Goal: Information Seeking & Learning: Learn about a topic

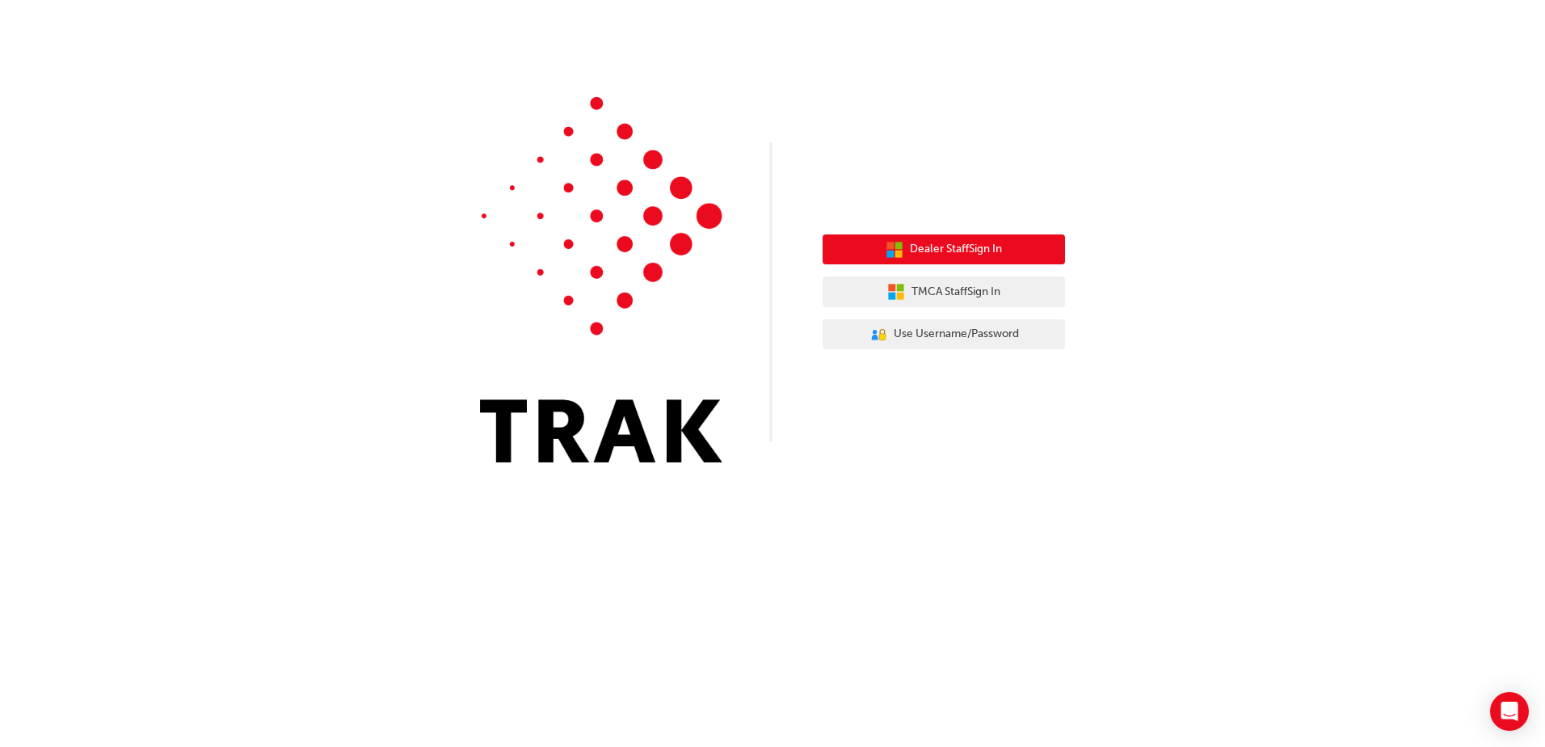
click at [1017, 251] on button "Dealer Staff Sign In" at bounding box center [944, 249] width 242 height 31
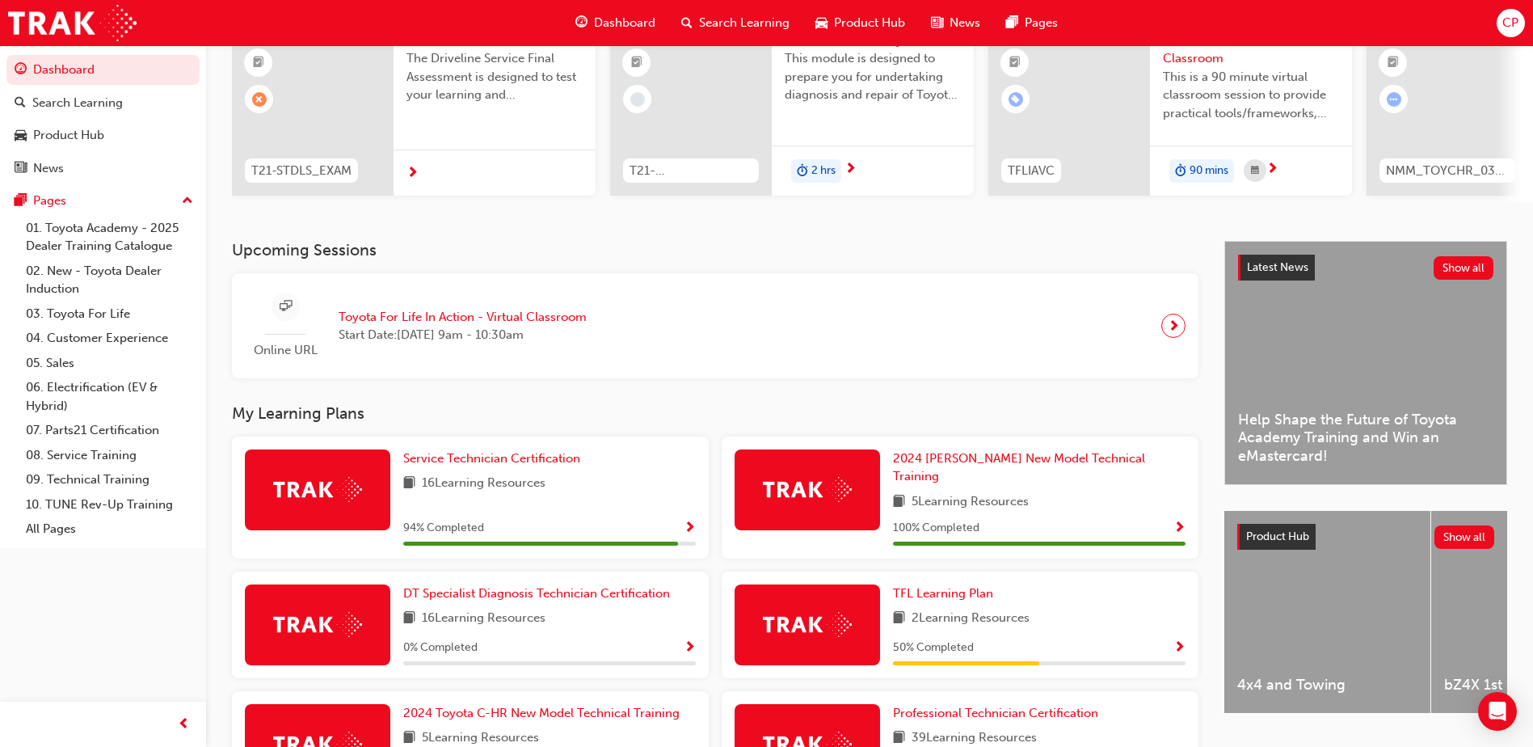
scroll to position [162, 0]
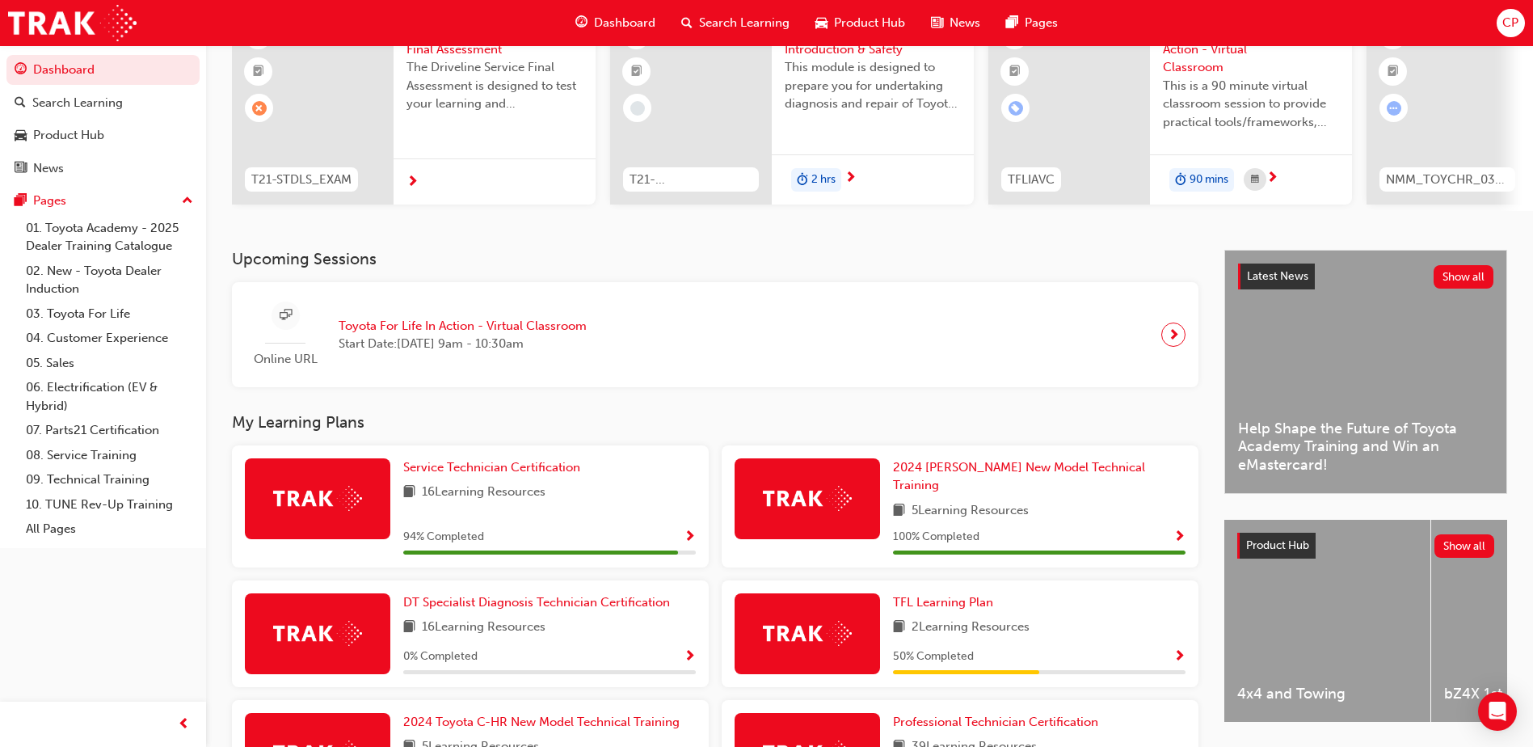
click at [1169, 339] on span "next-icon" at bounding box center [1174, 334] width 12 height 23
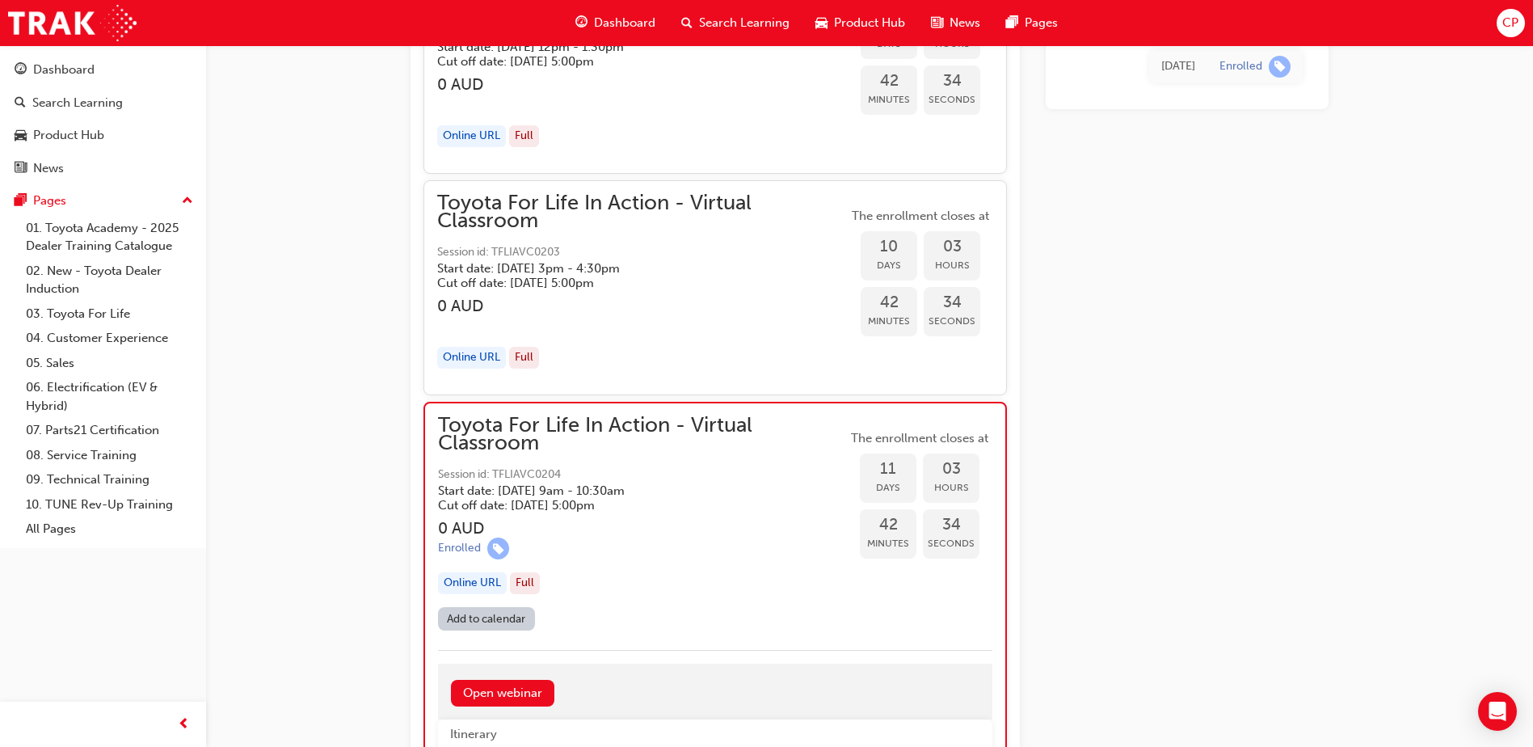
scroll to position [4378, 0]
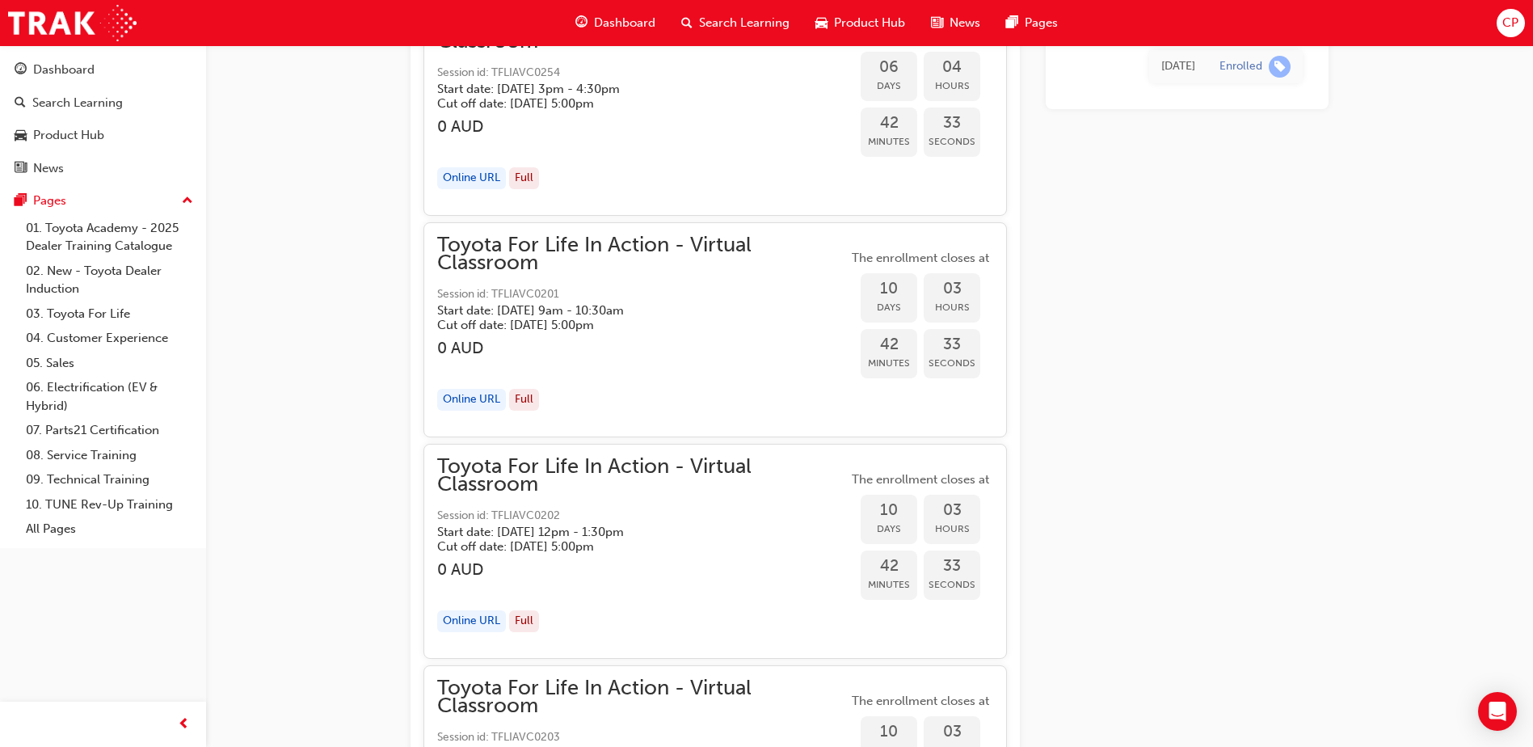
click at [613, 29] on span "Dashboard" at bounding box center [624, 23] width 61 height 19
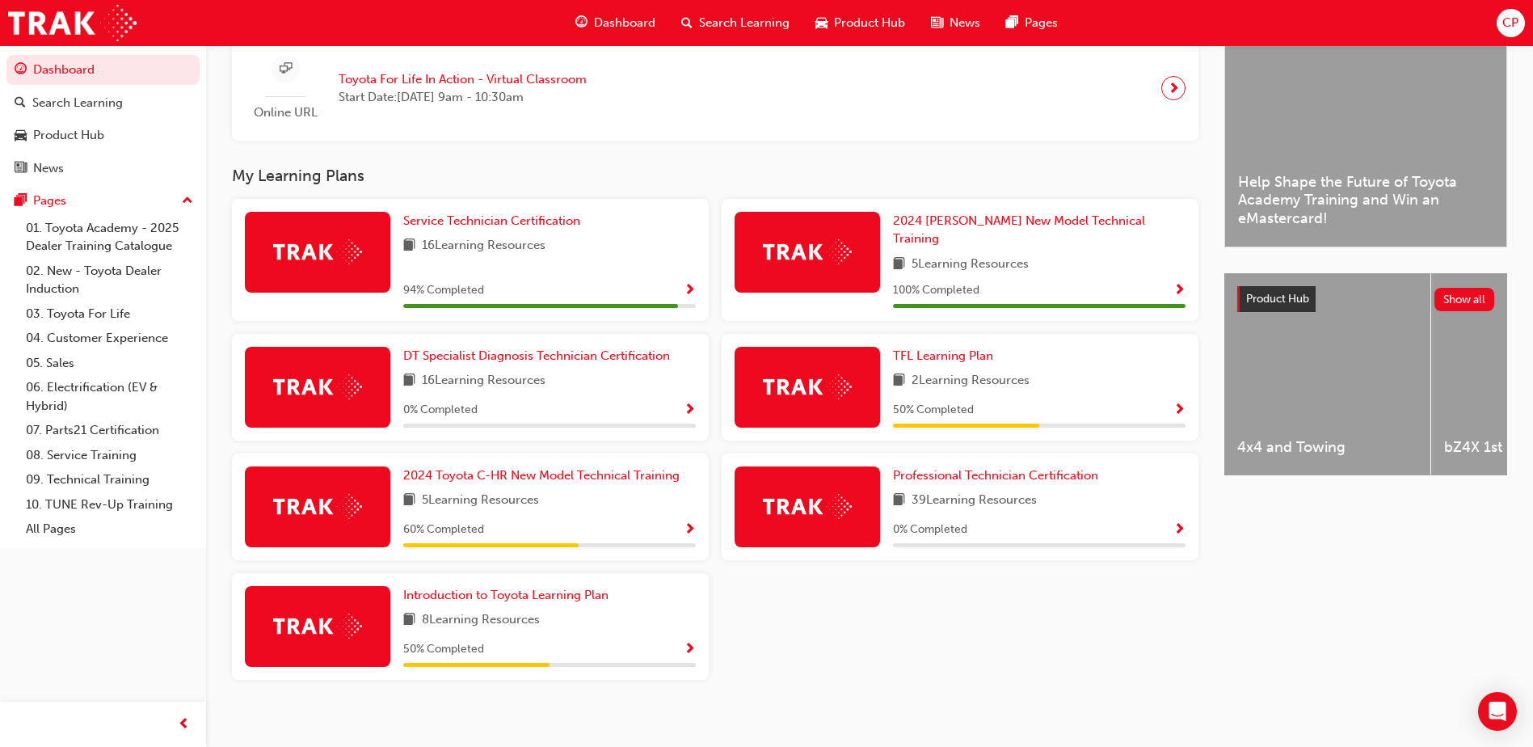
scroll to position [411, 0]
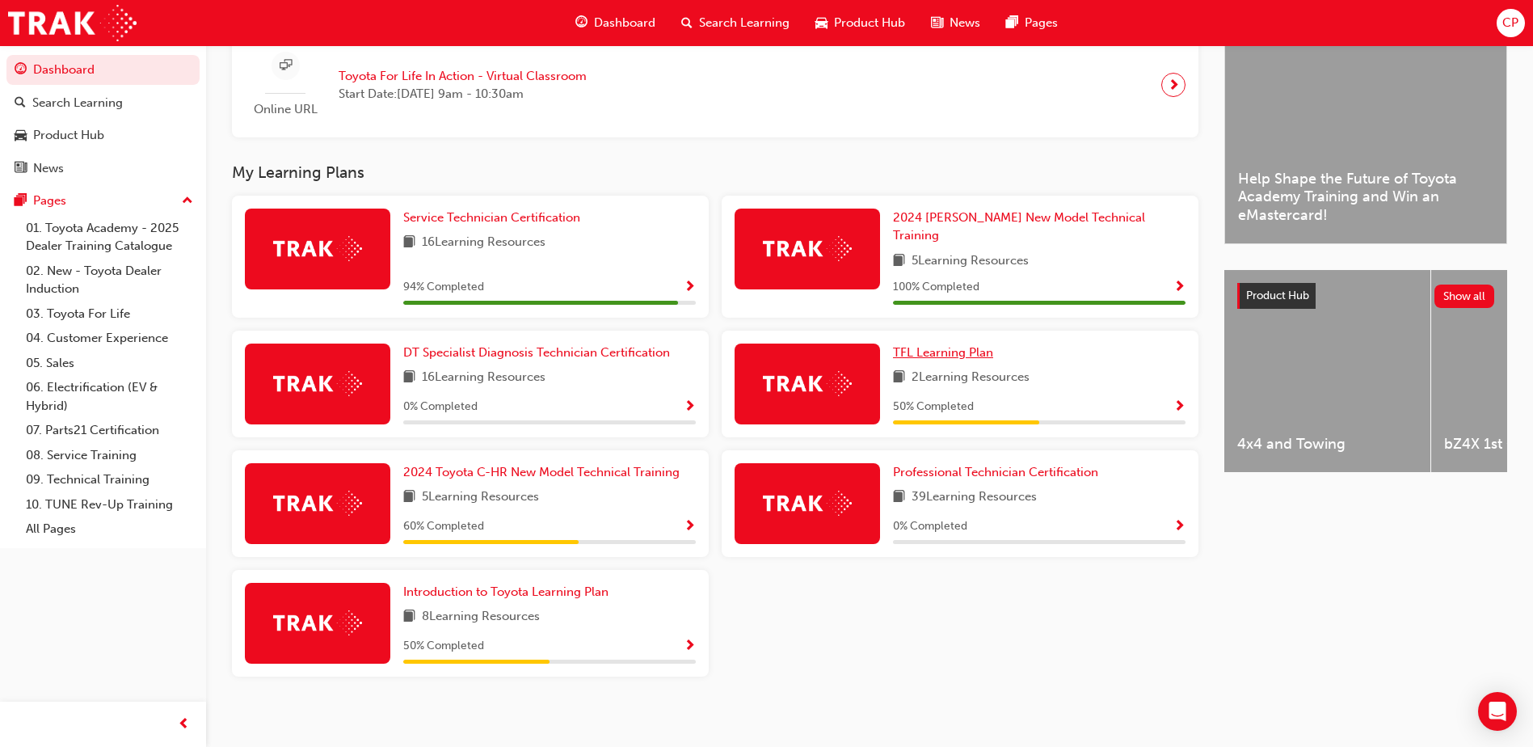
click at [970, 345] on span "TFL Learning Plan" at bounding box center [943, 352] width 100 height 15
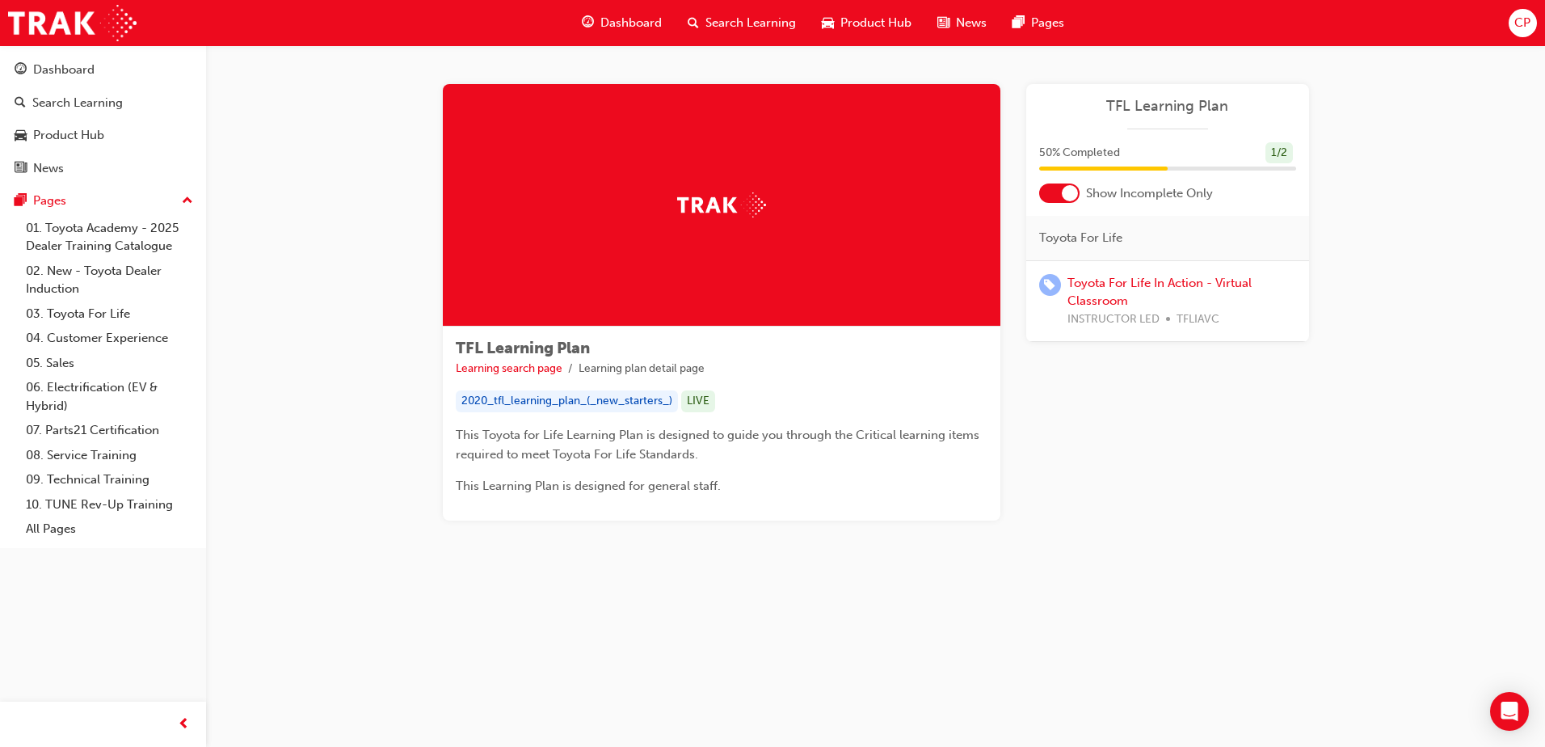
click at [646, 23] on span "Dashboard" at bounding box center [630, 23] width 61 height 19
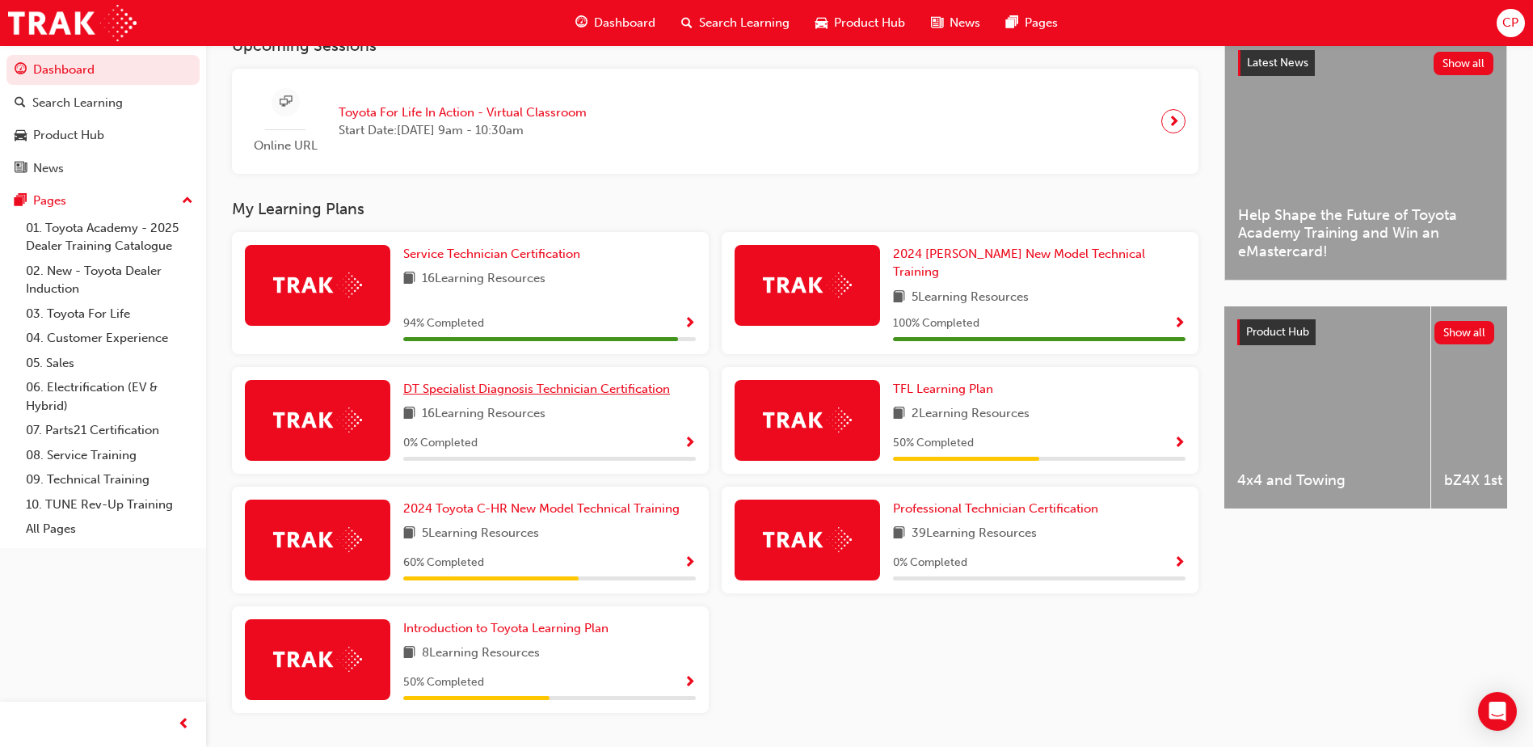
scroll to position [411, 0]
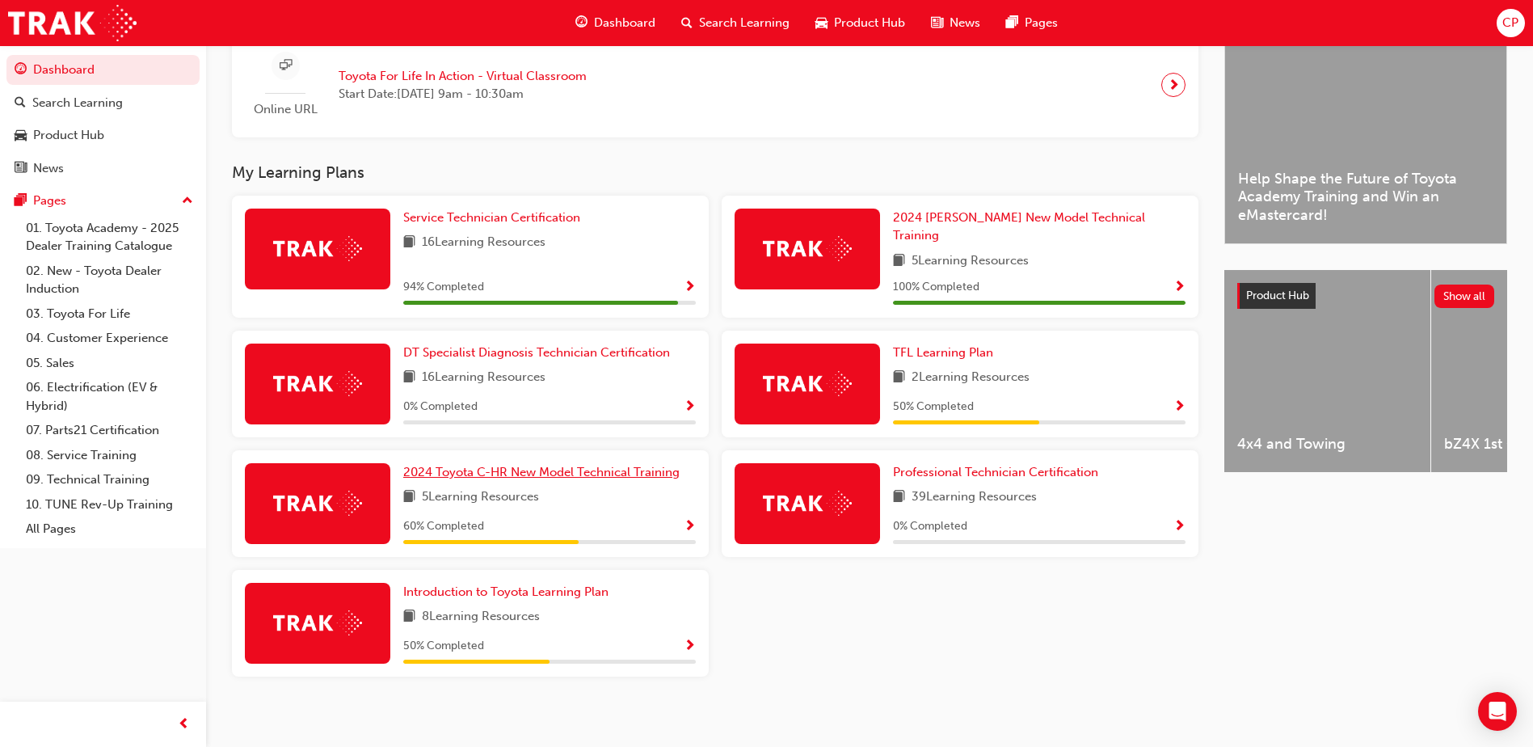
click at [593, 463] on link "2024 Toyota C-HR New Model Technical Training" at bounding box center [544, 472] width 283 height 19
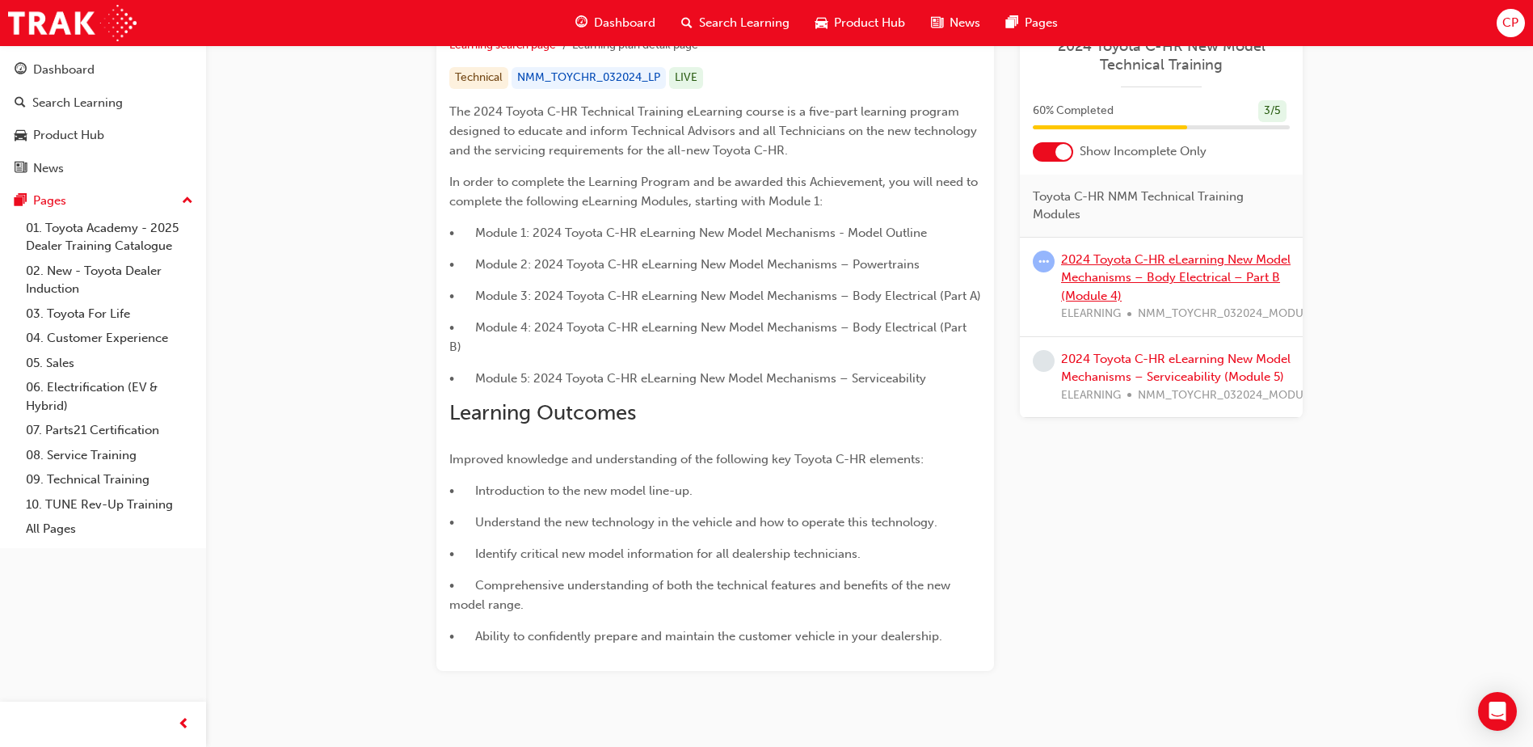
scroll to position [346, 0]
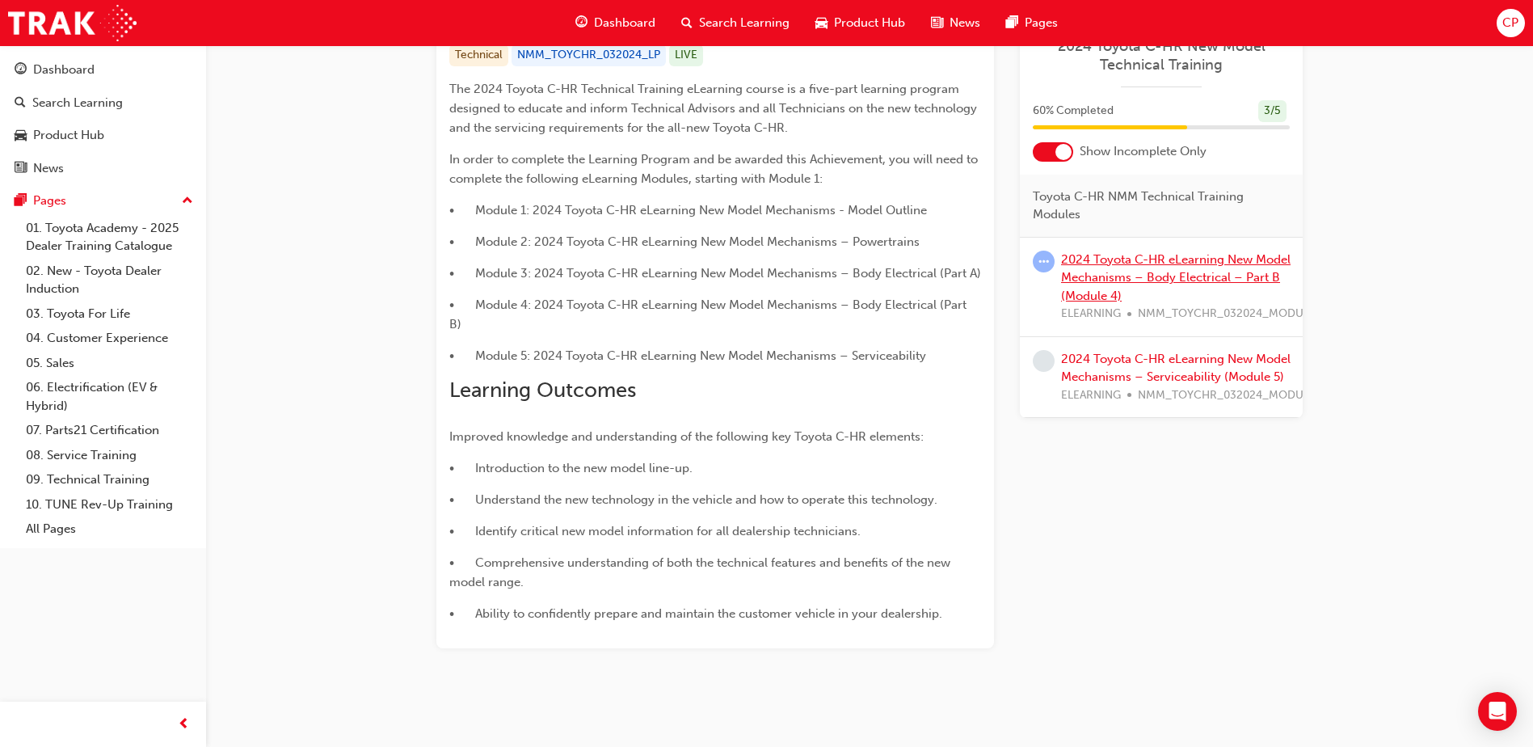
click at [1166, 279] on link "2024 Toyota C-HR eLearning New Model Mechanisms – Body Electrical – Part B (Mod…" at bounding box center [1175, 277] width 229 height 51
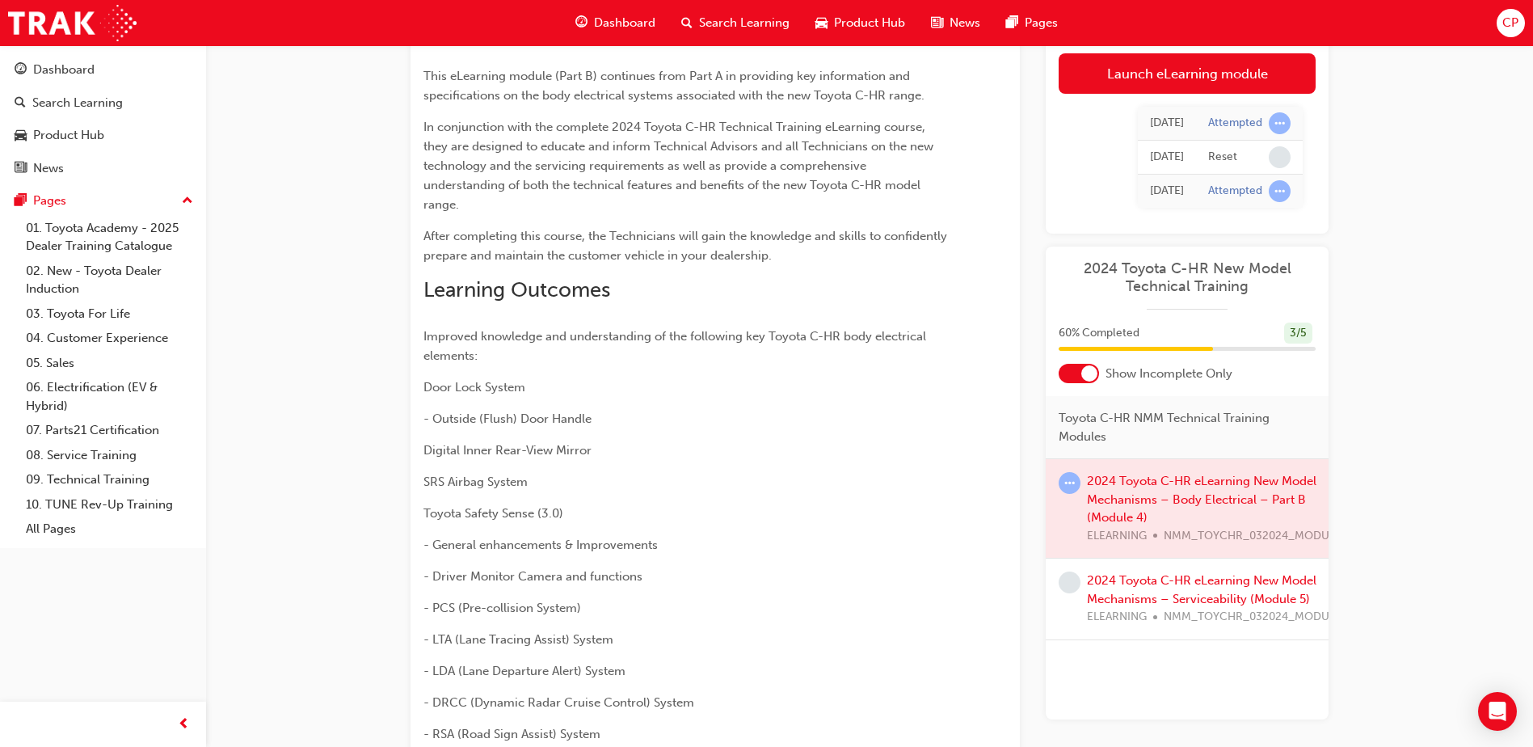
scroll to position [103, 0]
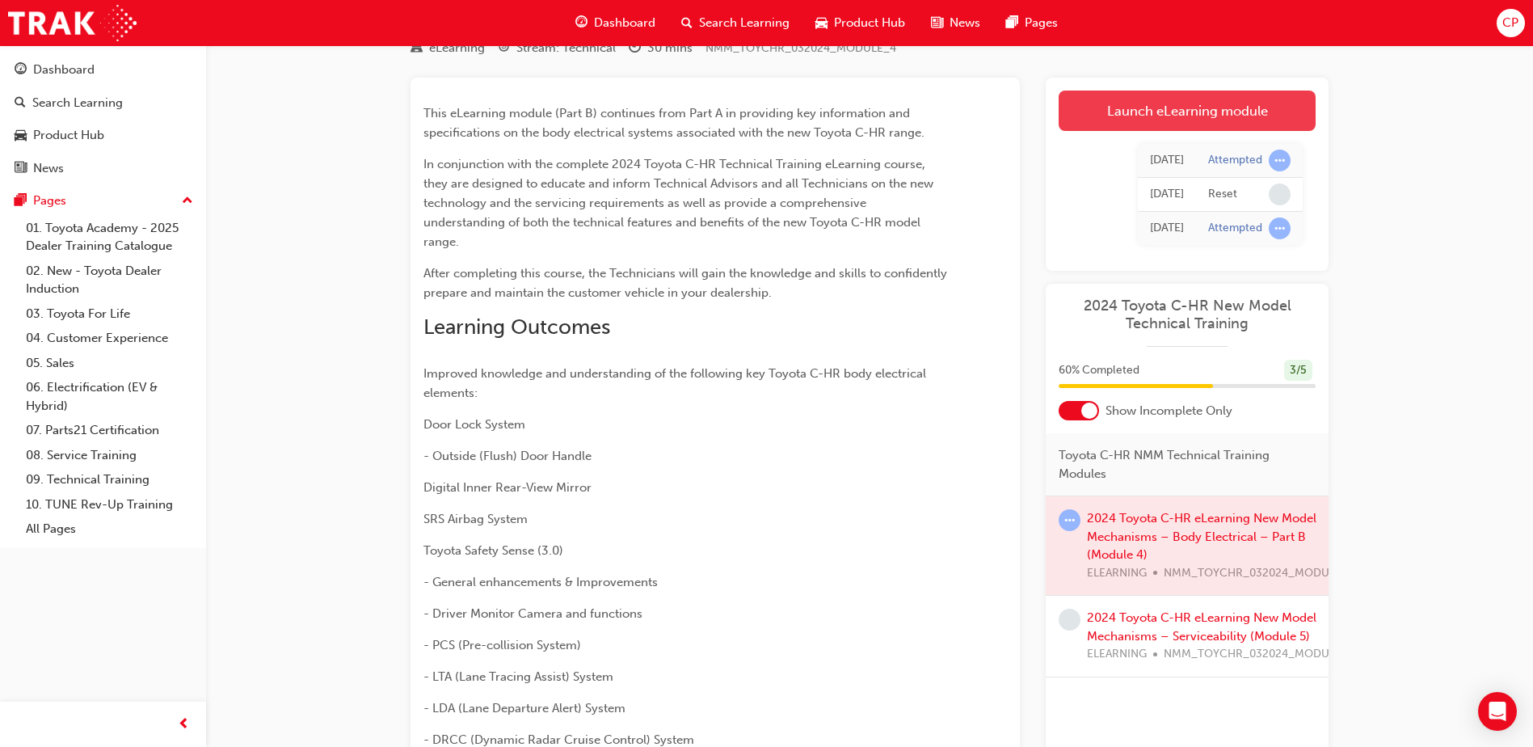
click at [1180, 105] on link "Launch eLearning module" at bounding box center [1187, 111] width 257 height 40
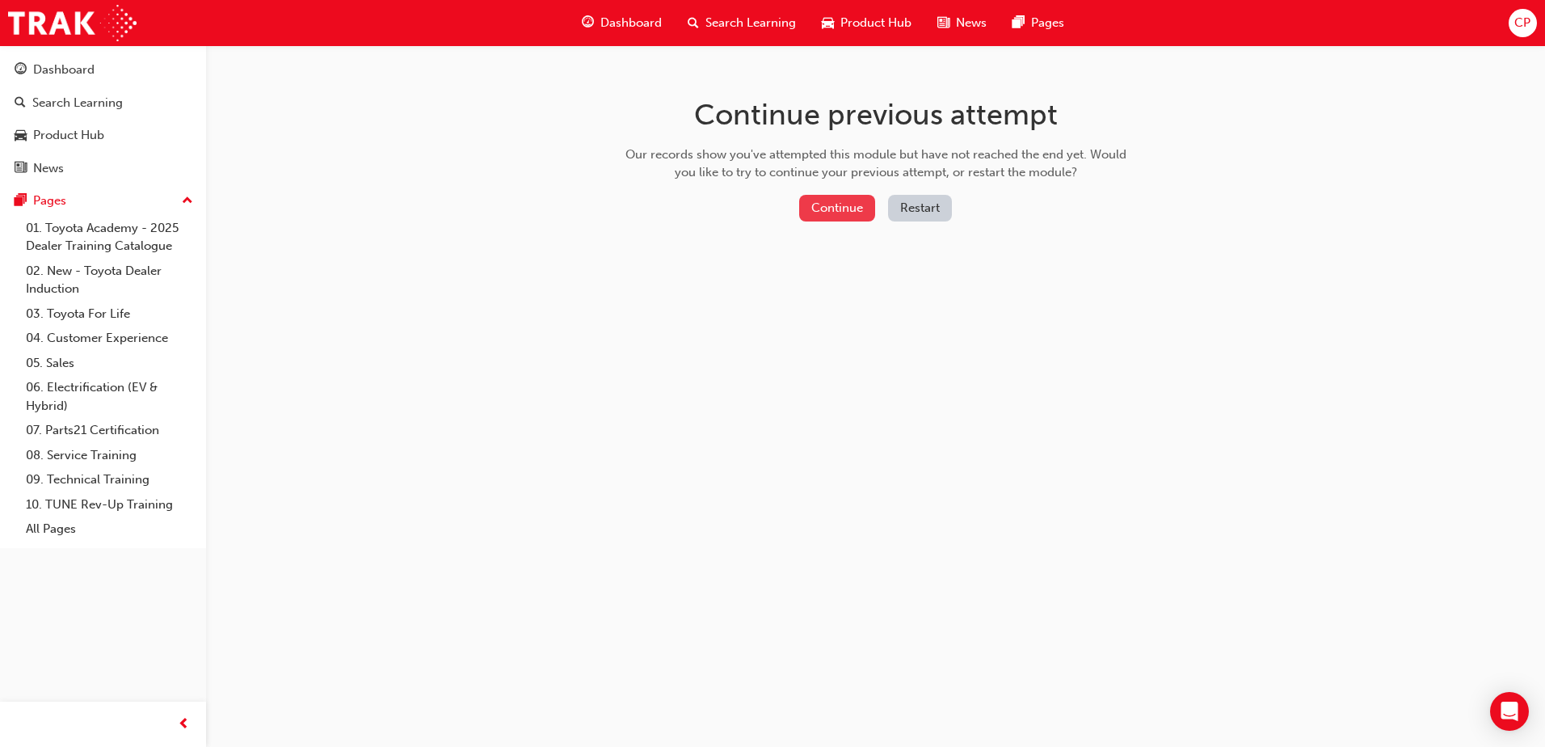
click at [853, 212] on button "Continue" at bounding box center [837, 208] width 76 height 27
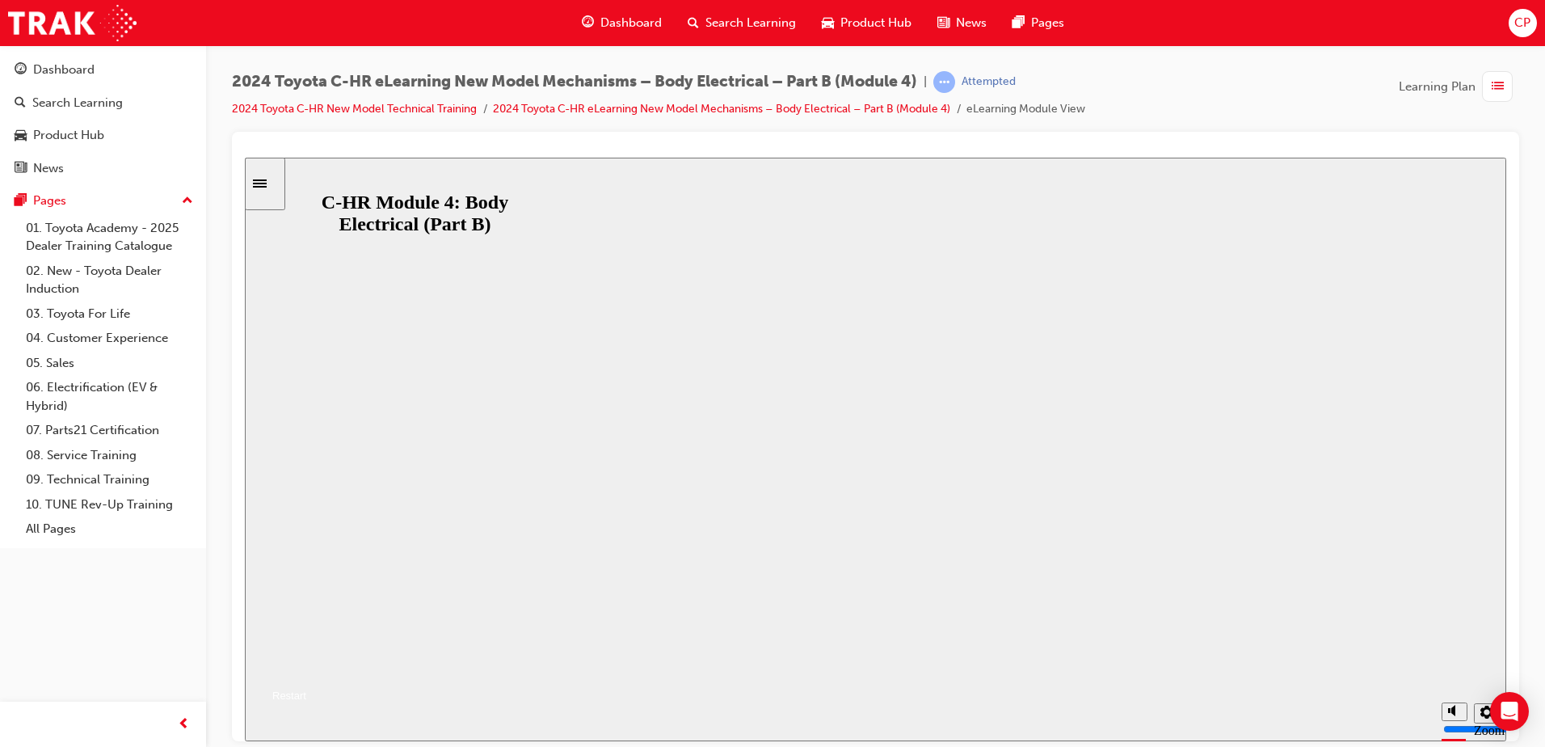
click at [306, 666] on button "Resume" at bounding box center [275, 675] width 61 height 19
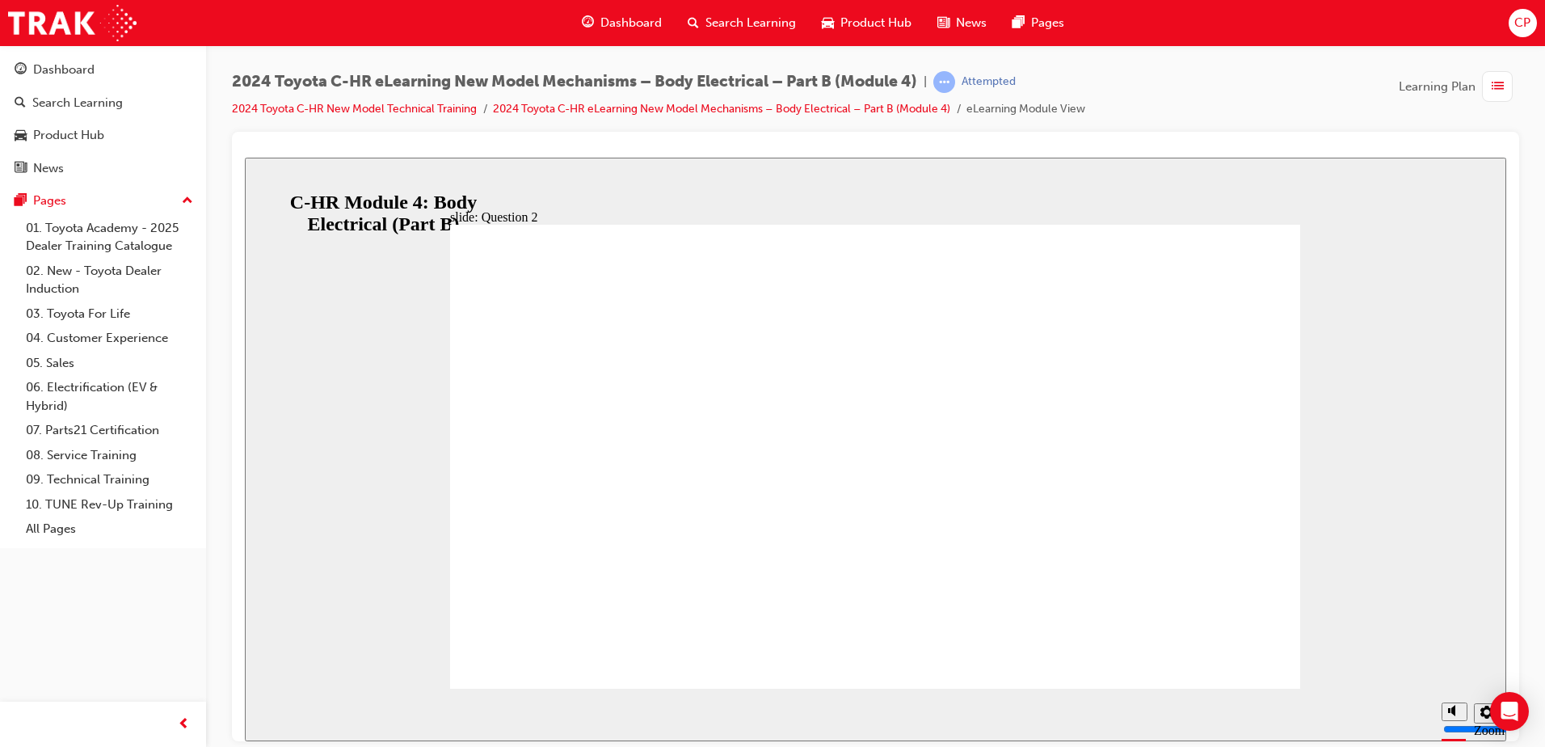
radio input "false"
radio input "true"
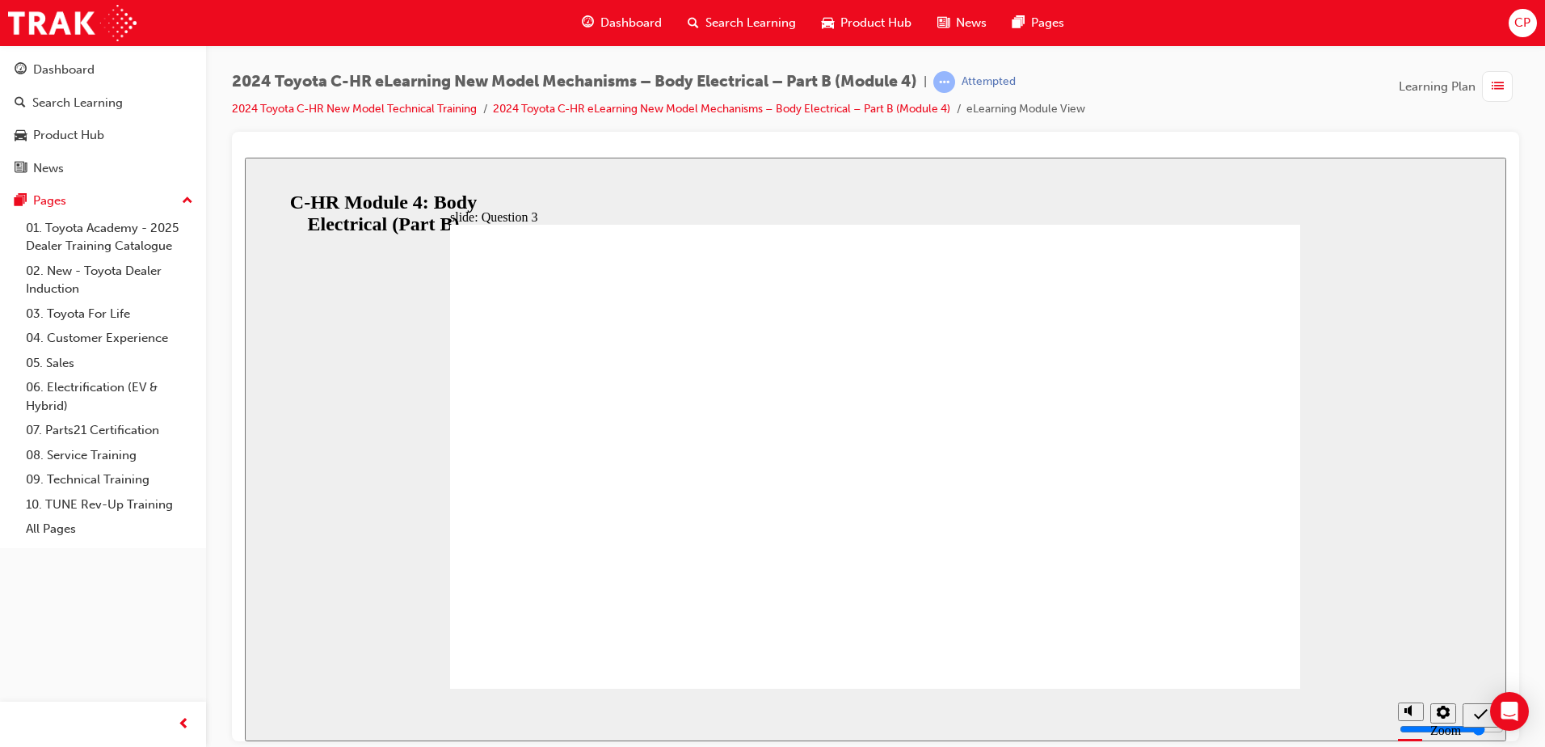
radio input "false"
radio input "true"
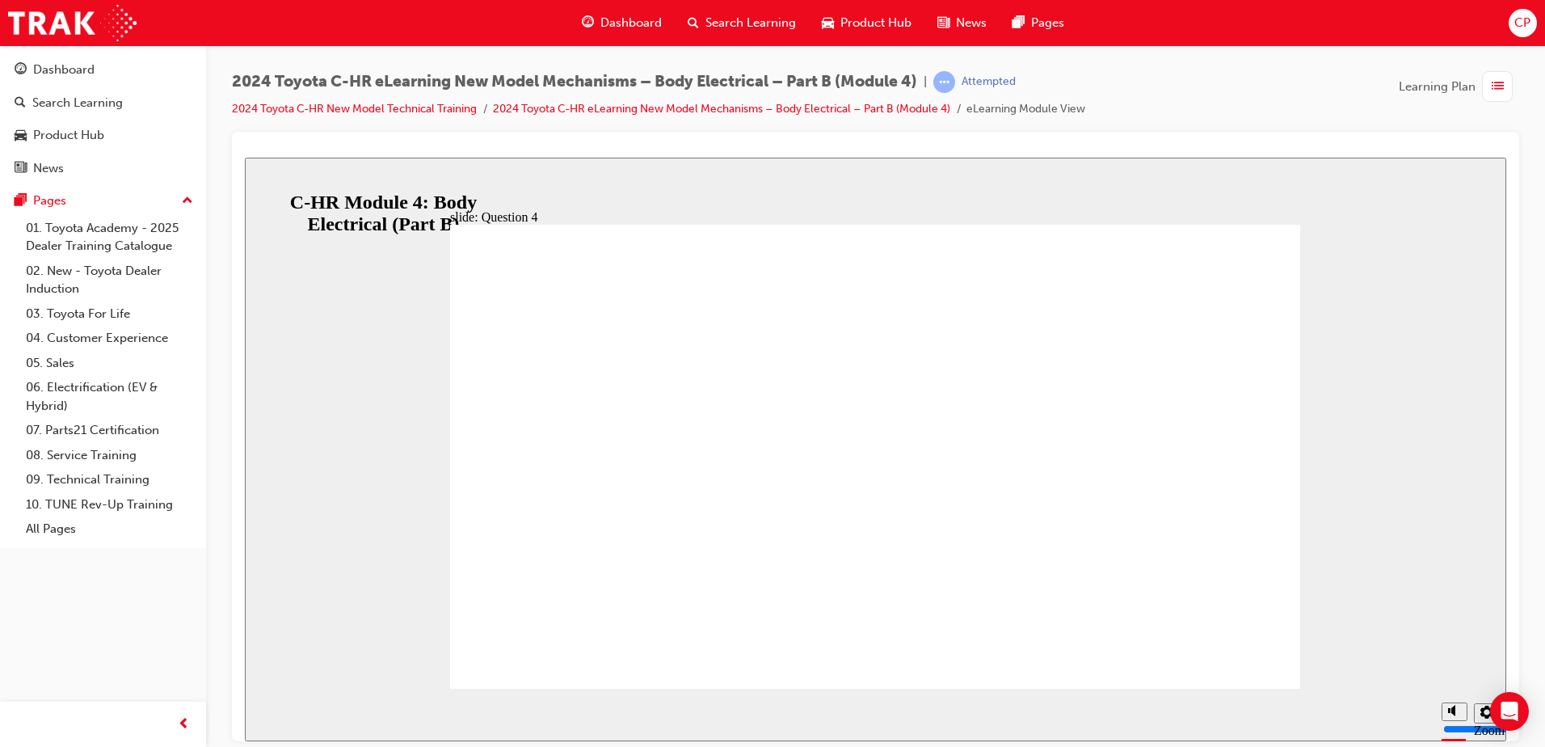
radio input "true"
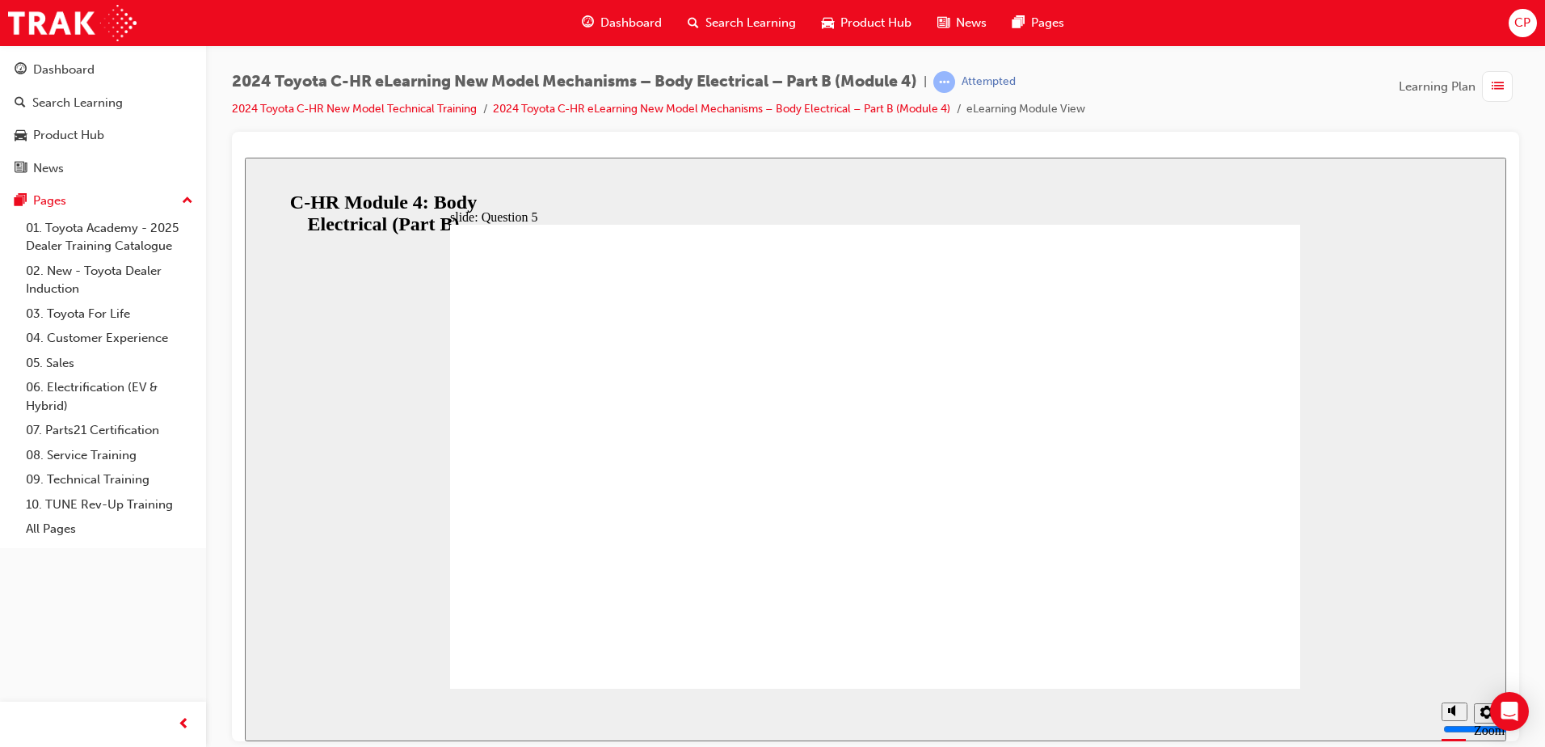
click at [1494, 88] on span "list-icon" at bounding box center [1498, 87] width 12 height 20
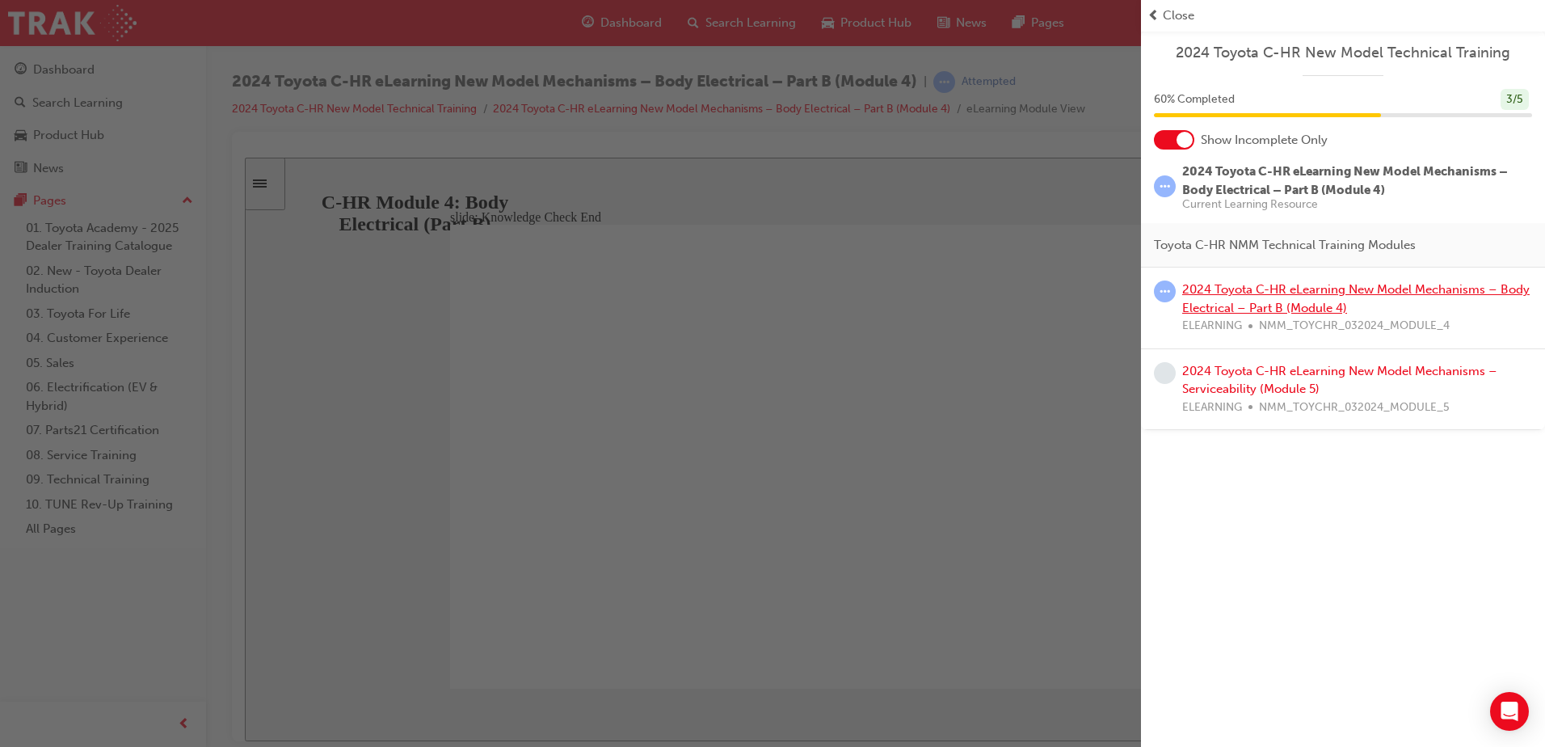
click at [1283, 293] on link "2024 Toyota C-HR eLearning New Model Mechanisms – Body Electrical – Part B (Mod…" at bounding box center [1355, 298] width 347 height 33
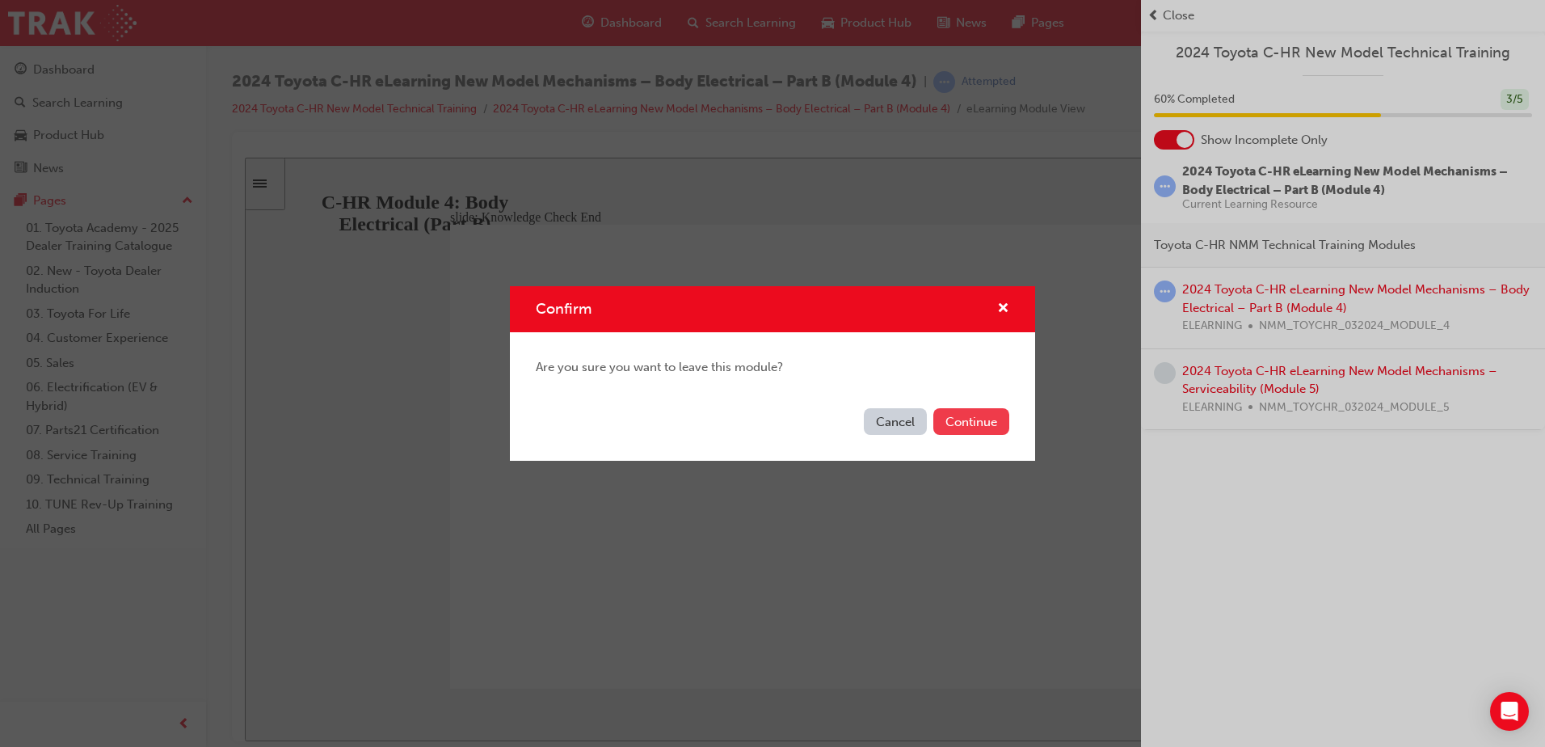
click at [977, 412] on button "Continue" at bounding box center [971, 421] width 76 height 27
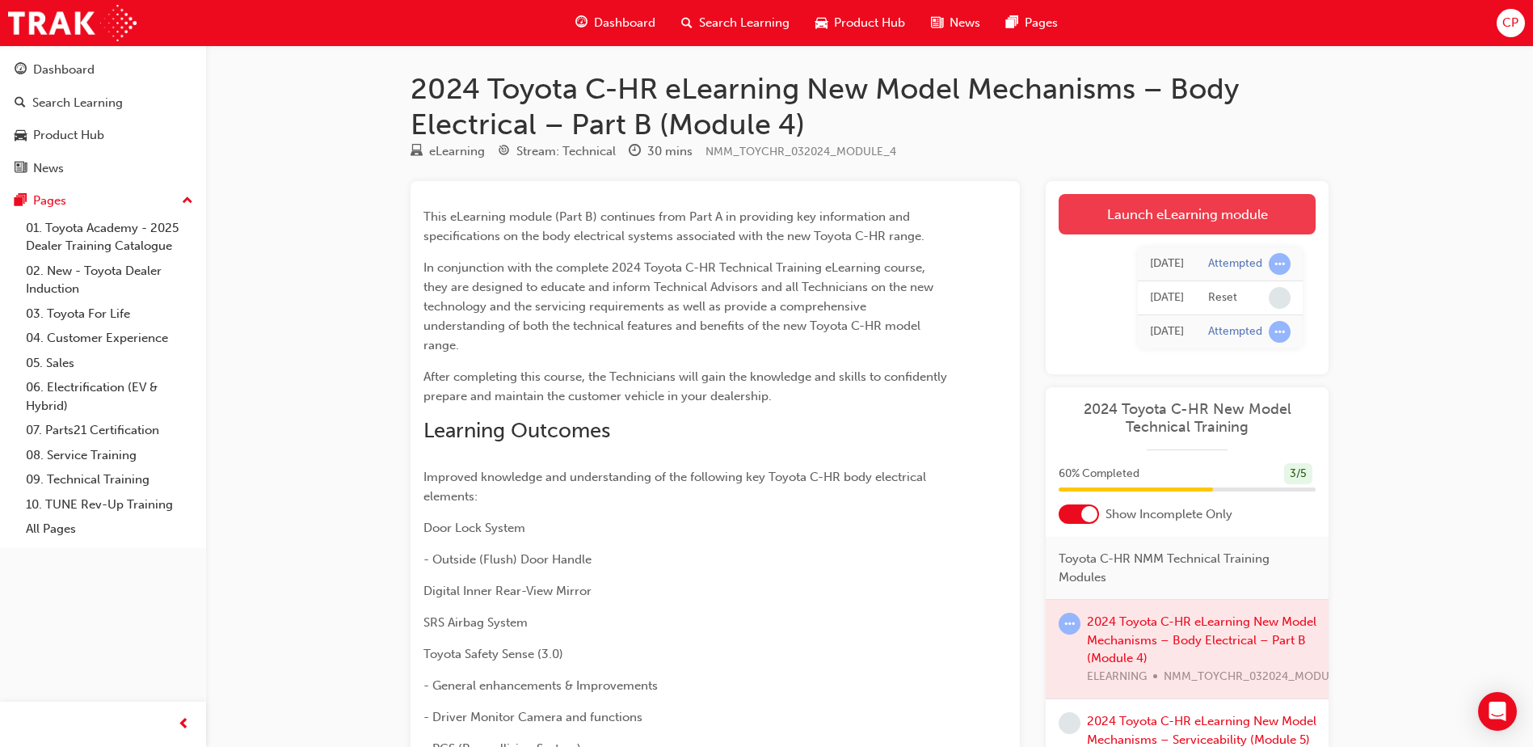
click at [1182, 213] on link "Launch eLearning module" at bounding box center [1187, 214] width 257 height 40
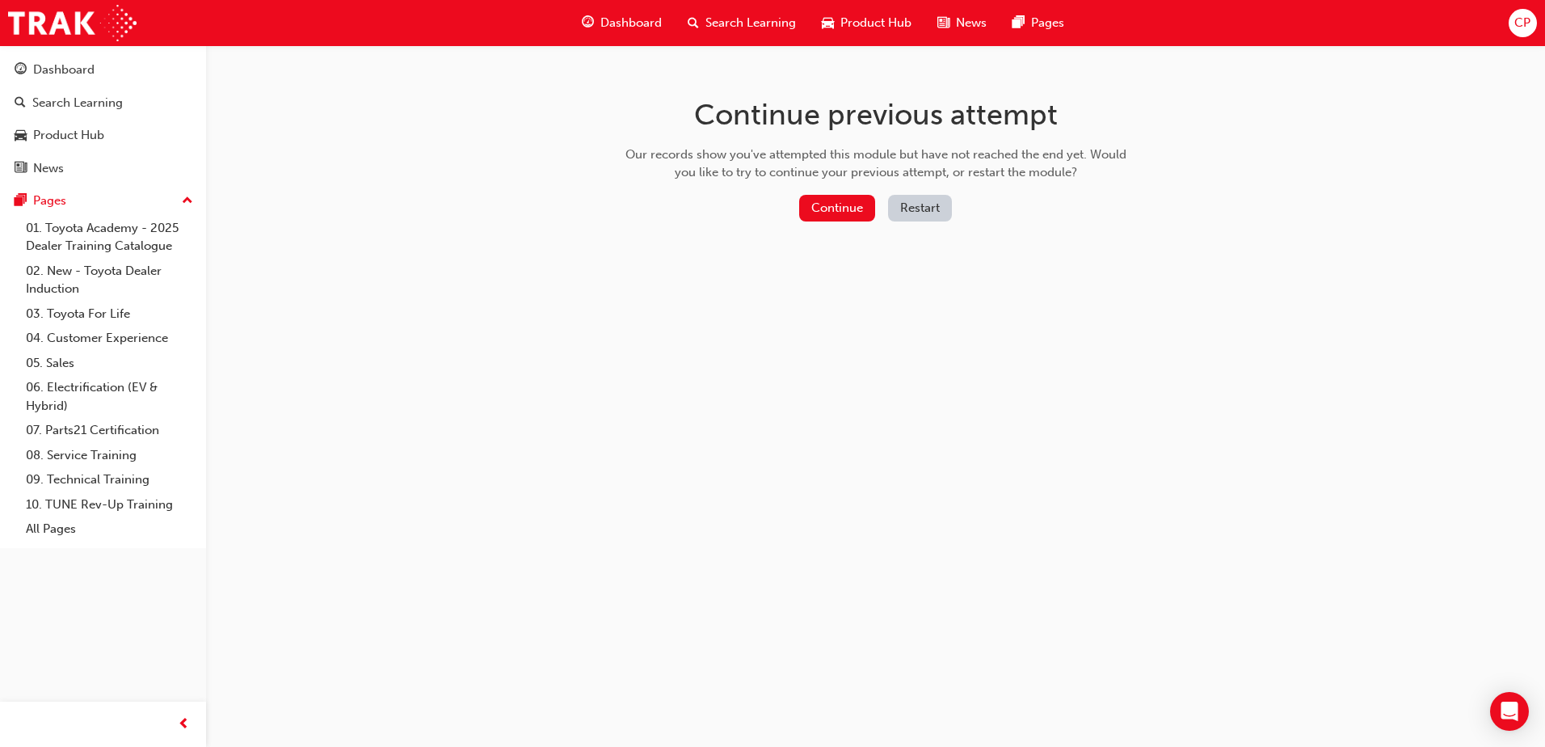
click at [932, 198] on button "Restart" at bounding box center [920, 208] width 64 height 27
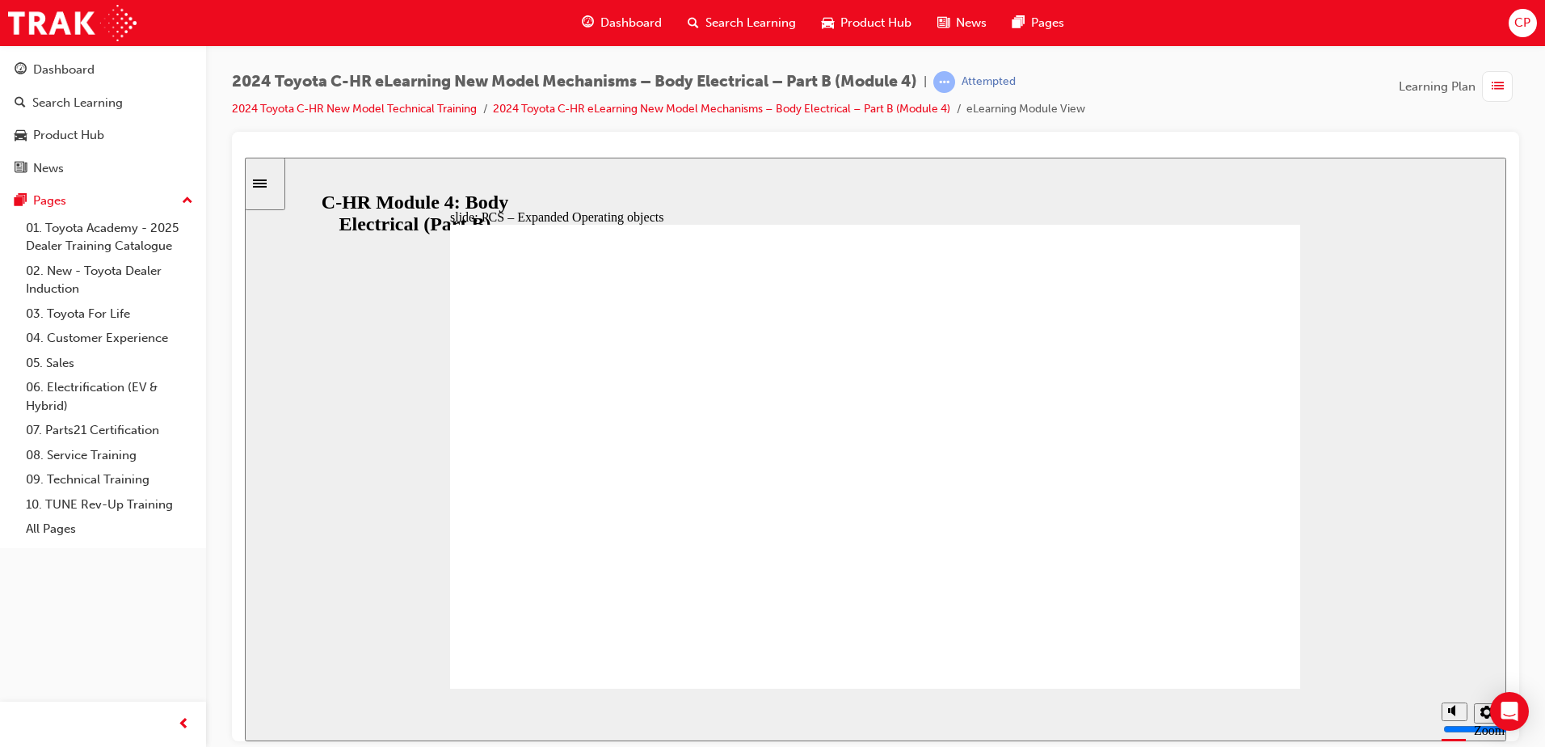
drag, startPoint x: 506, startPoint y: 561, endPoint x: 495, endPoint y: 484, distance: 77.6
type input "3"
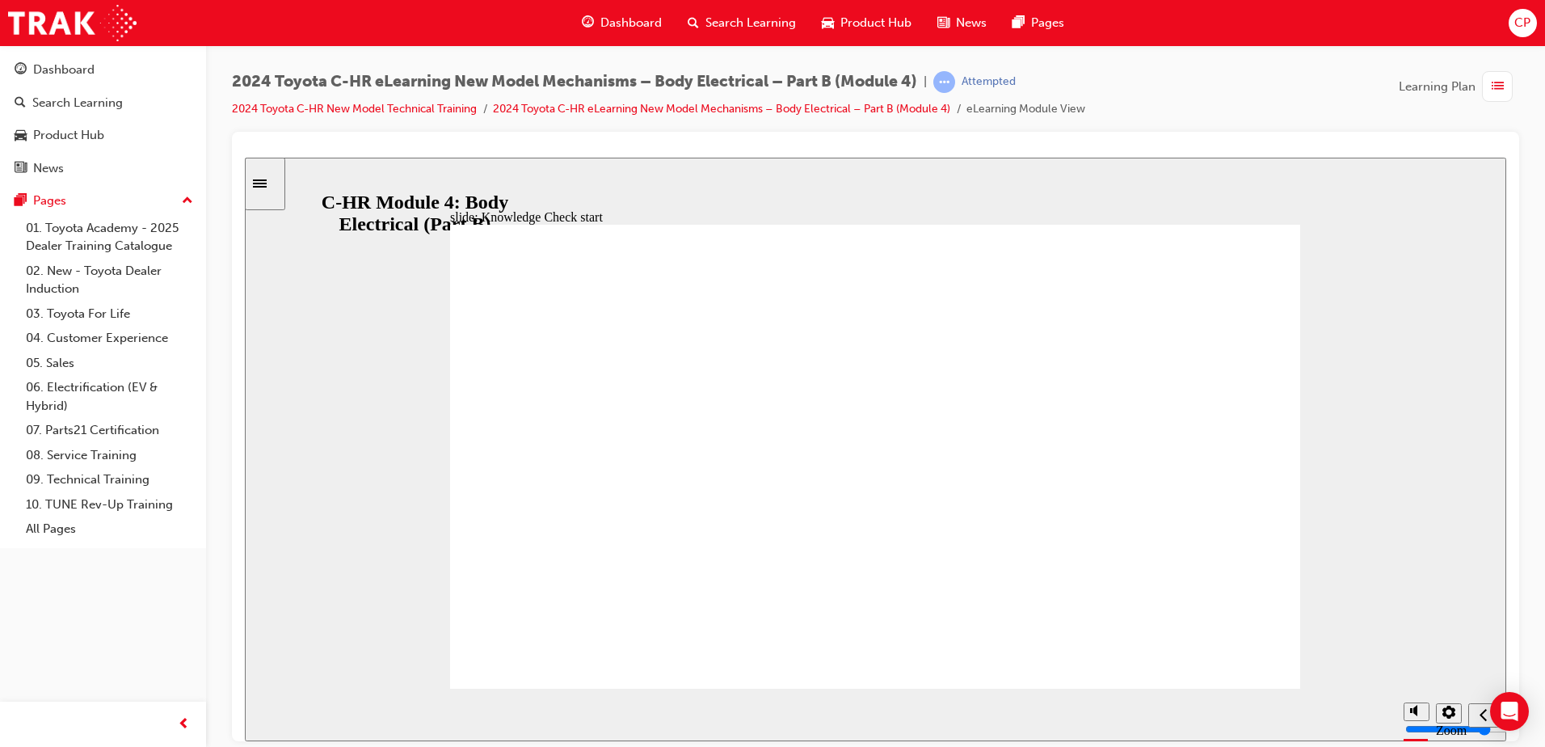
radio input "false"
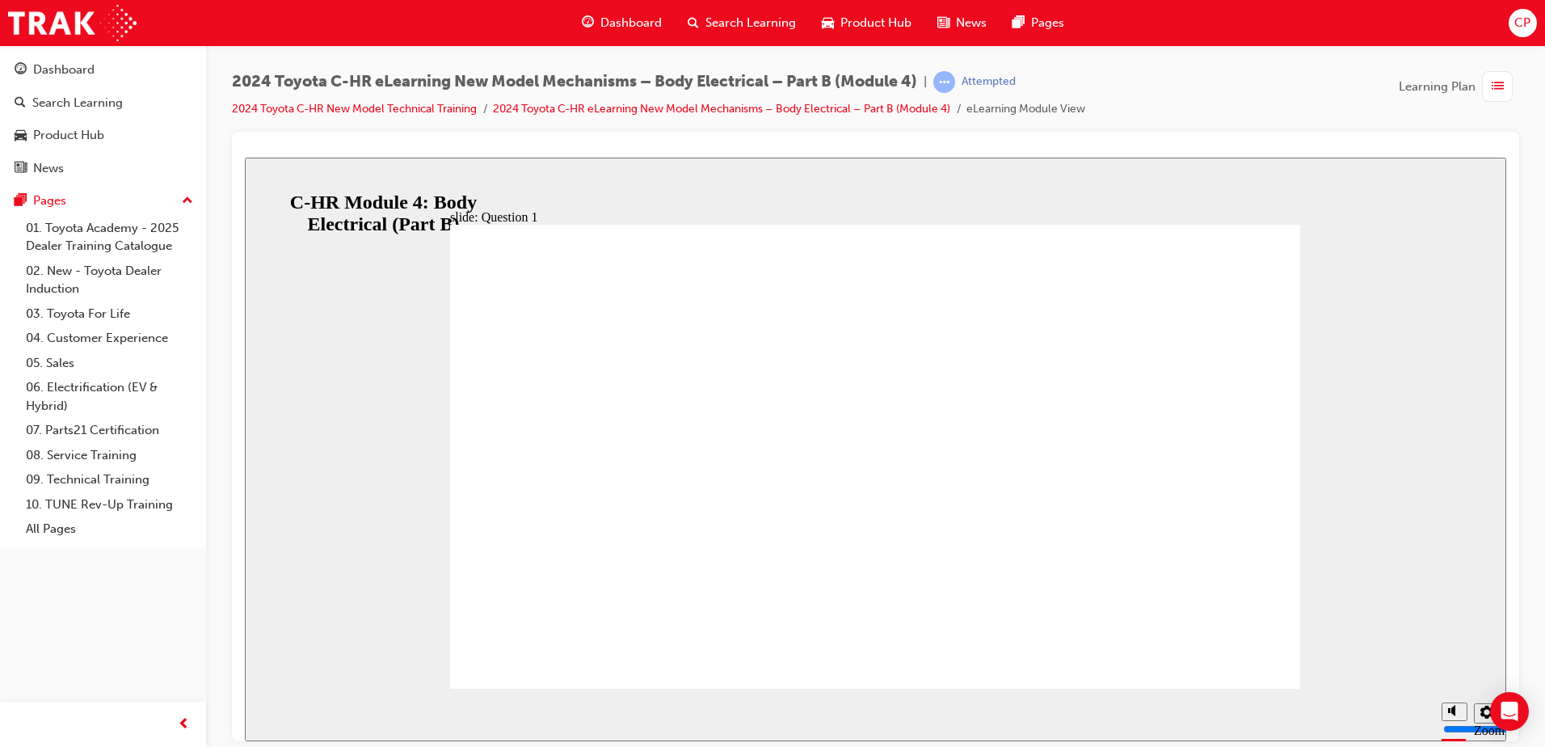
radio input "true"
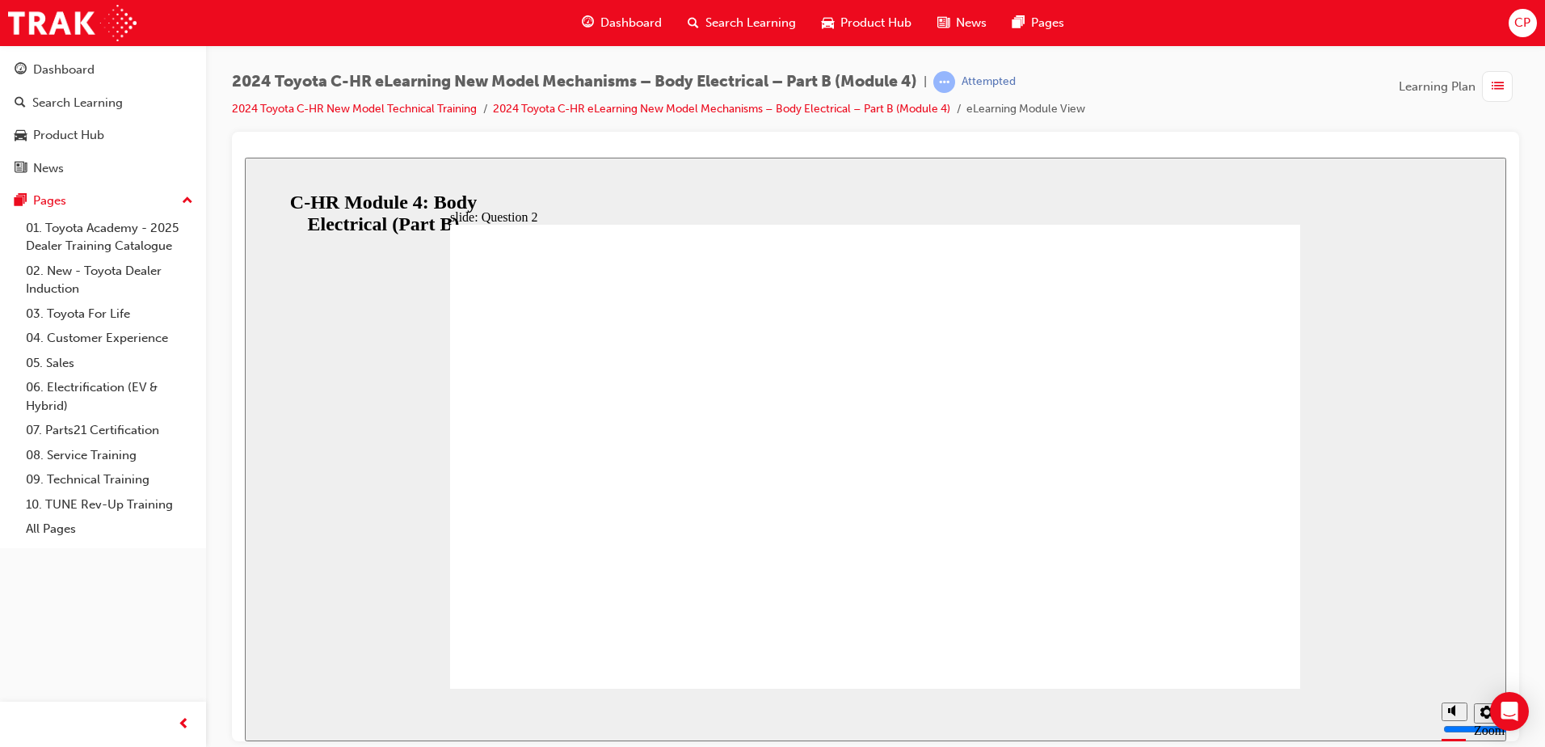
radio input "true"
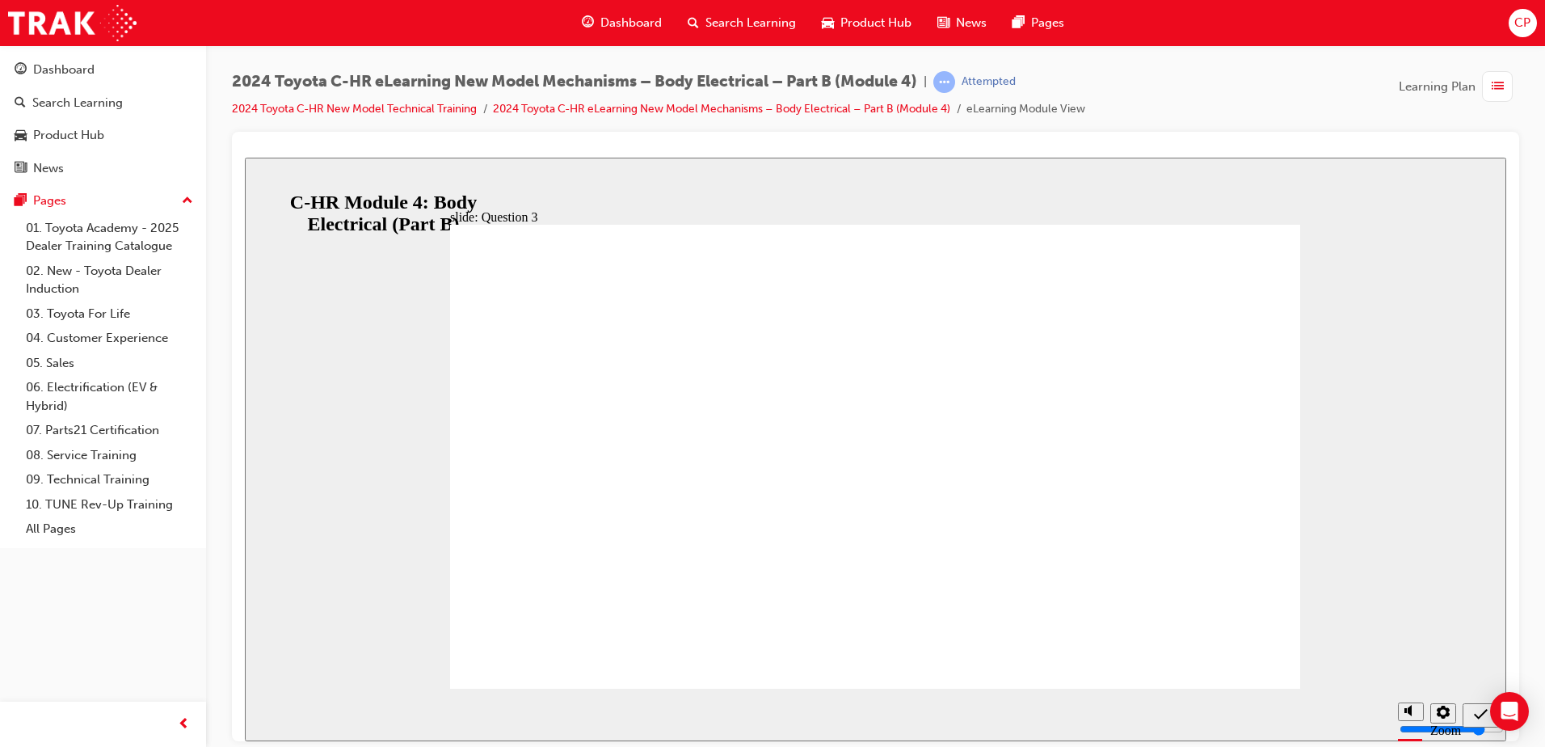
radio input "true"
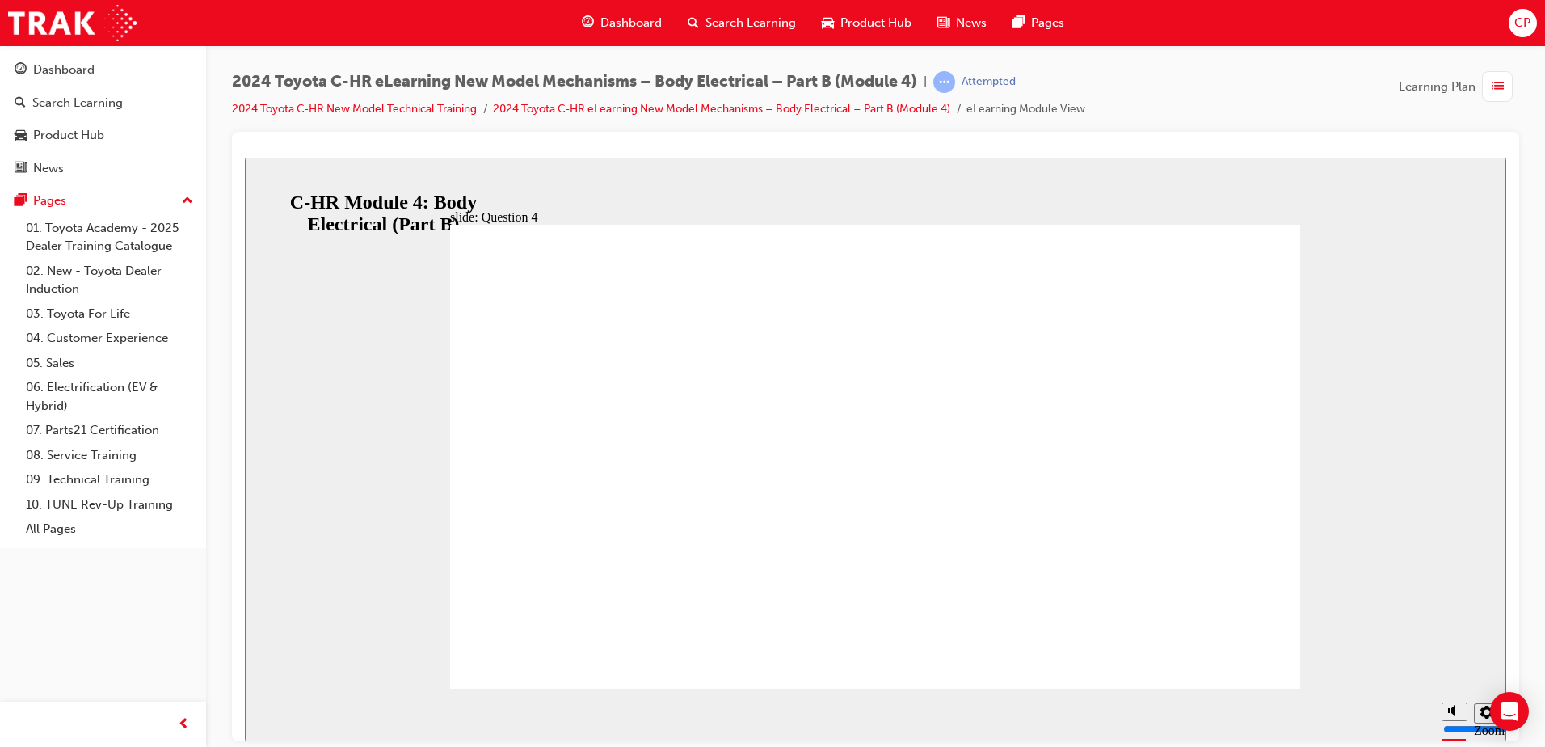
radio input "true"
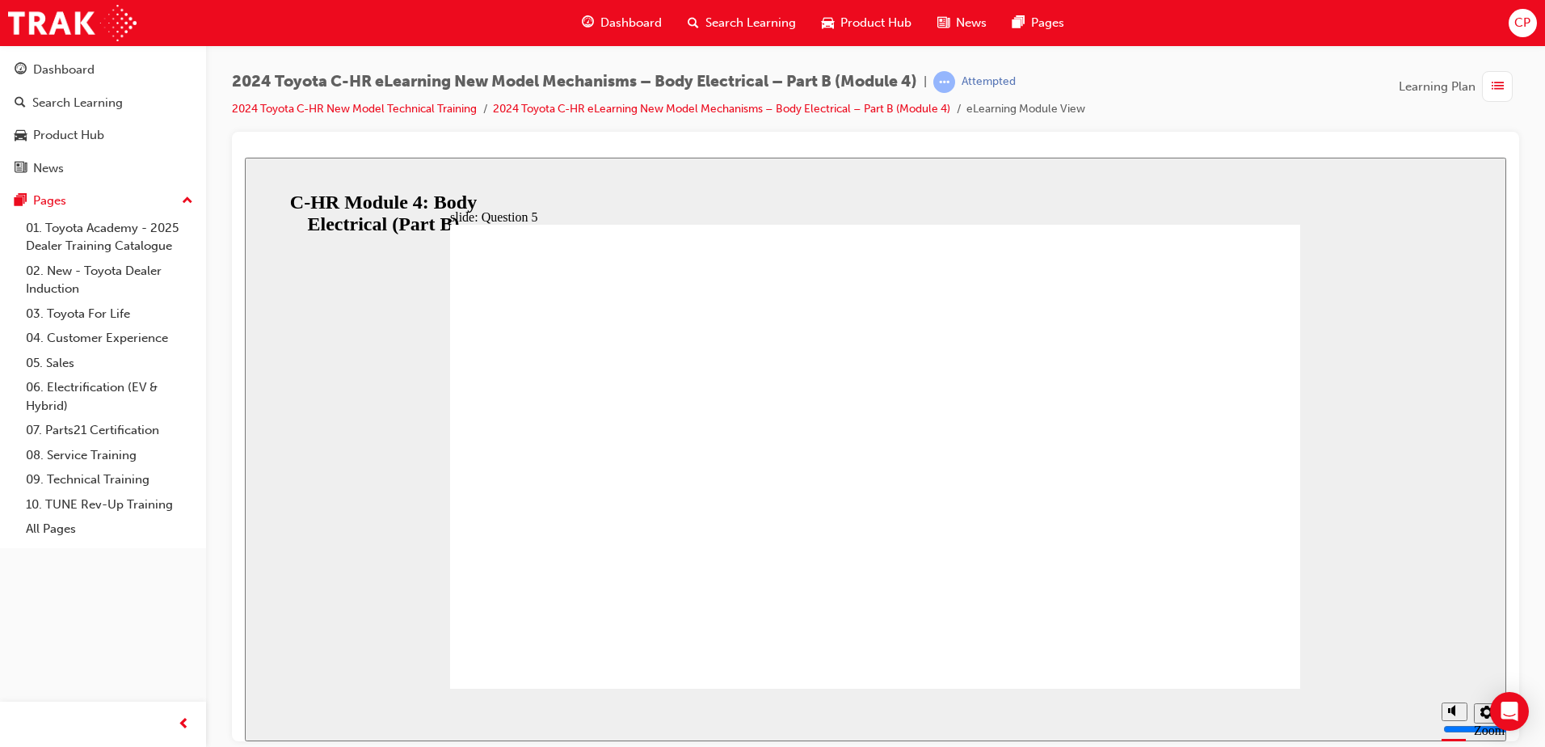
click at [1492, 94] on span "list-icon" at bounding box center [1498, 87] width 12 height 20
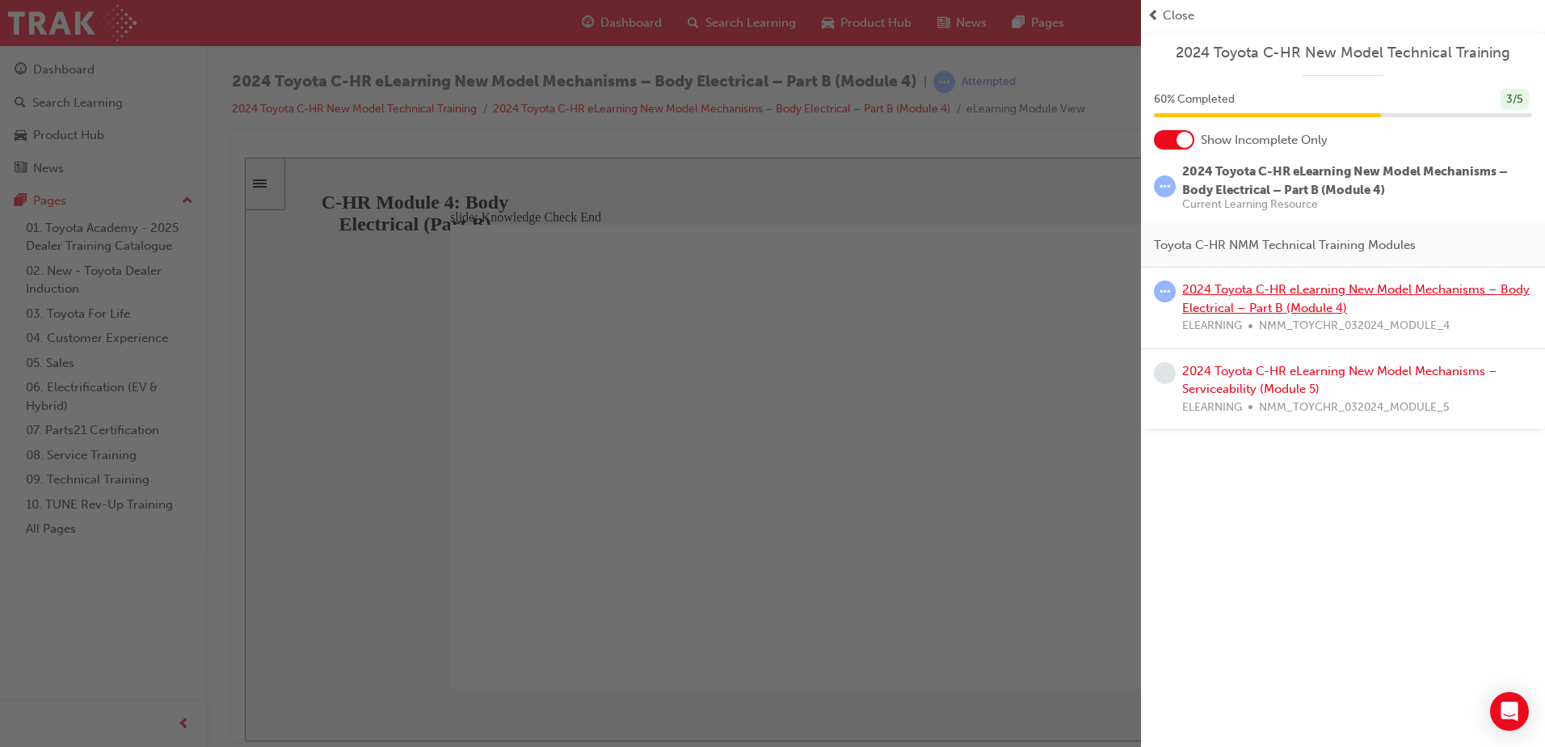
click at [1318, 300] on link "2024 Toyota C-HR eLearning New Model Mechanisms – Body Electrical – Part B (Mod…" at bounding box center [1355, 298] width 347 height 33
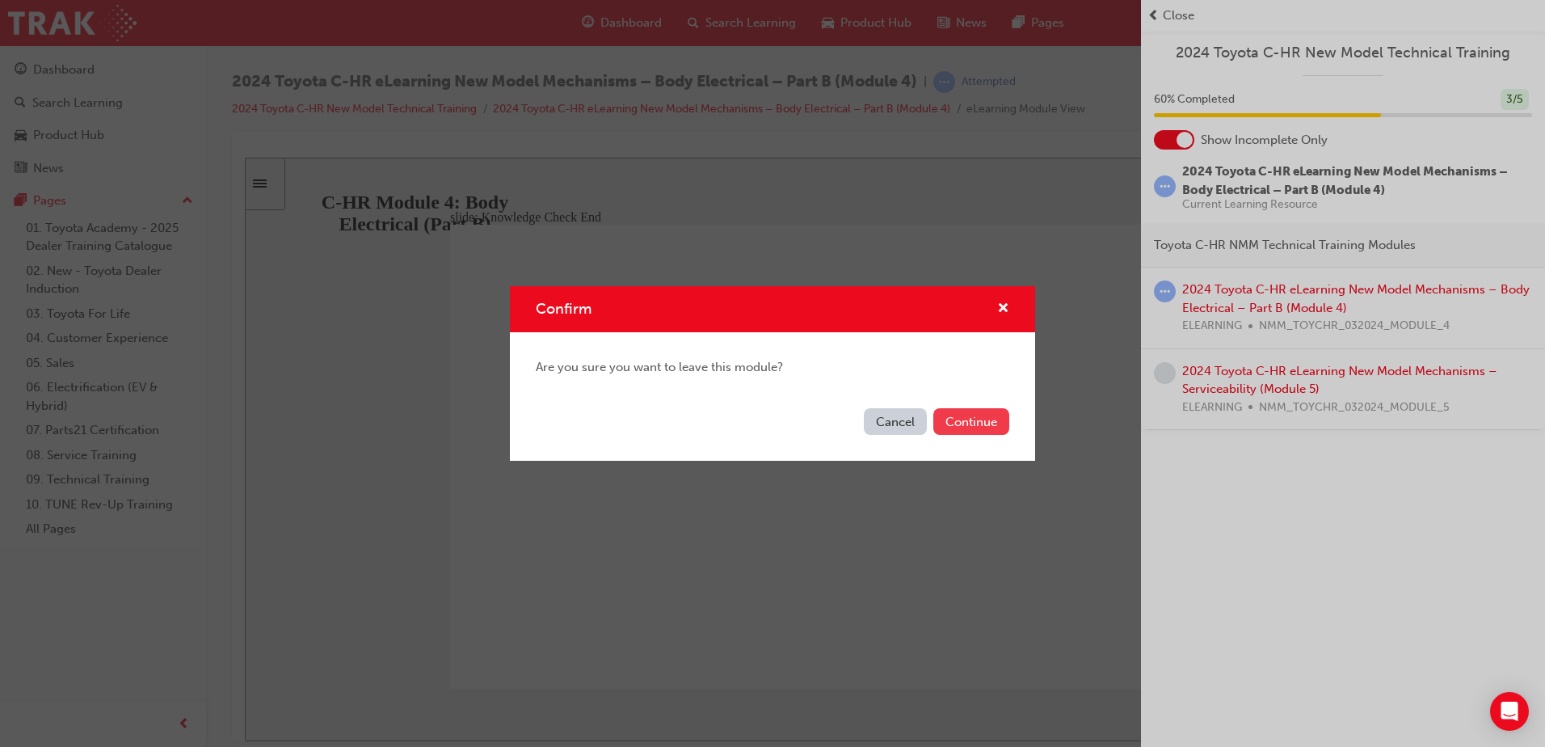
click at [981, 419] on button "Continue" at bounding box center [971, 421] width 76 height 27
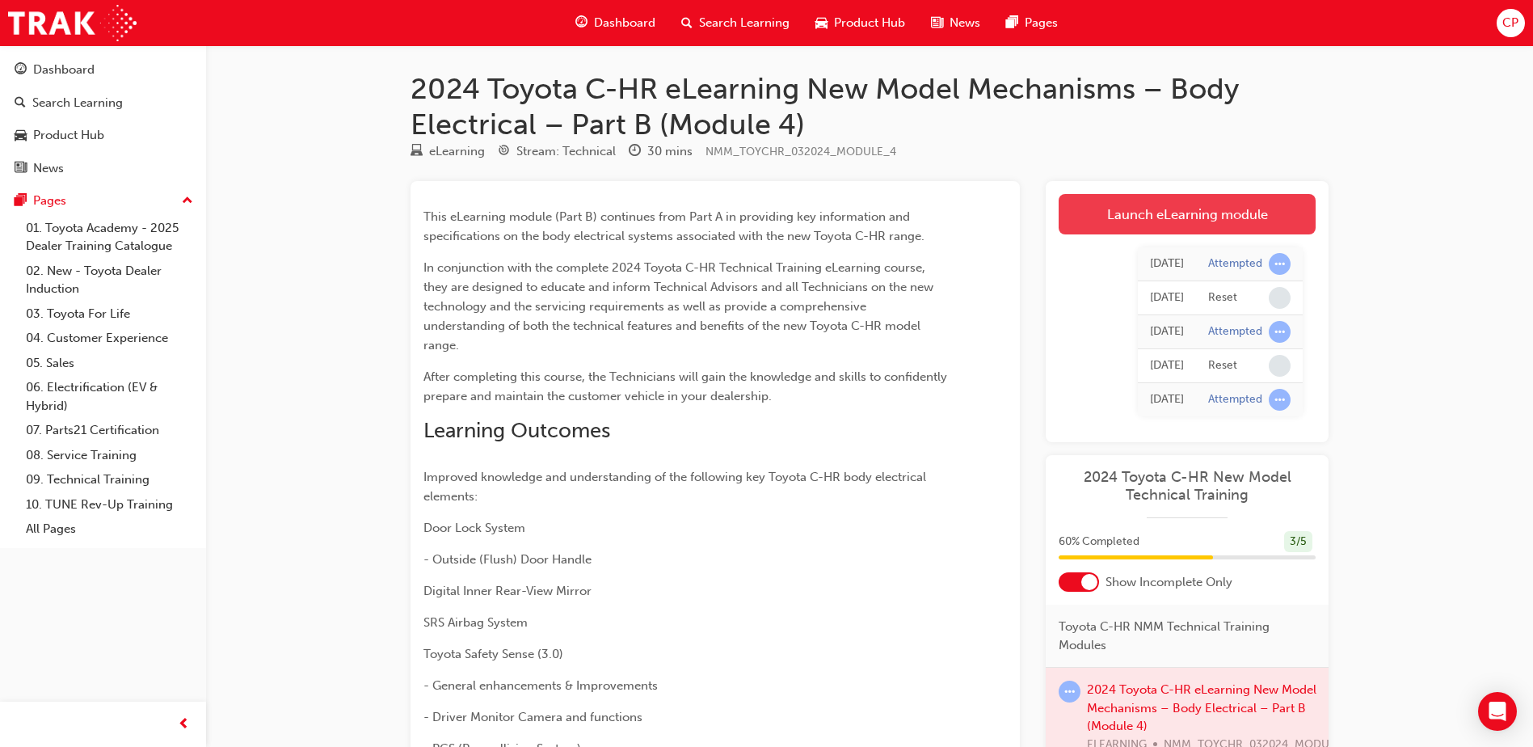
click at [1237, 221] on link "Launch eLearning module" at bounding box center [1187, 214] width 257 height 40
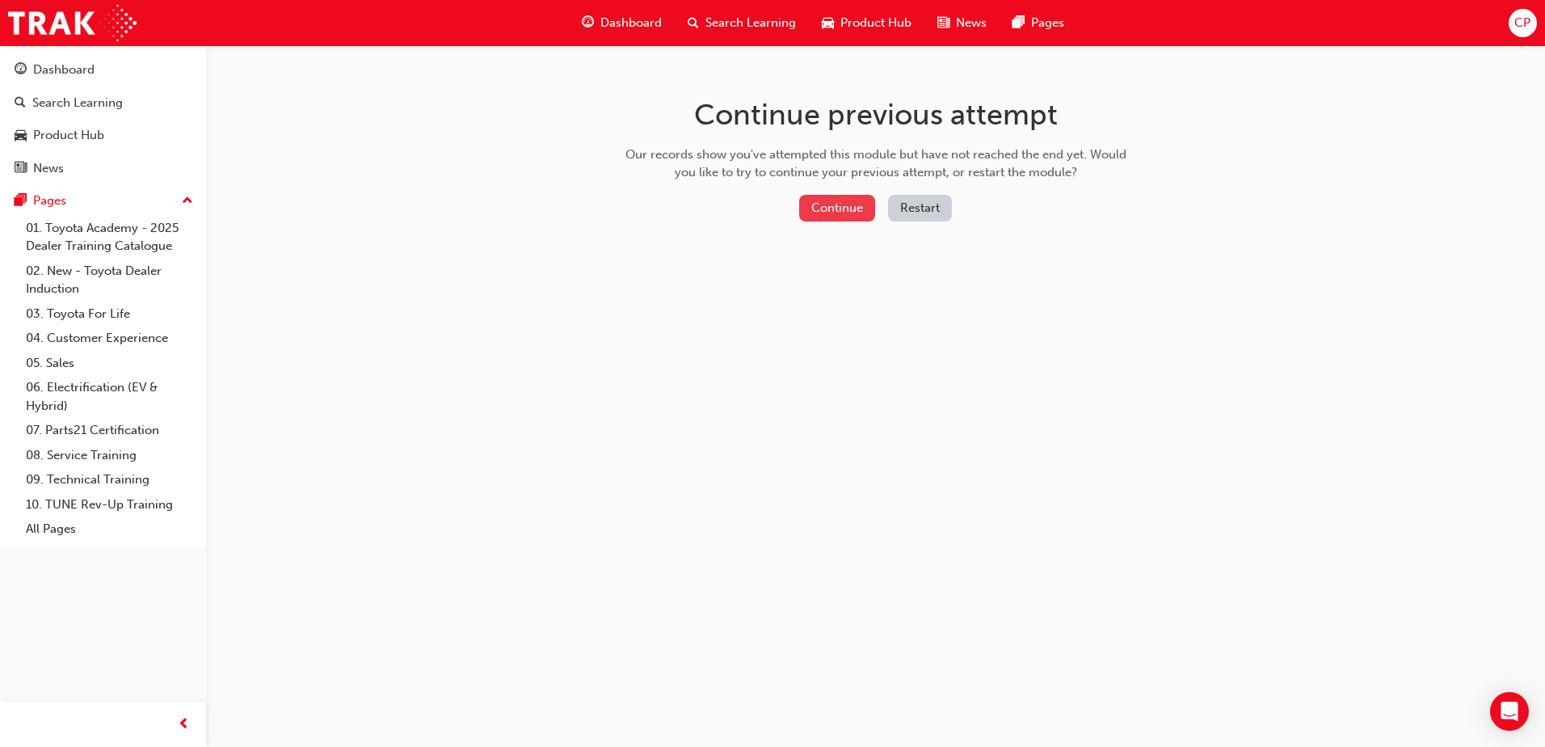
click at [853, 212] on button "Continue" at bounding box center [837, 208] width 76 height 27
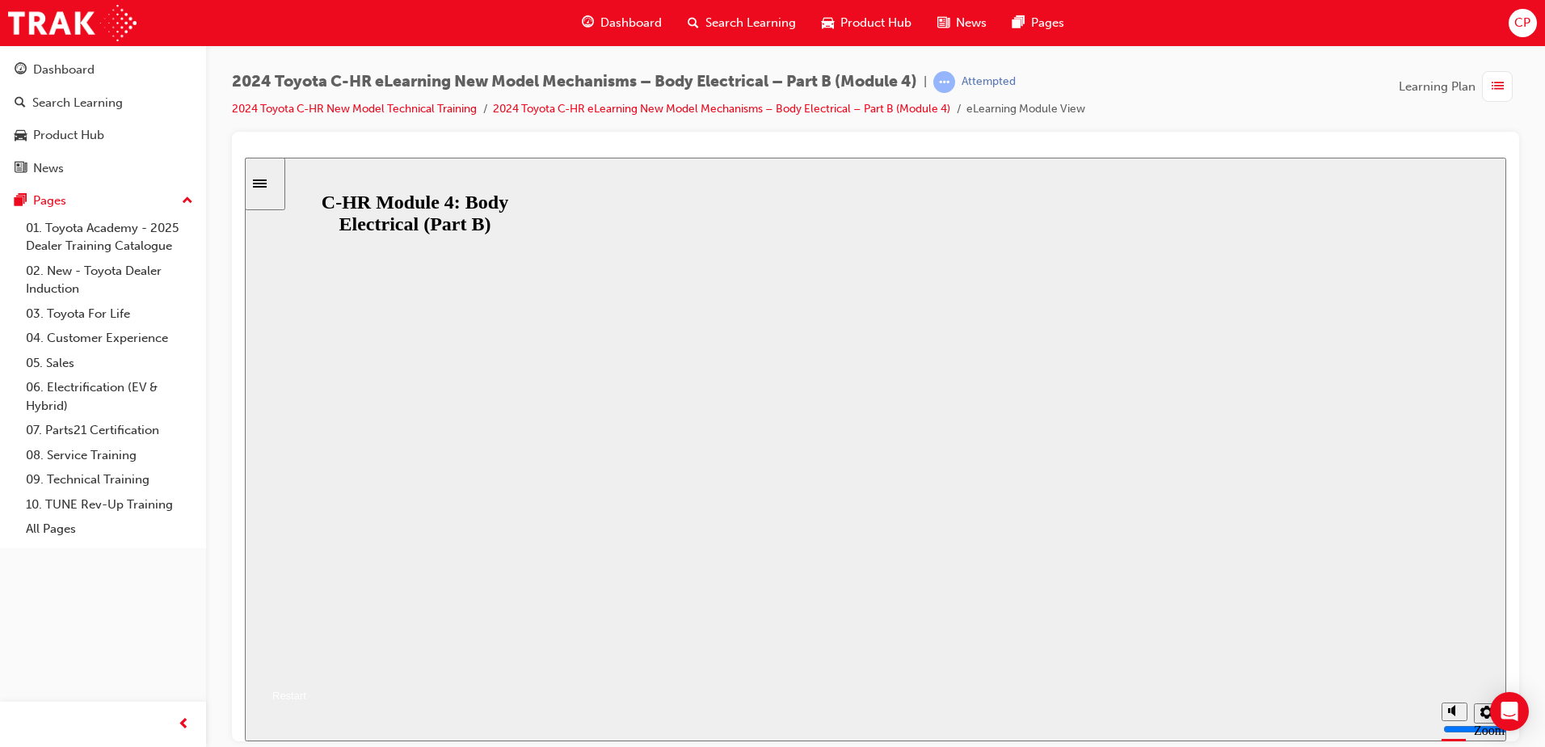
click at [306, 666] on button "Resume" at bounding box center [275, 675] width 61 height 19
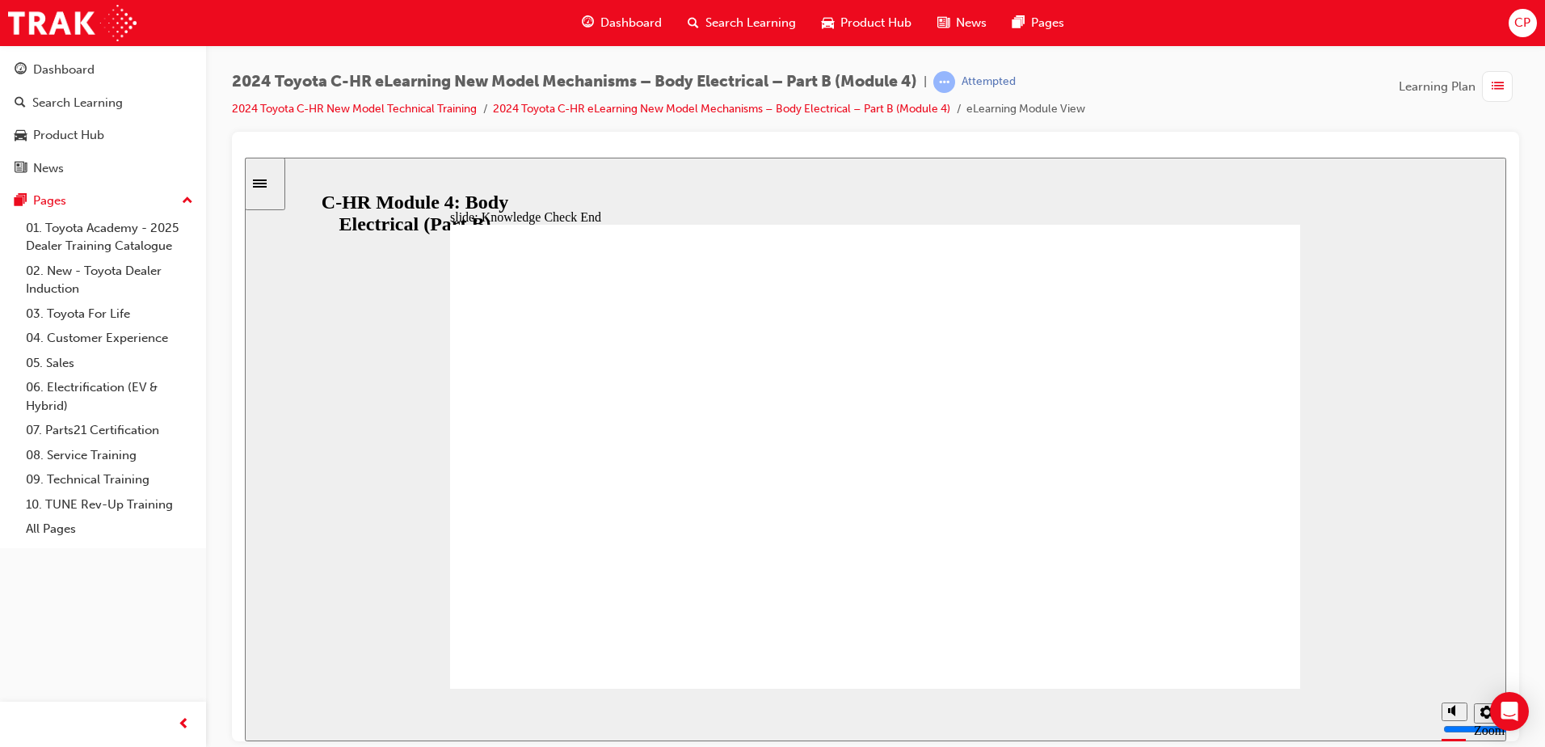
click at [1487, 94] on div "button" at bounding box center [1497, 86] width 31 height 31
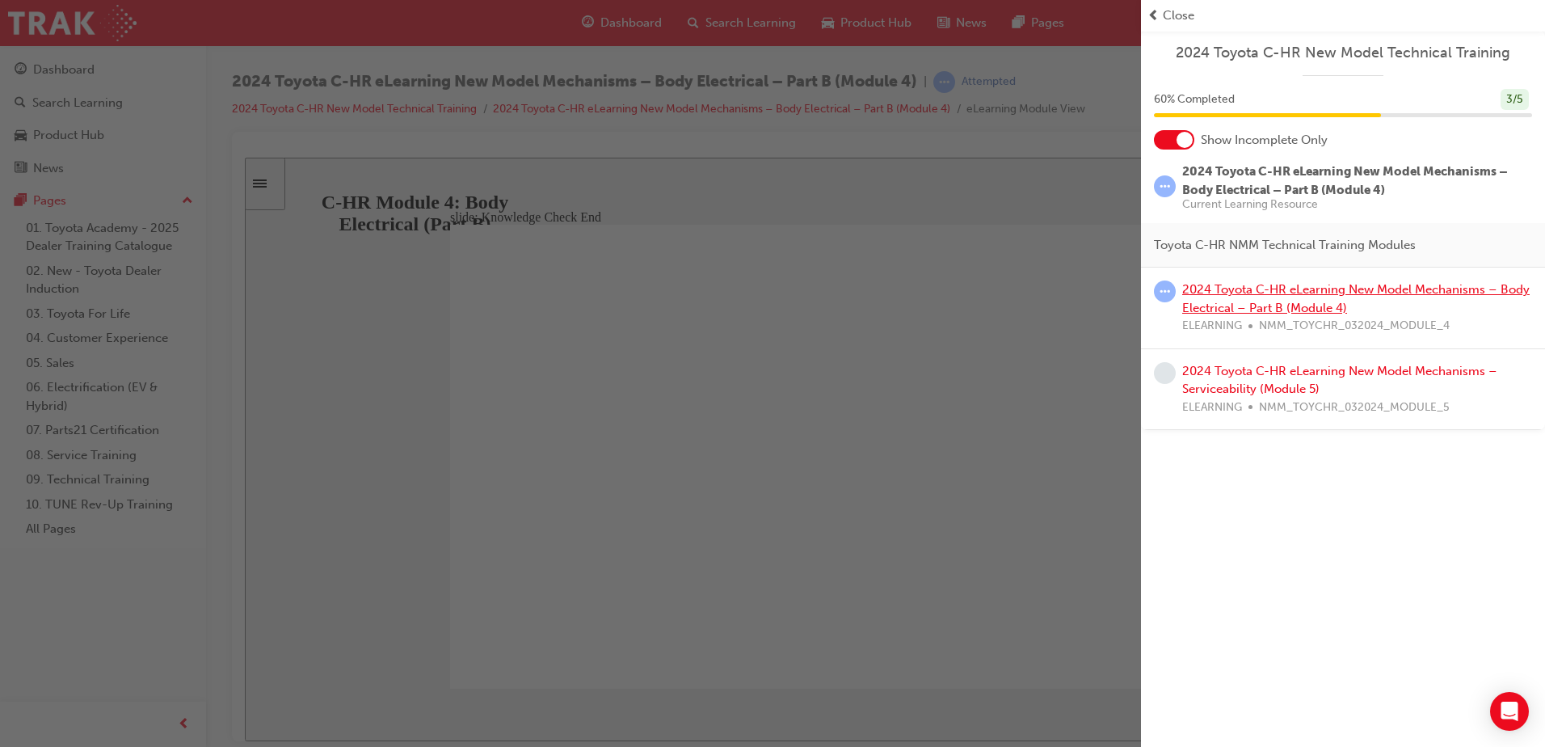
click at [1249, 285] on link "2024 Toyota C-HR eLearning New Model Mechanisms – Body Electrical – Part B (Mod…" at bounding box center [1355, 298] width 347 height 33
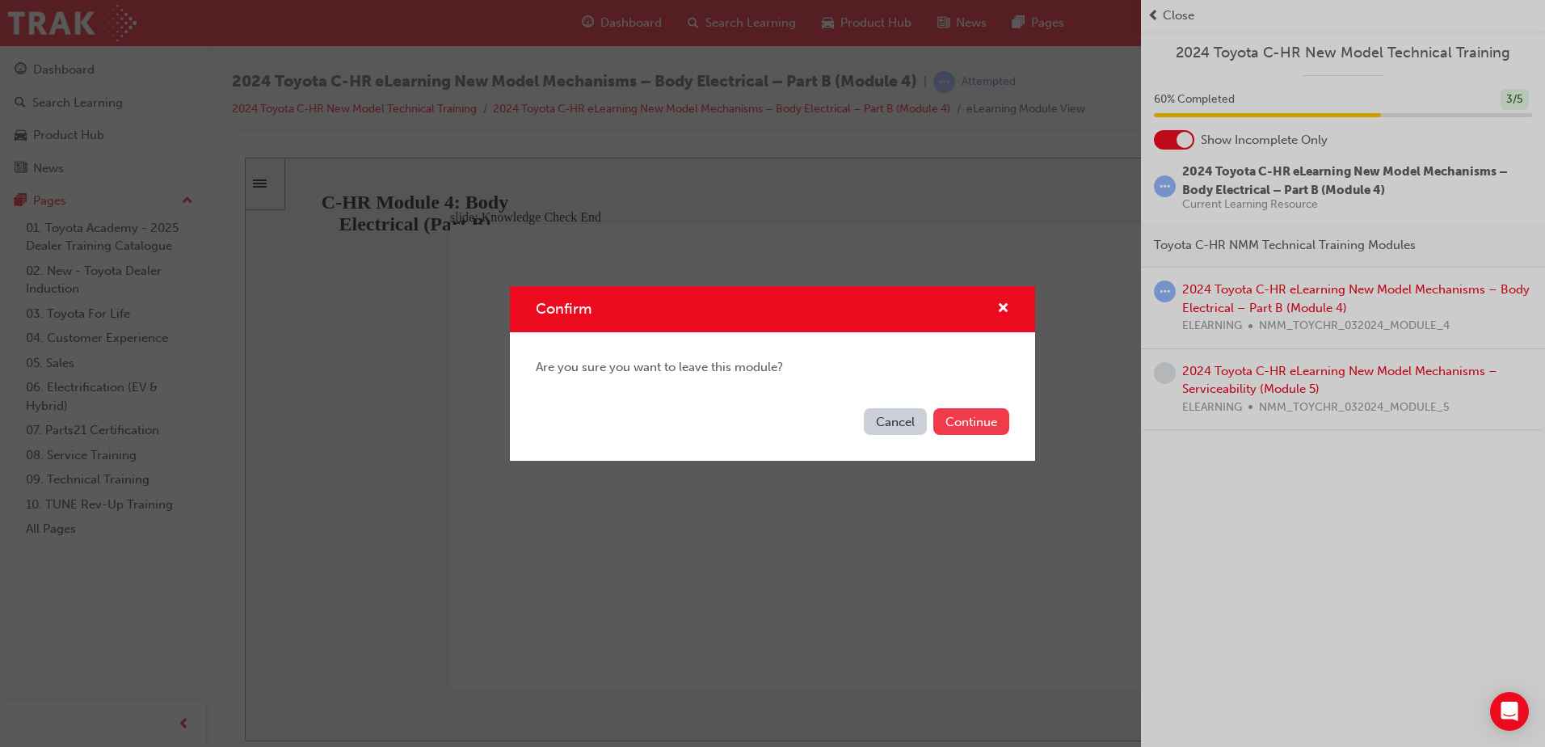
click at [957, 423] on button "Continue" at bounding box center [971, 421] width 76 height 27
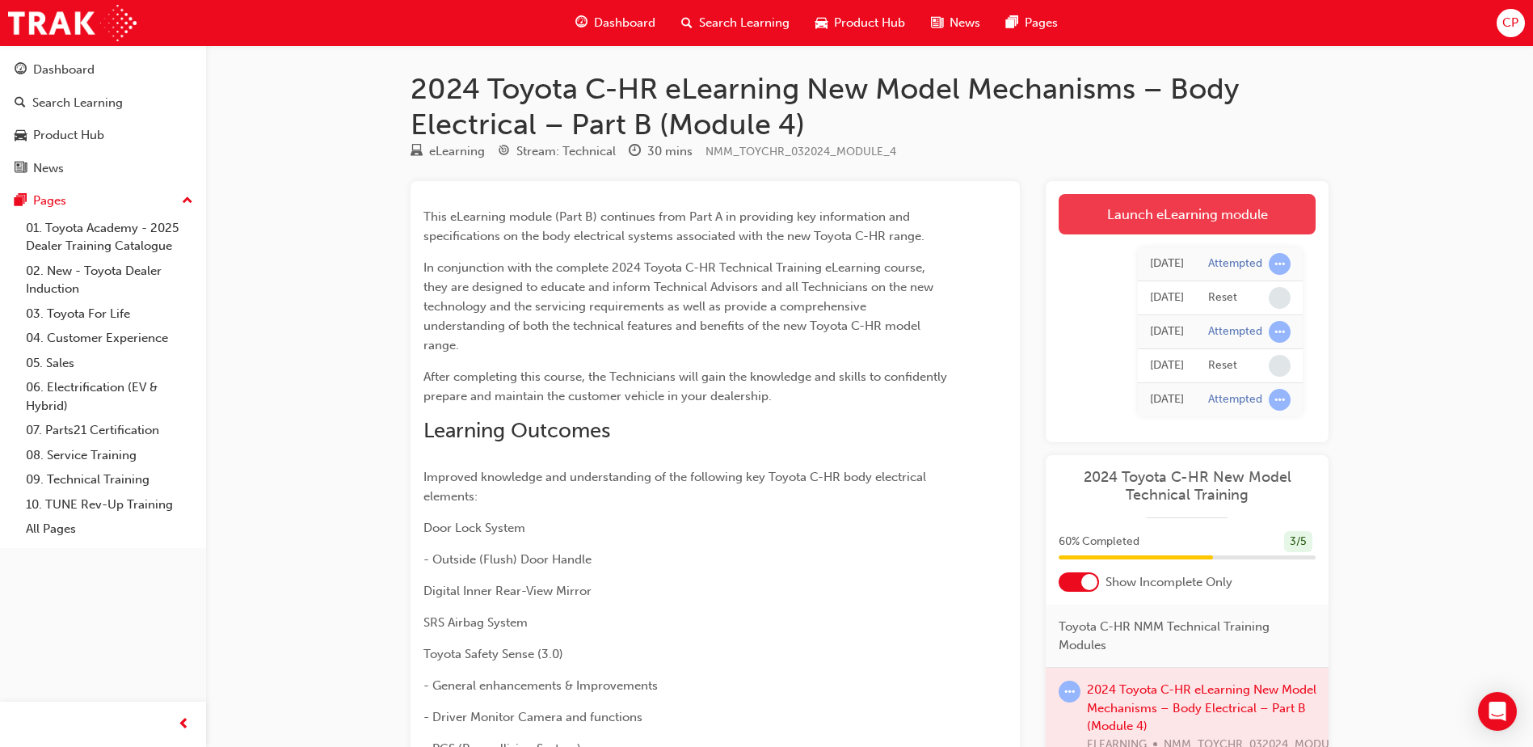
drag, startPoint x: 1125, startPoint y: 185, endPoint x: 1146, endPoint y: 225, distance: 45.5
click at [1126, 191] on div "Launch eLearning module Learning Plan Today Attempted Today Reset Thu 14 Aug 20…" at bounding box center [1187, 311] width 283 height 261
click at [1146, 225] on link "Launch eLearning module" at bounding box center [1187, 214] width 257 height 40
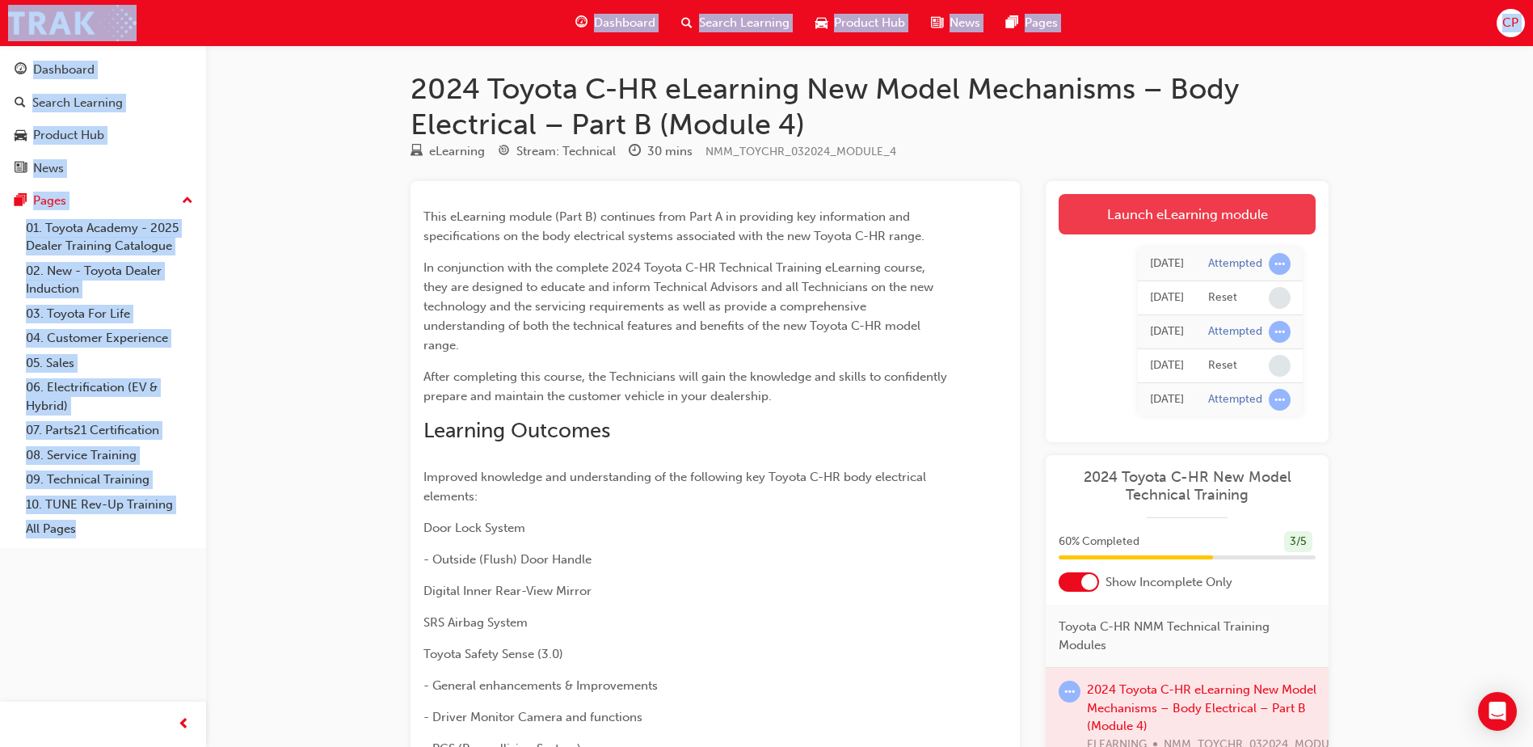
click at [1146, 225] on div "2024 Toyota C-HR eLearning New Model Mechanisms – Body Electrical – Part B (Mod…" at bounding box center [766, 567] width 1533 height 1134
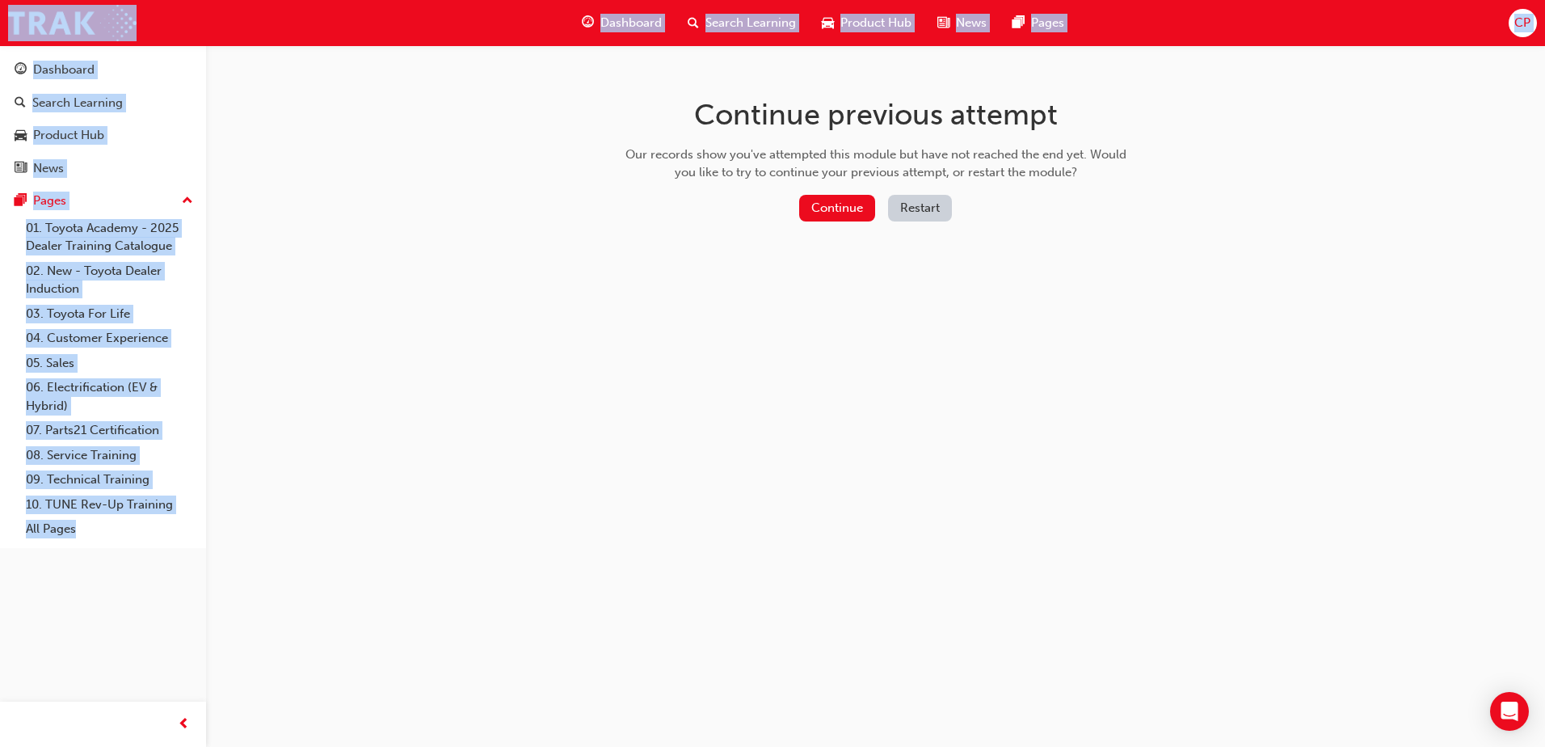
click at [910, 206] on button "Restart" at bounding box center [920, 208] width 64 height 27
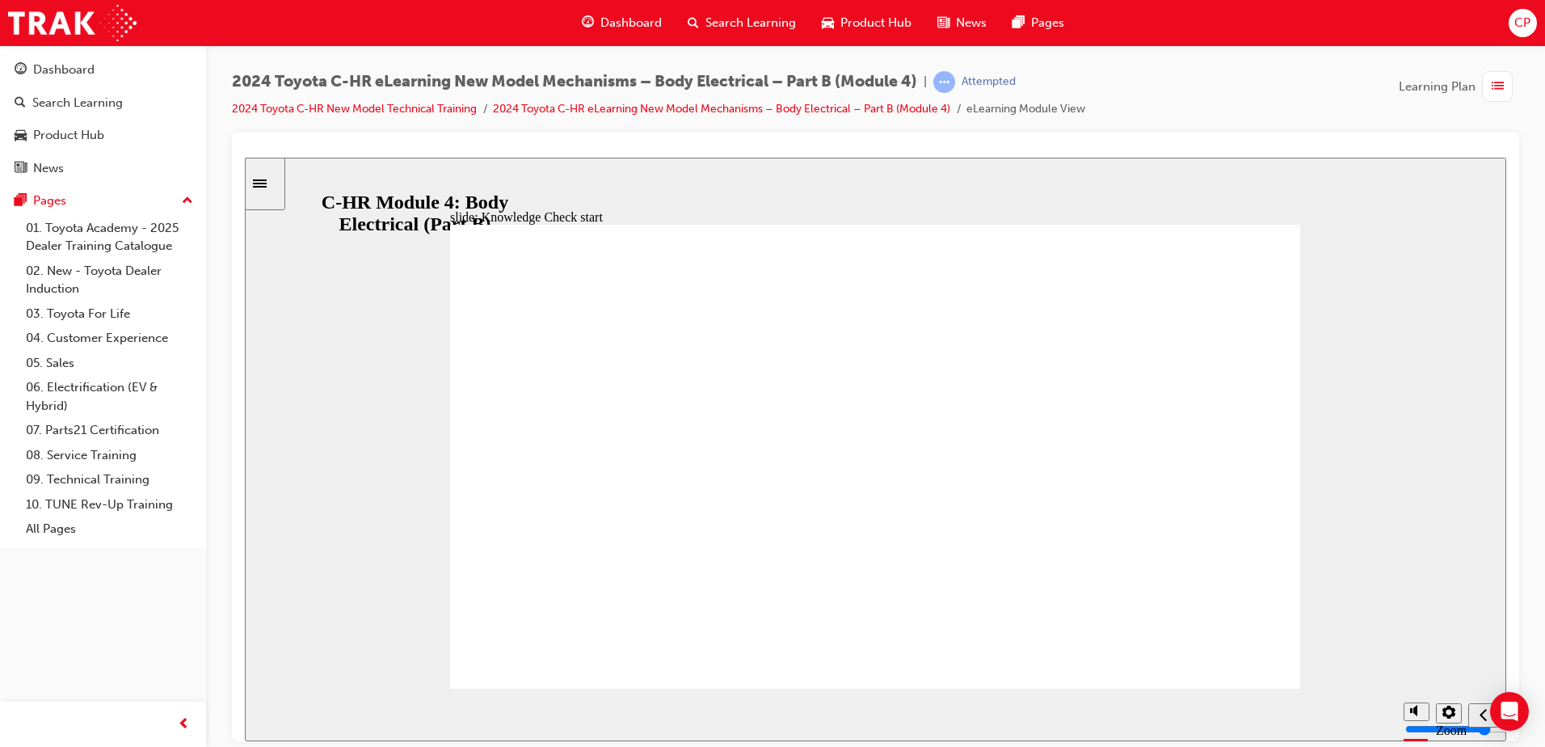
radio input "false"
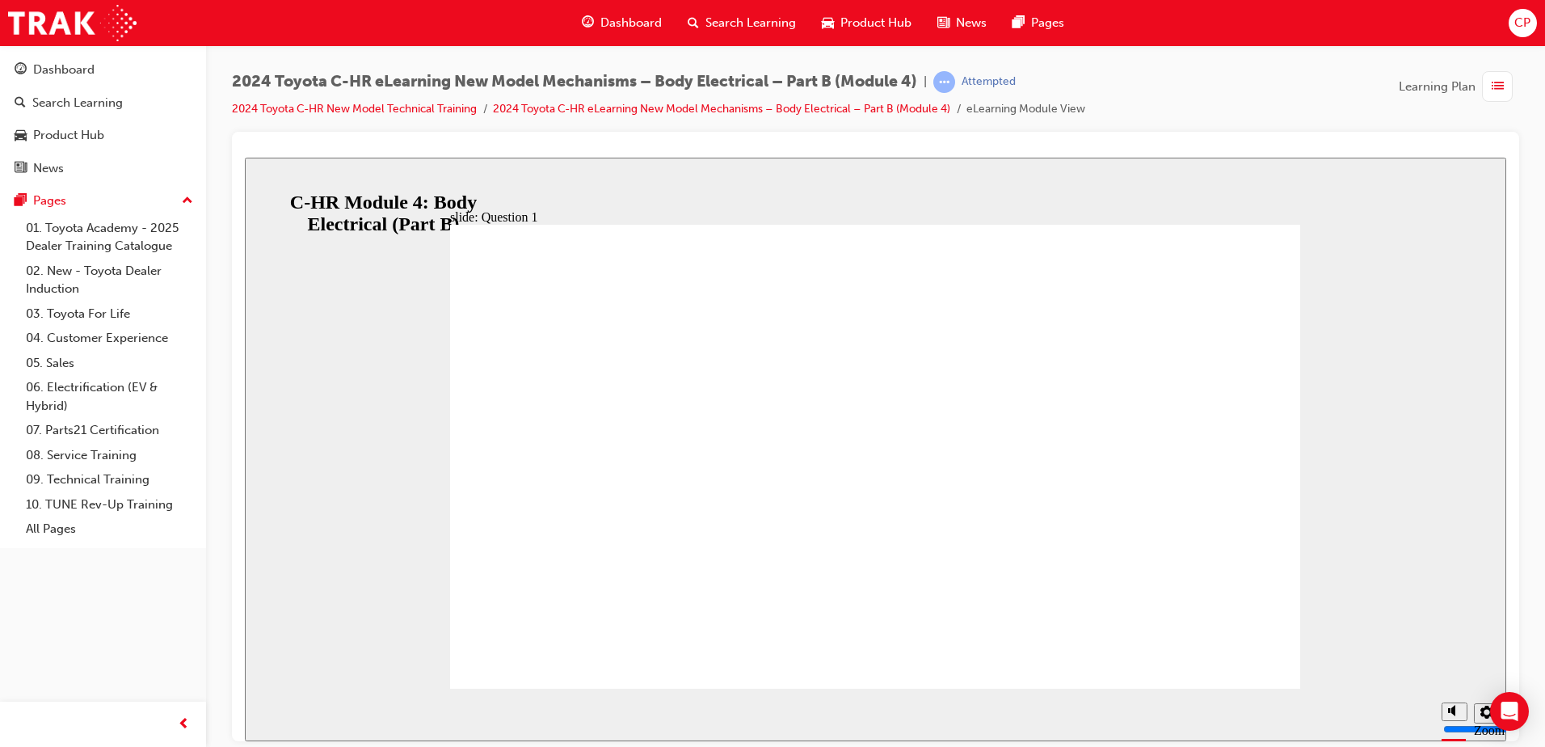
radio input "true"
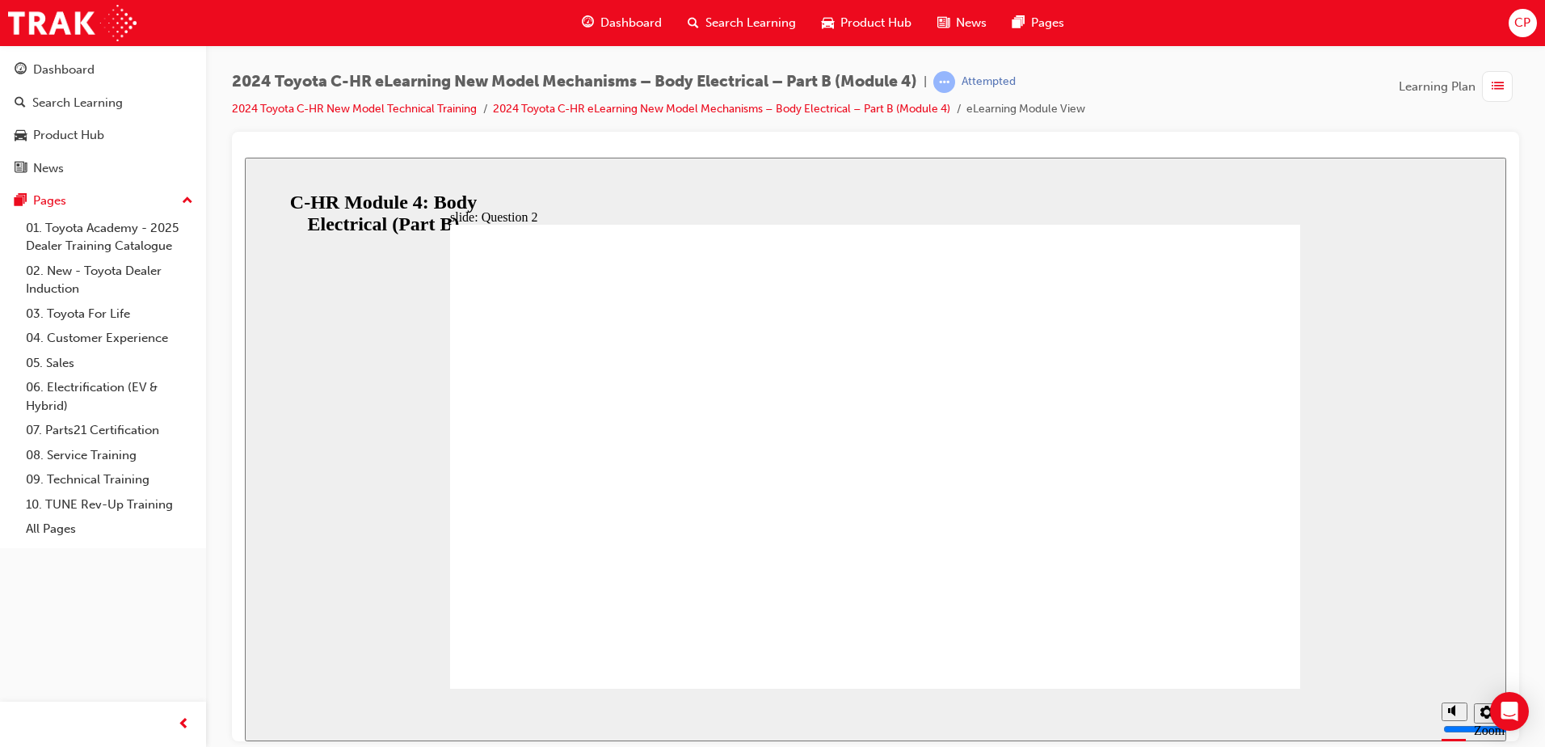
radio input "true"
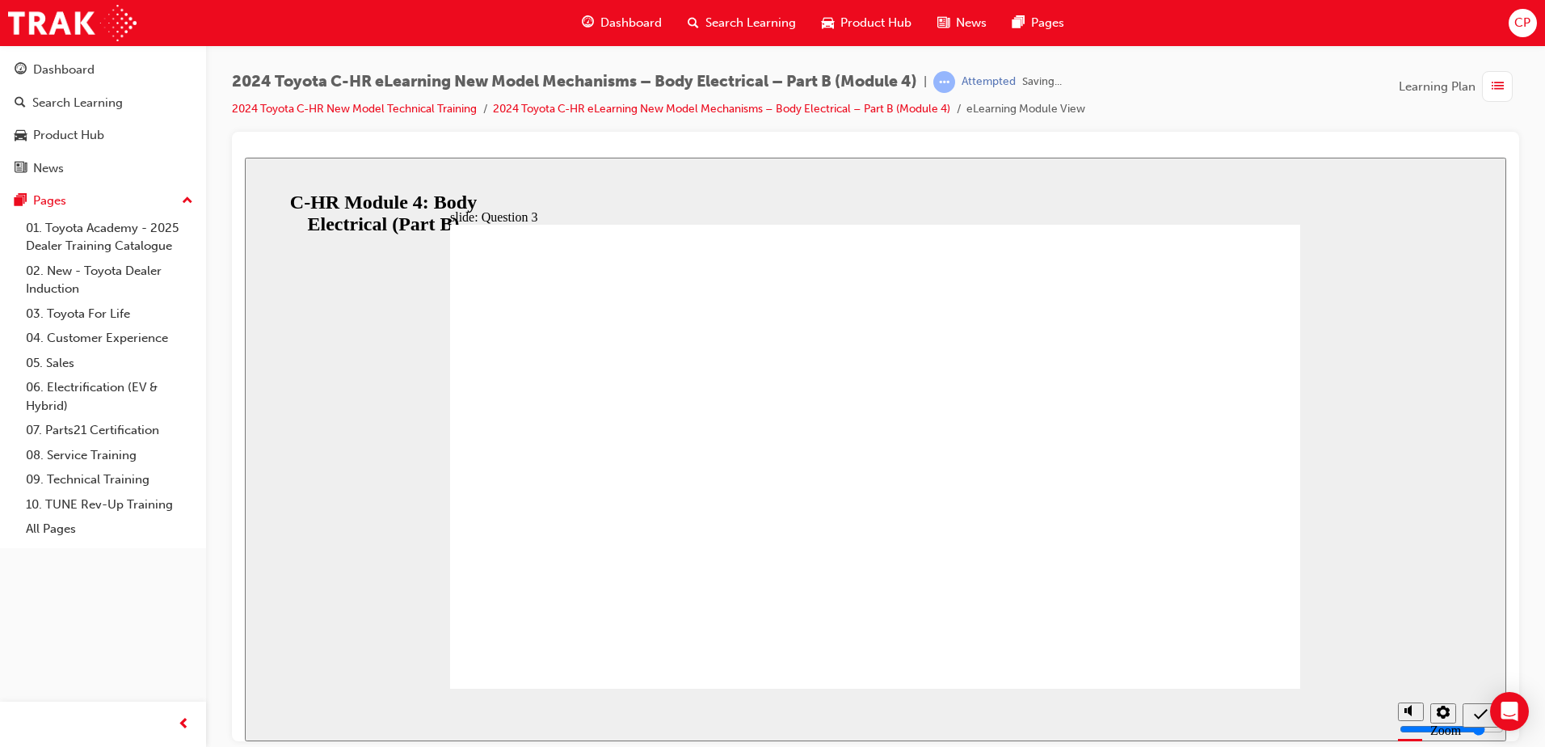
drag, startPoint x: 953, startPoint y: 541, endPoint x: 927, endPoint y: 537, distance: 26.9
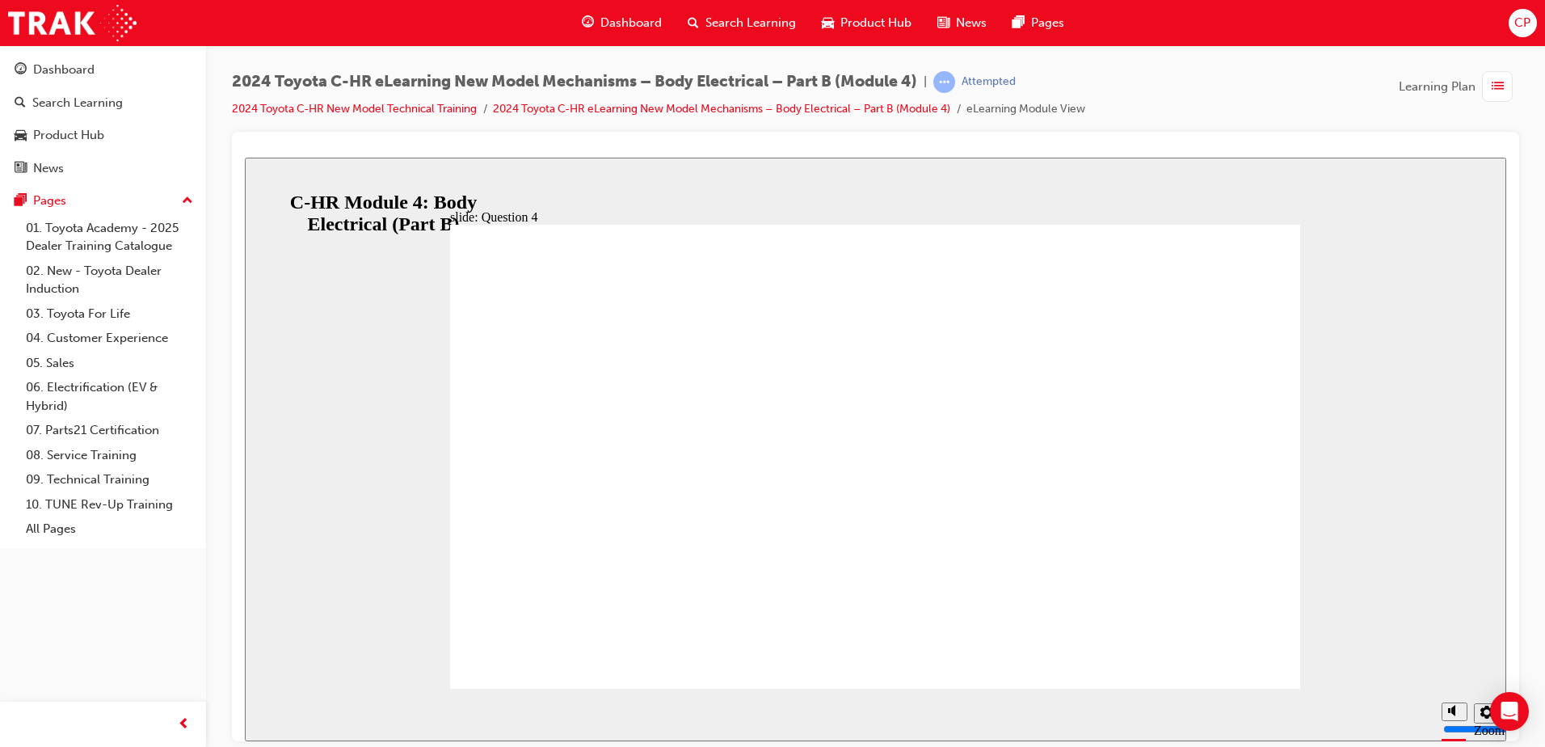
radio input "false"
radio input "true"
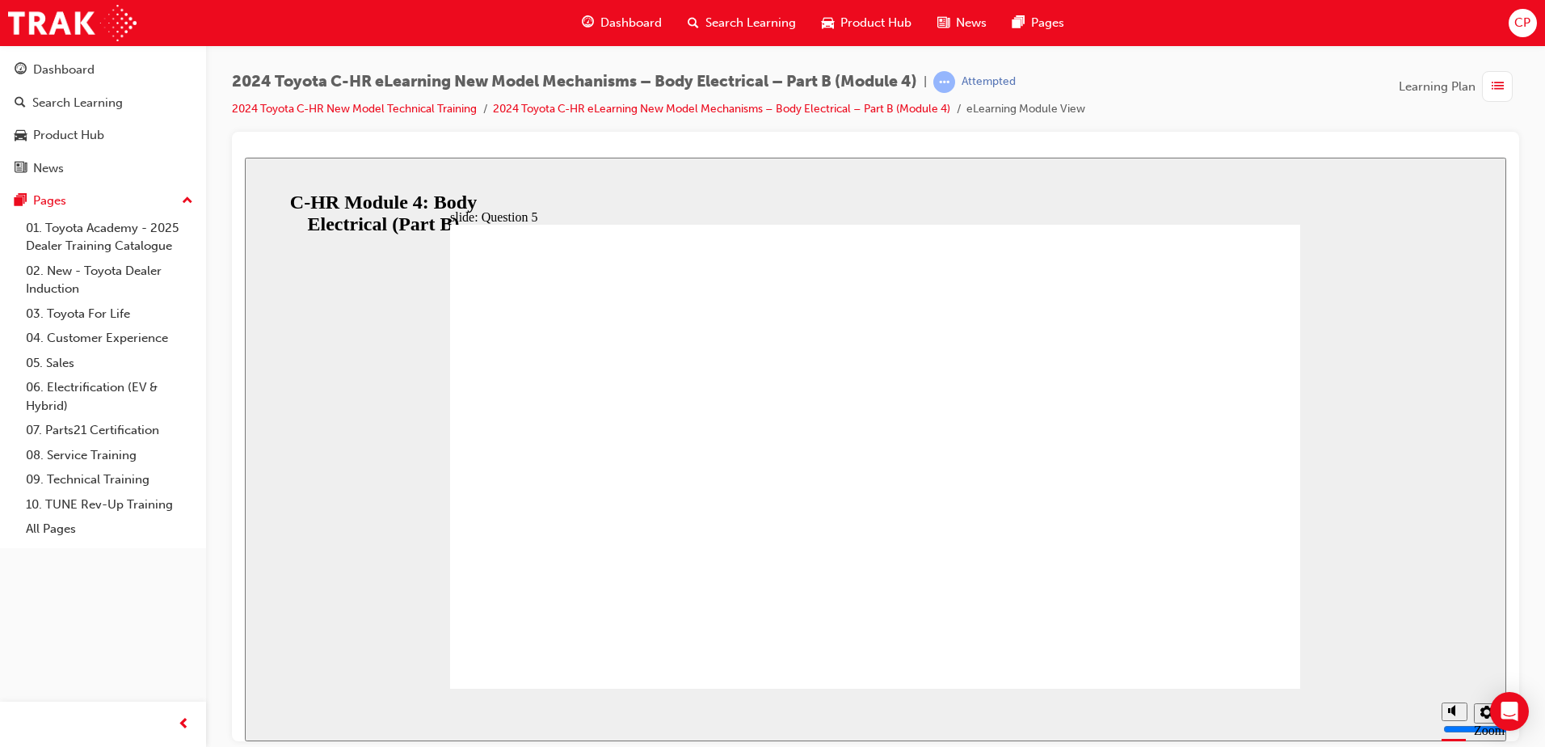
radio input "true"
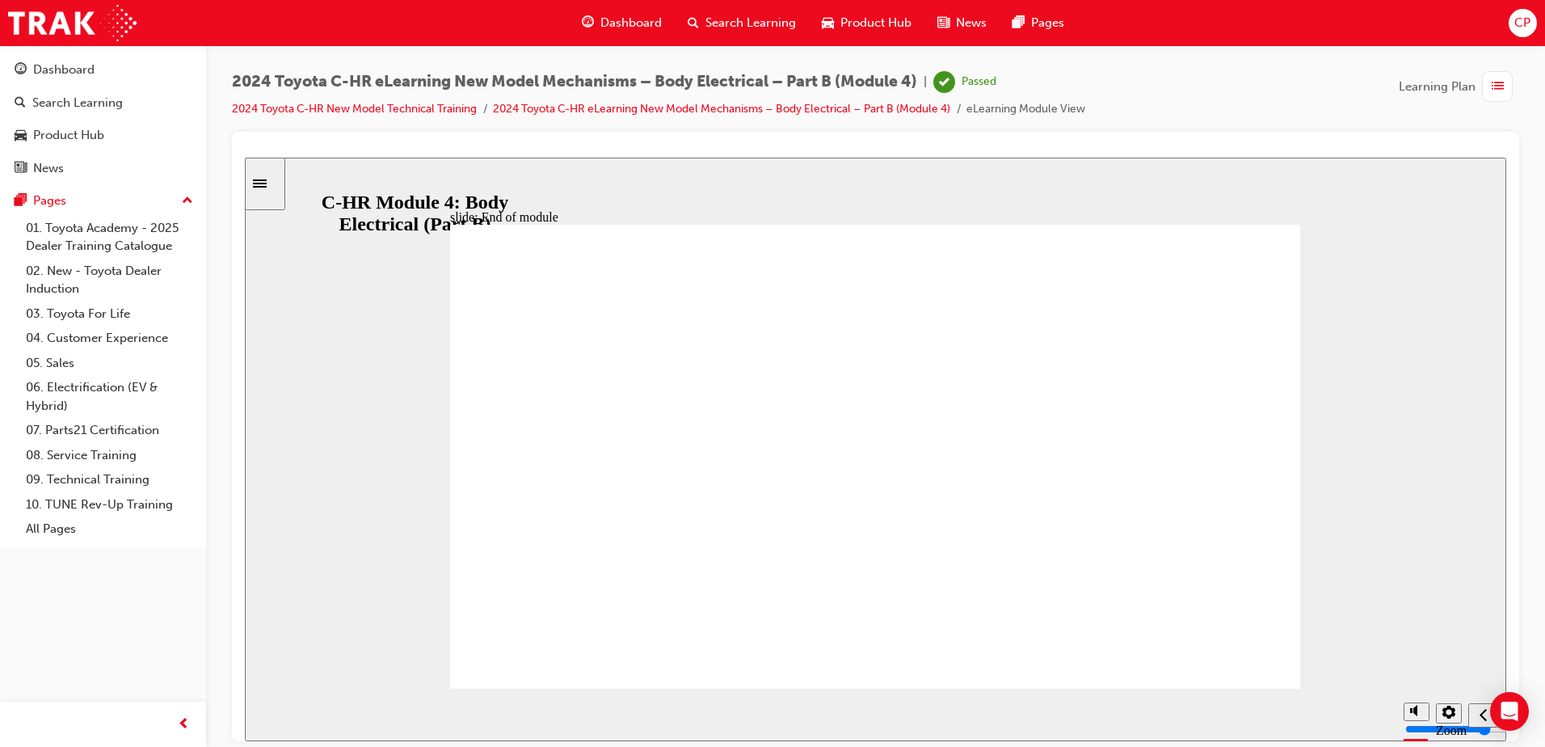
click at [1498, 84] on span "list-icon" at bounding box center [1498, 87] width 12 height 20
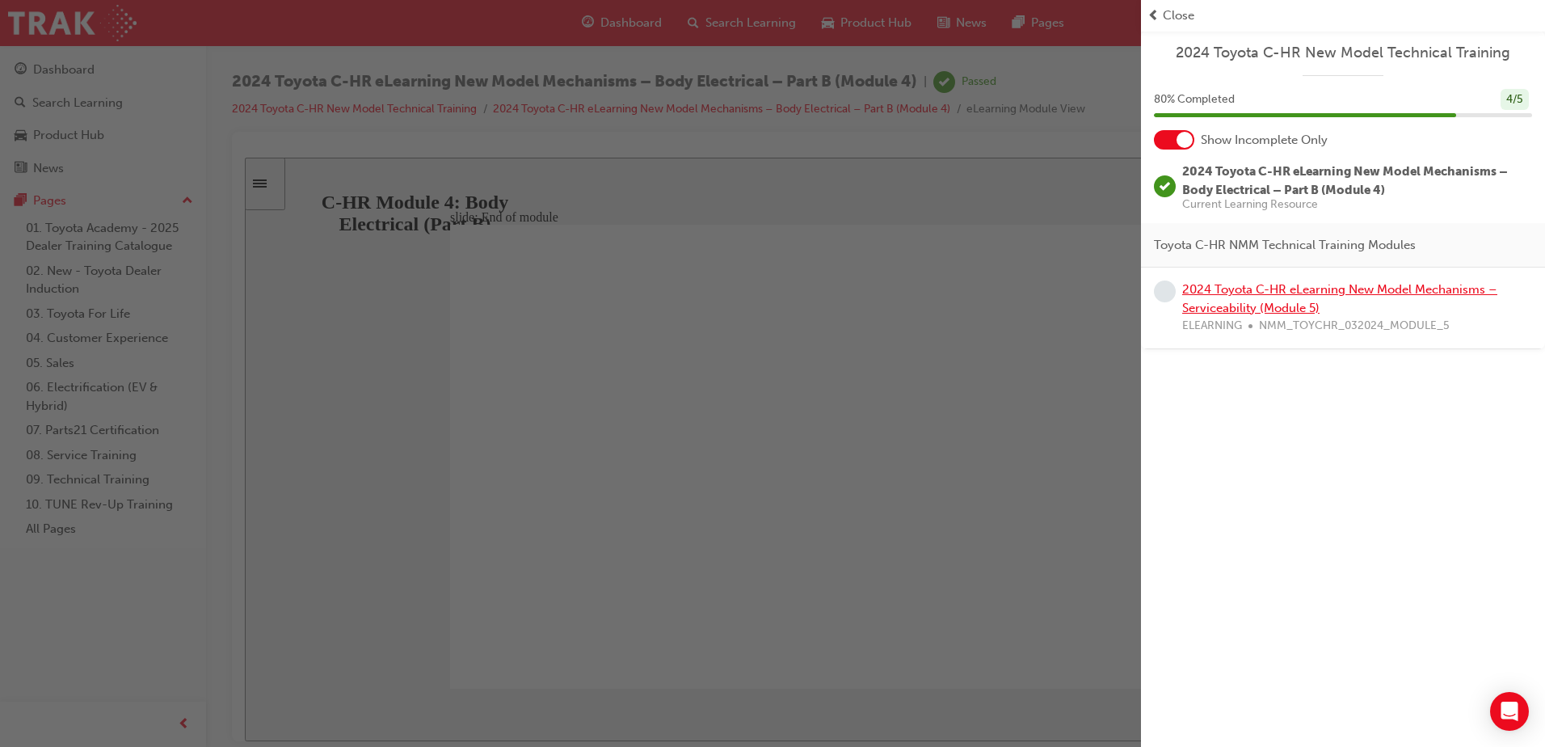
click at [1254, 296] on link "2024 Toyota C-HR eLearning New Model Mechanisms – Serviceability (Module 5)" at bounding box center [1339, 298] width 315 height 33
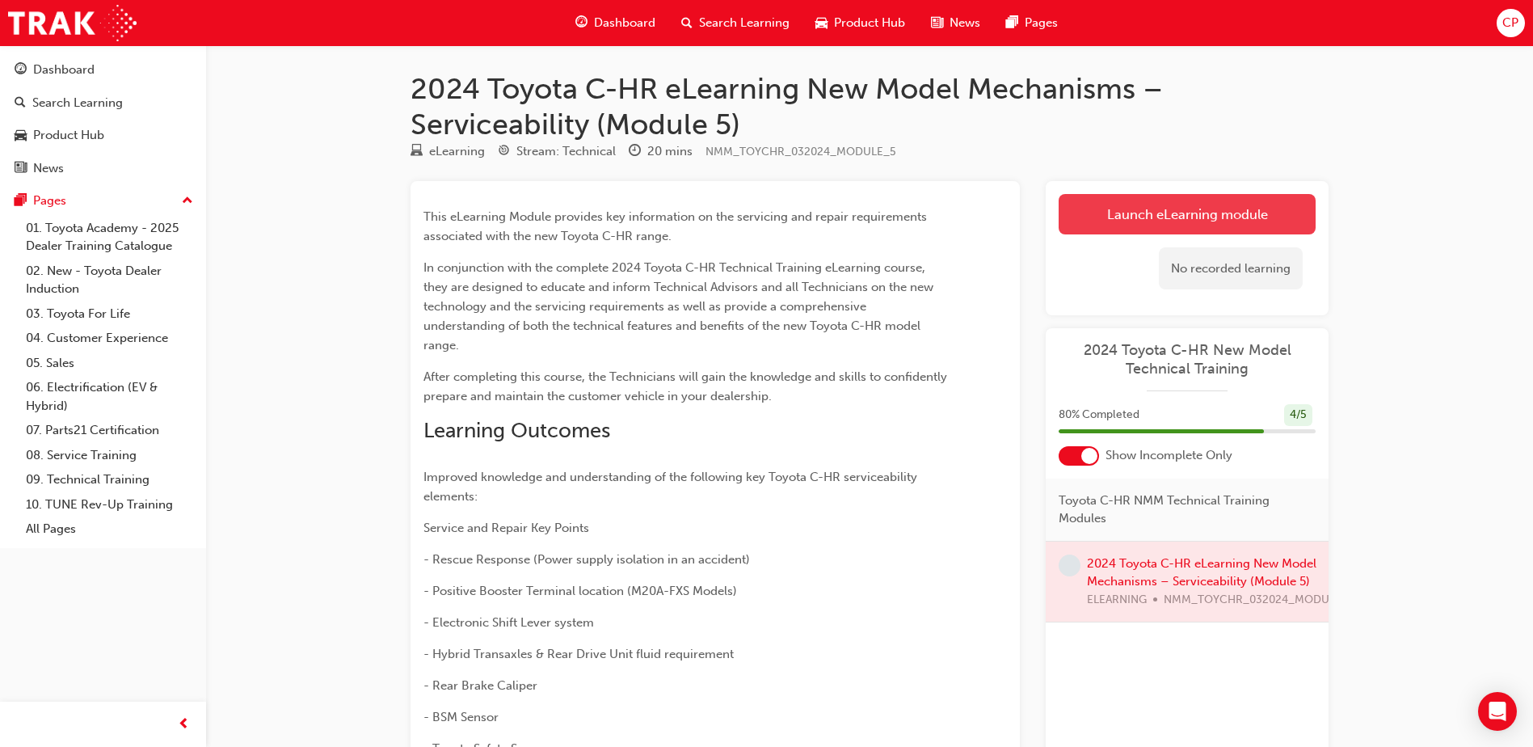
click at [1206, 212] on link "Launch eLearning module" at bounding box center [1187, 214] width 257 height 40
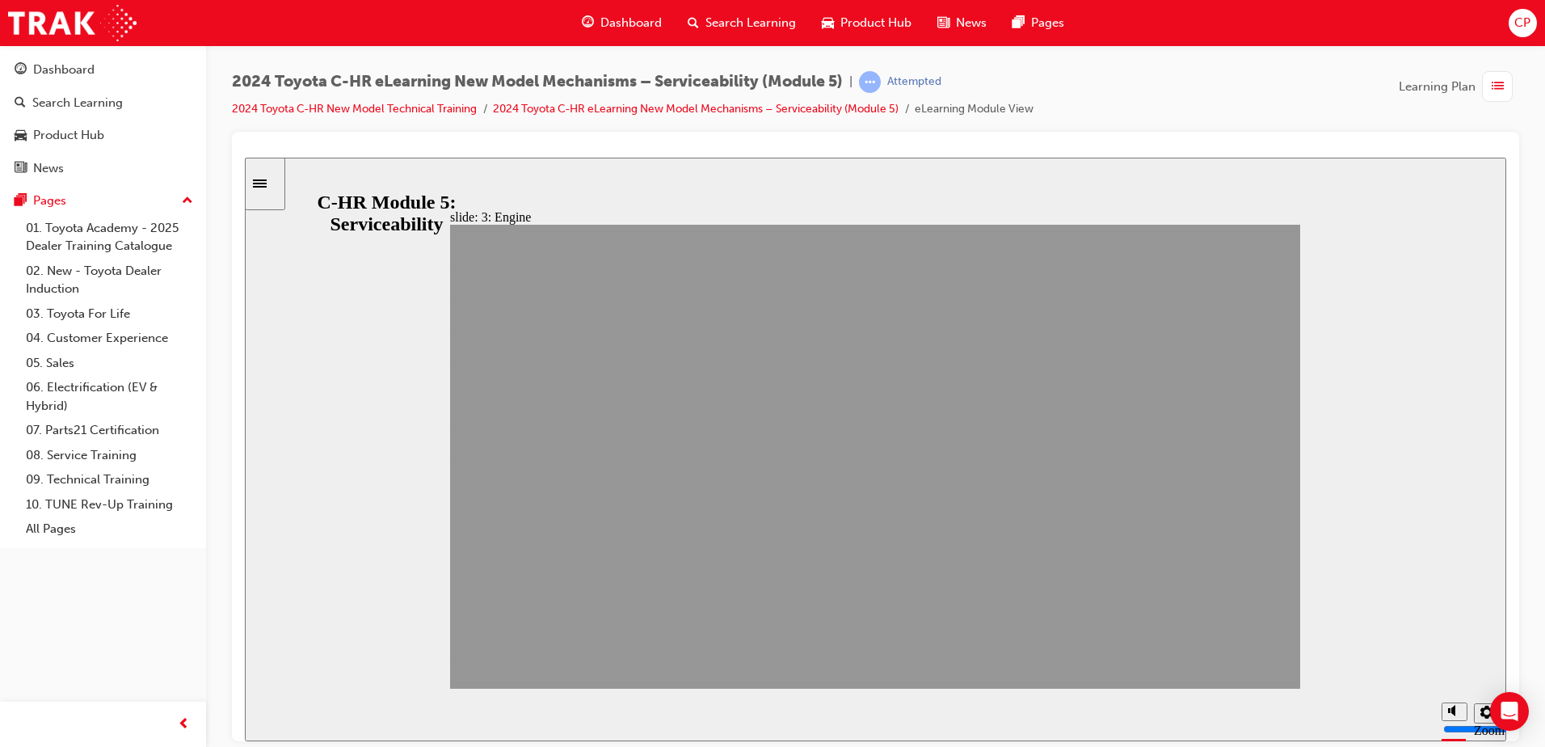
drag, startPoint x: 1290, startPoint y: 637, endPoint x: 1257, endPoint y: 663, distance: 42.7
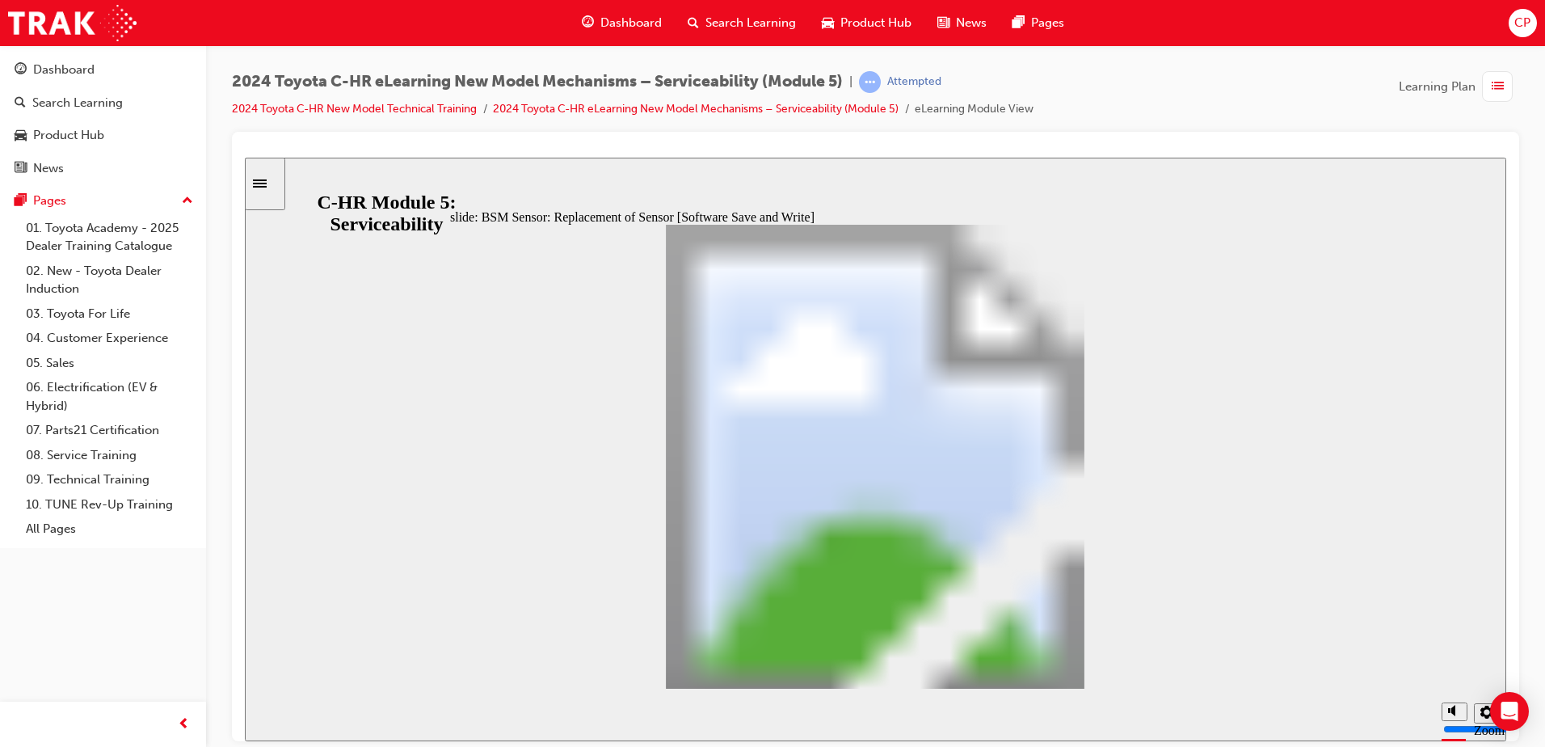
drag, startPoint x: 1119, startPoint y: 665, endPoint x: 1111, endPoint y: 659, distance: 9.9
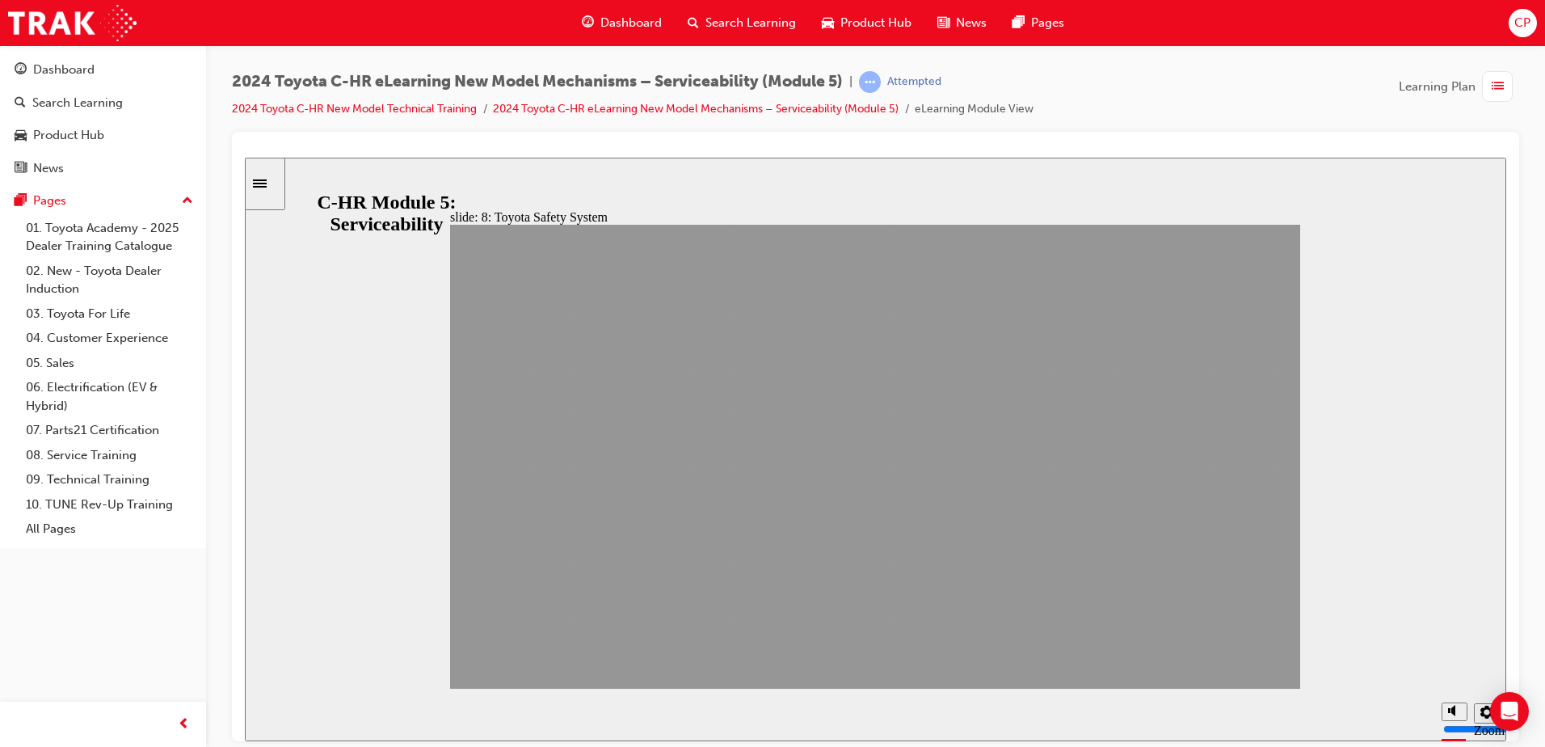
drag, startPoint x: 1111, startPoint y: 659, endPoint x: 1280, endPoint y: 682, distance: 170.4
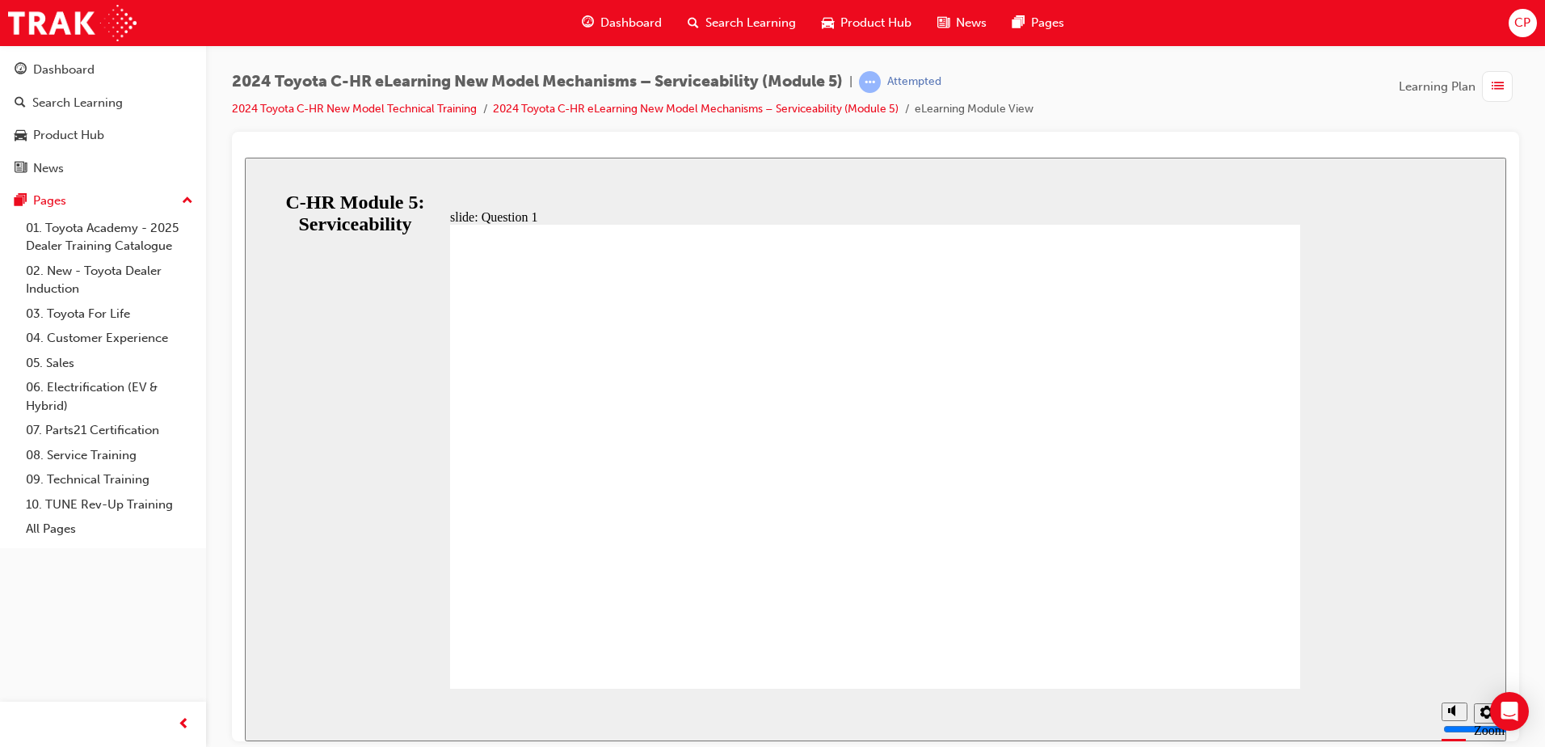
radio input "true"
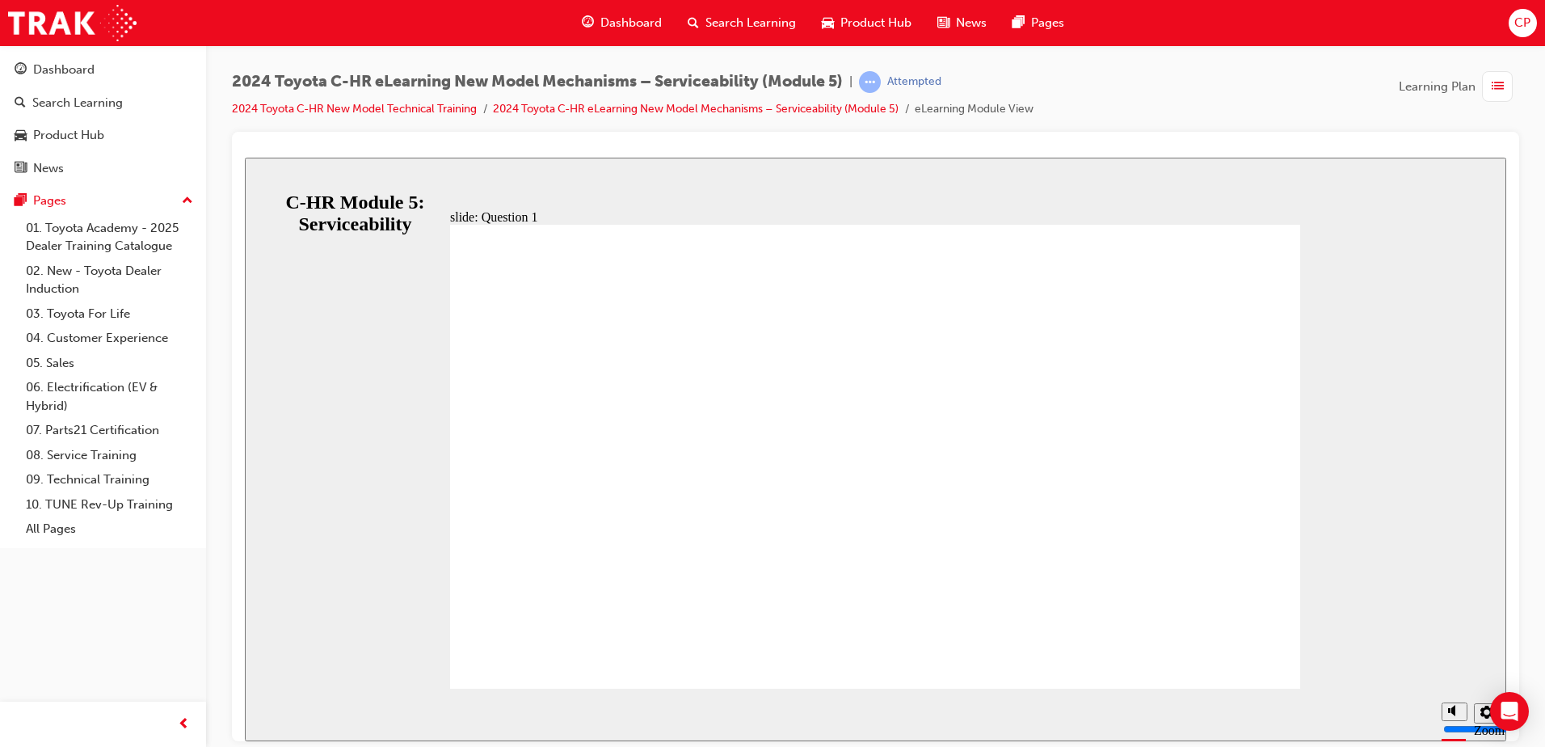
radio input "true"
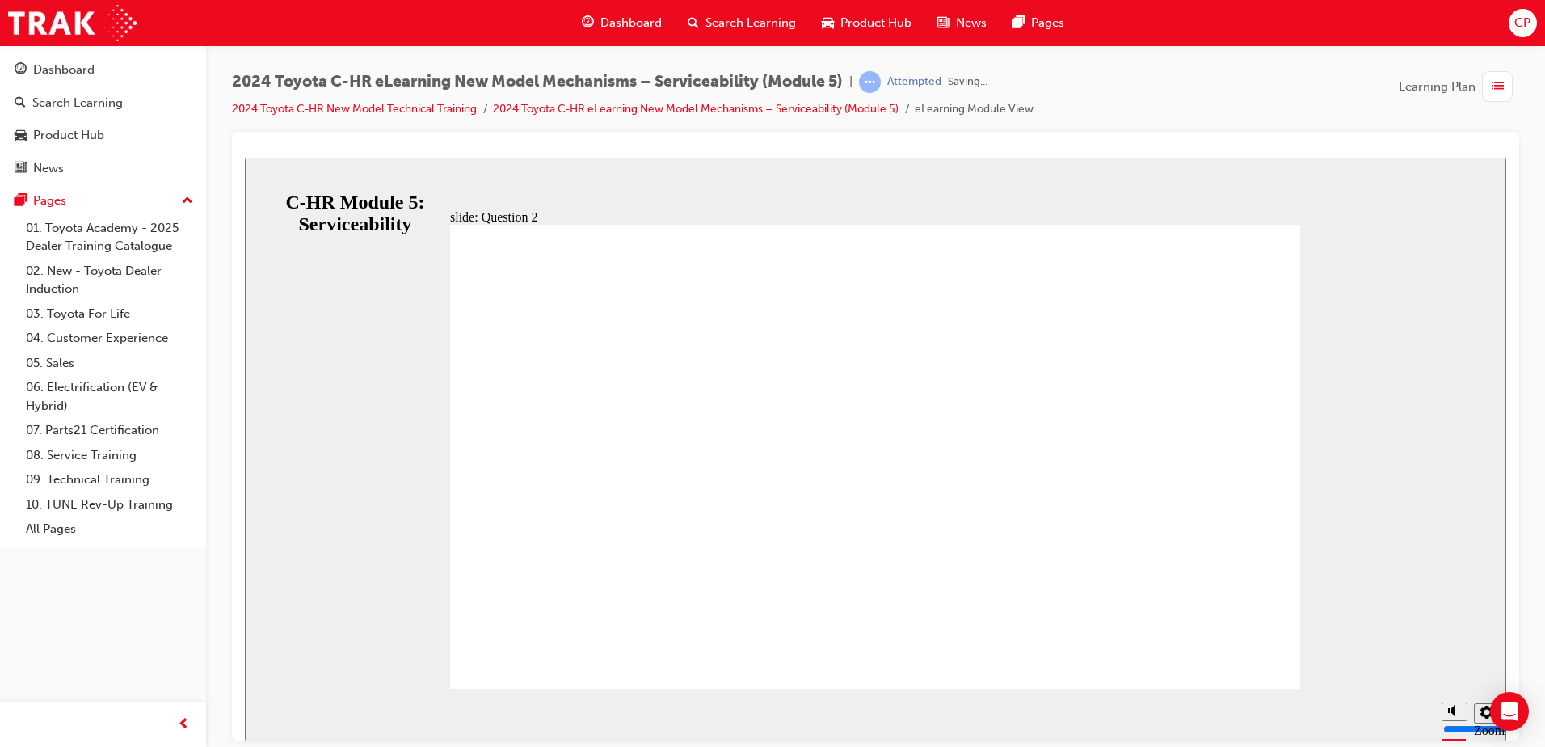
radio input "true"
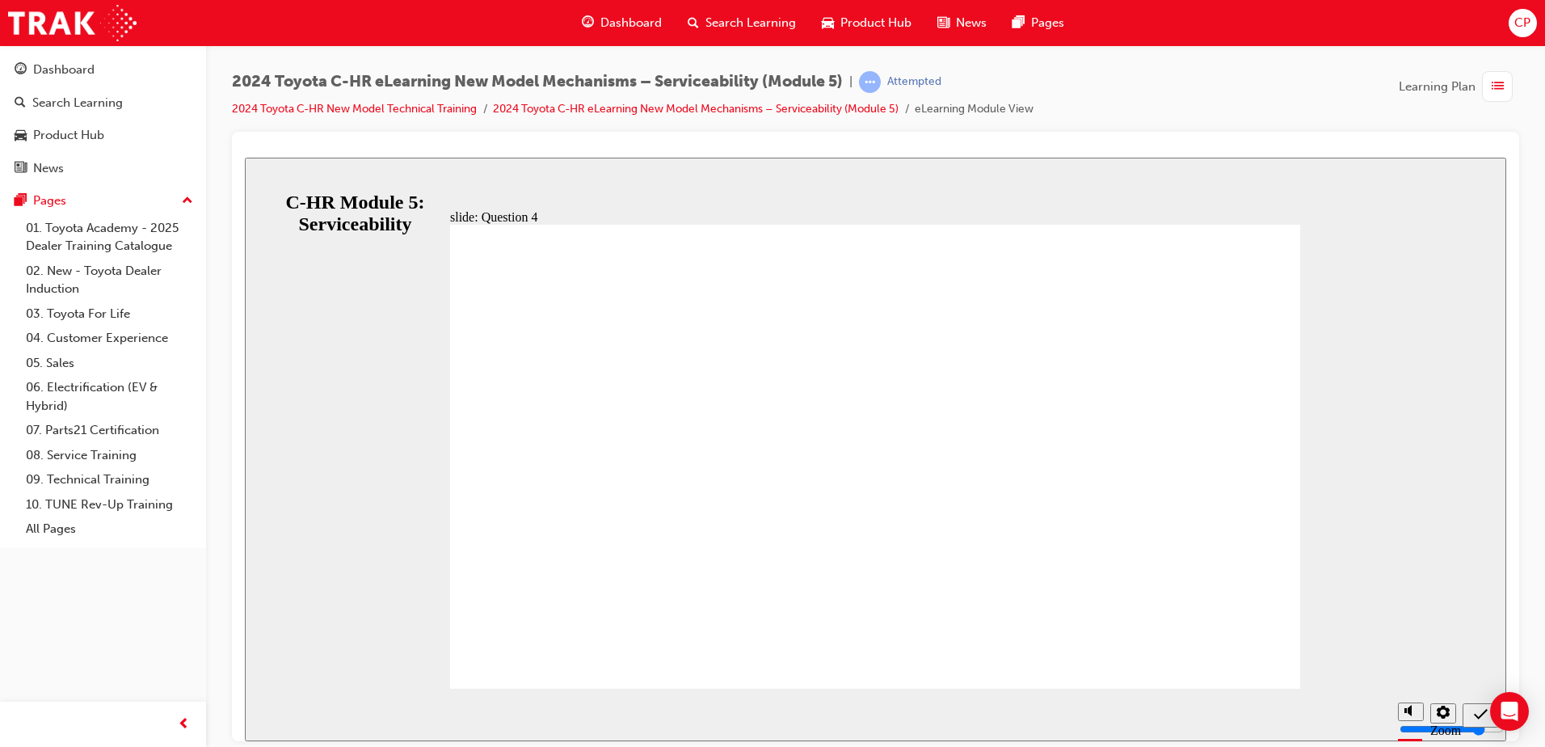
radio input "true"
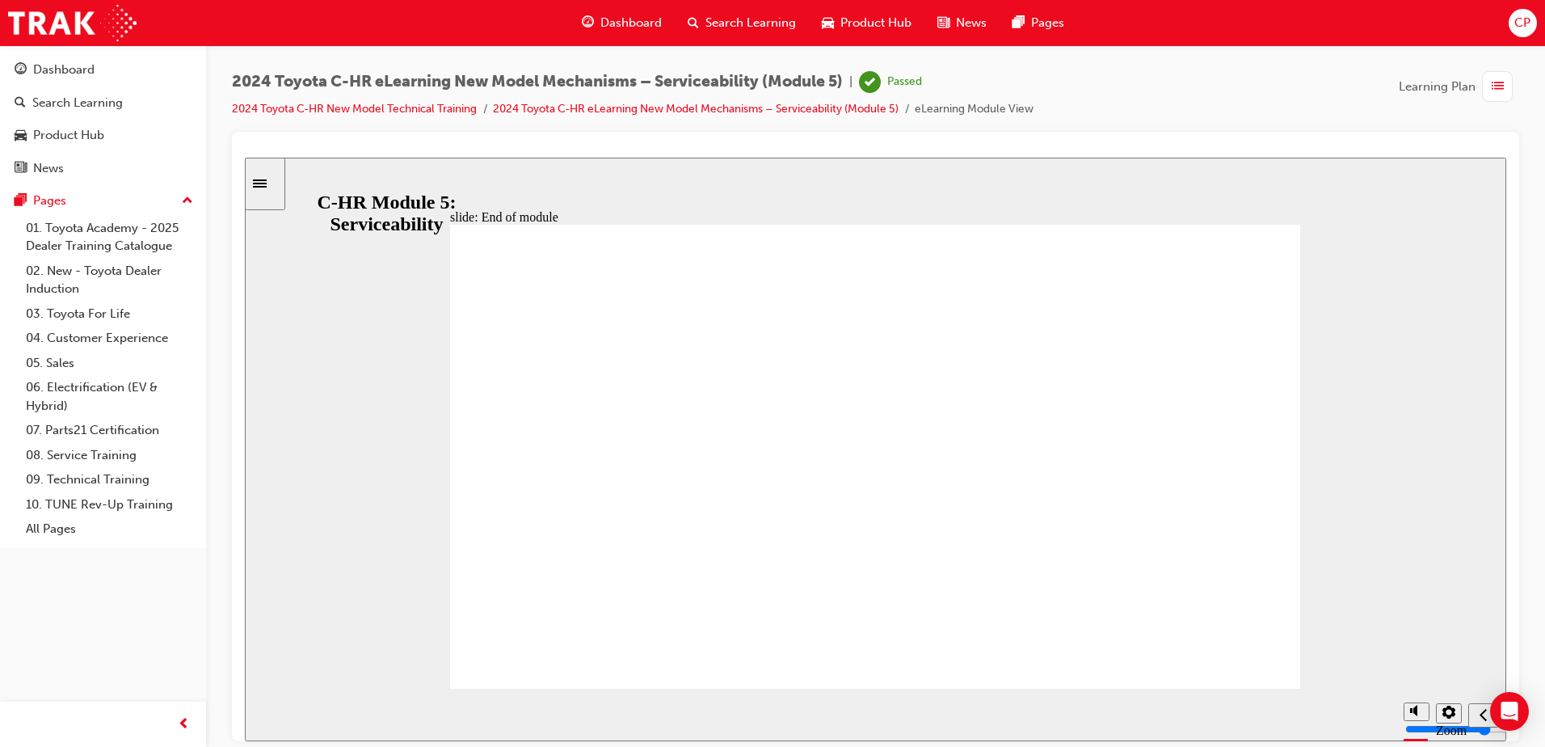
click at [612, 15] on span "Dashboard" at bounding box center [630, 23] width 61 height 19
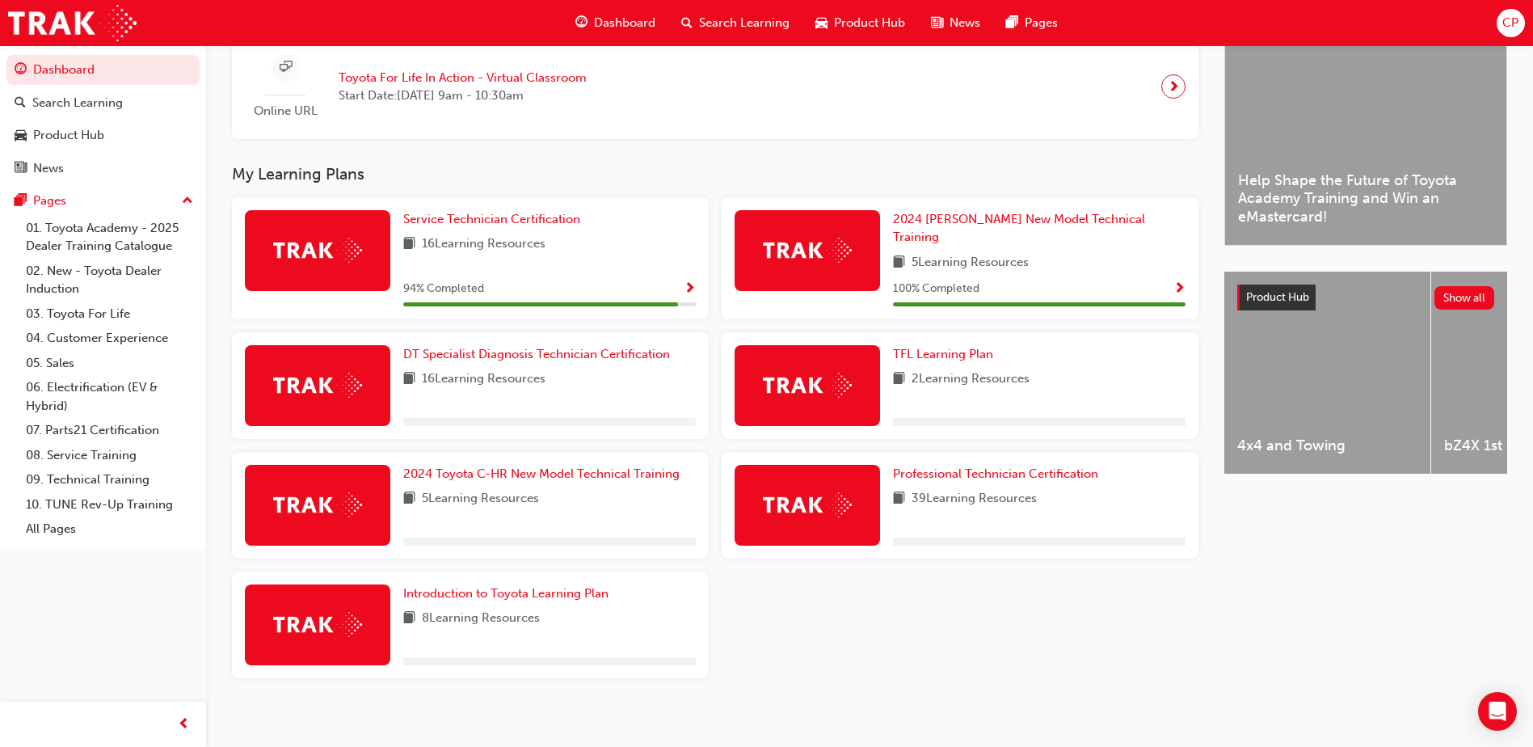
scroll to position [411, 0]
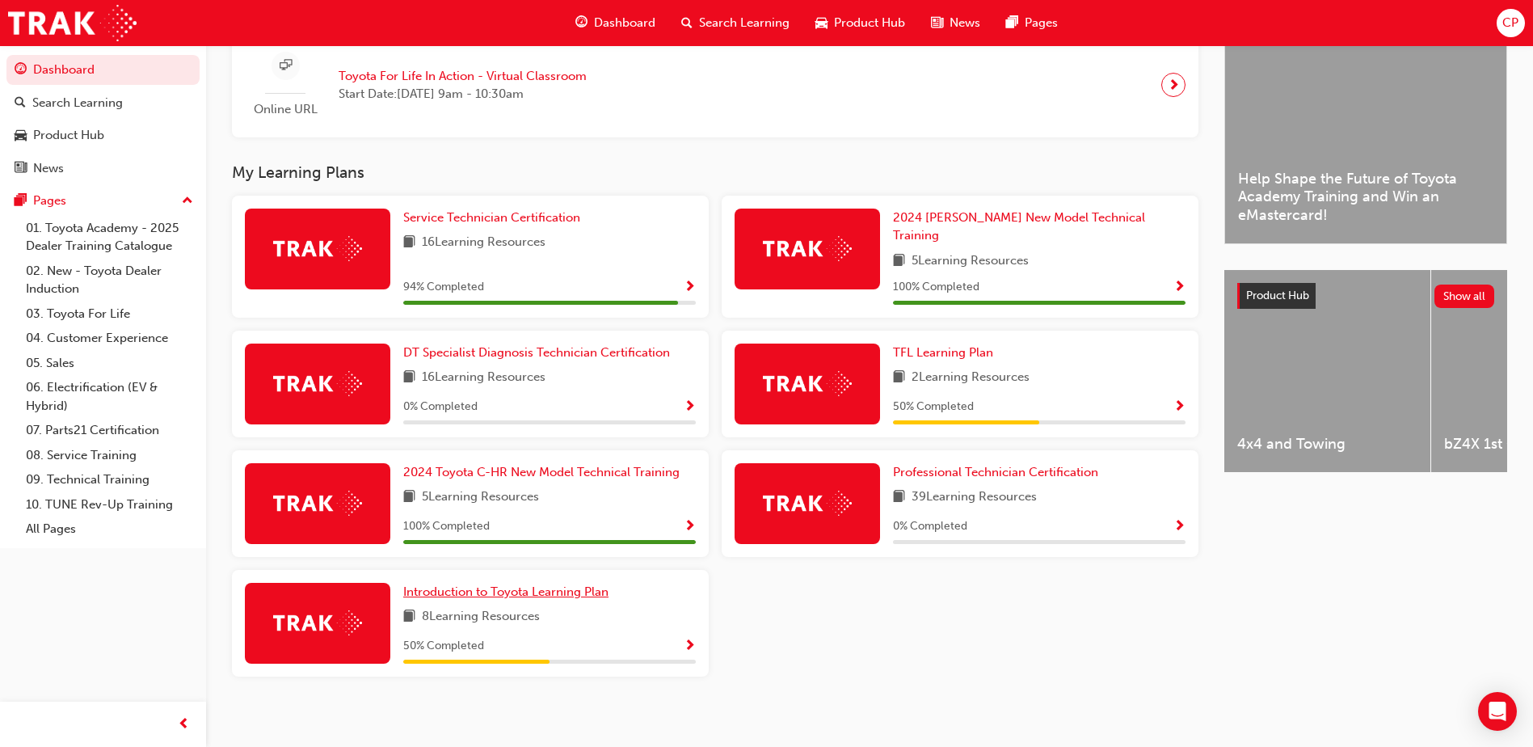
click at [588, 584] on span "Introduction to Toyota Learning Plan" at bounding box center [505, 591] width 205 height 15
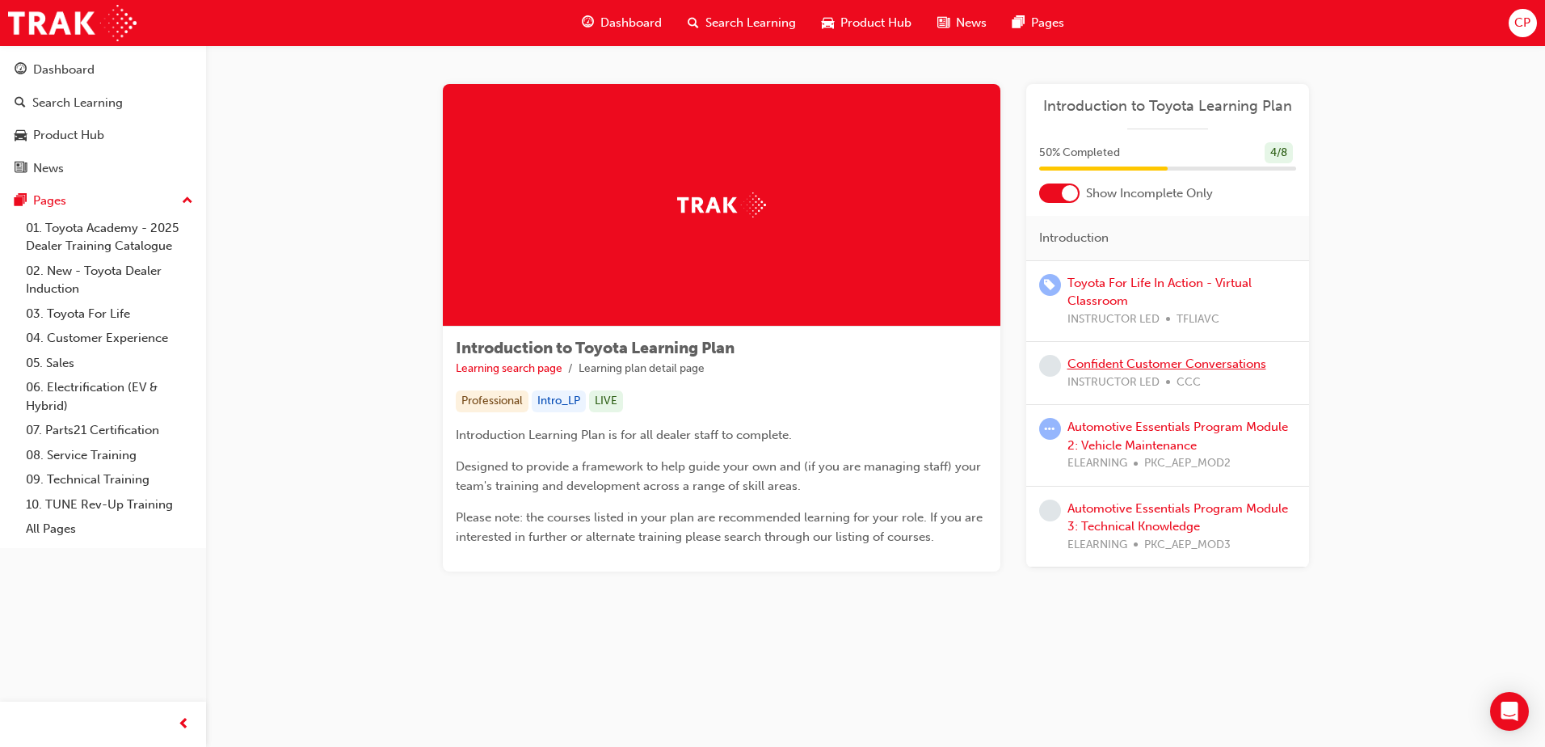
click at [1143, 359] on link "Confident Customer Conversations" at bounding box center [1166, 363] width 199 height 15
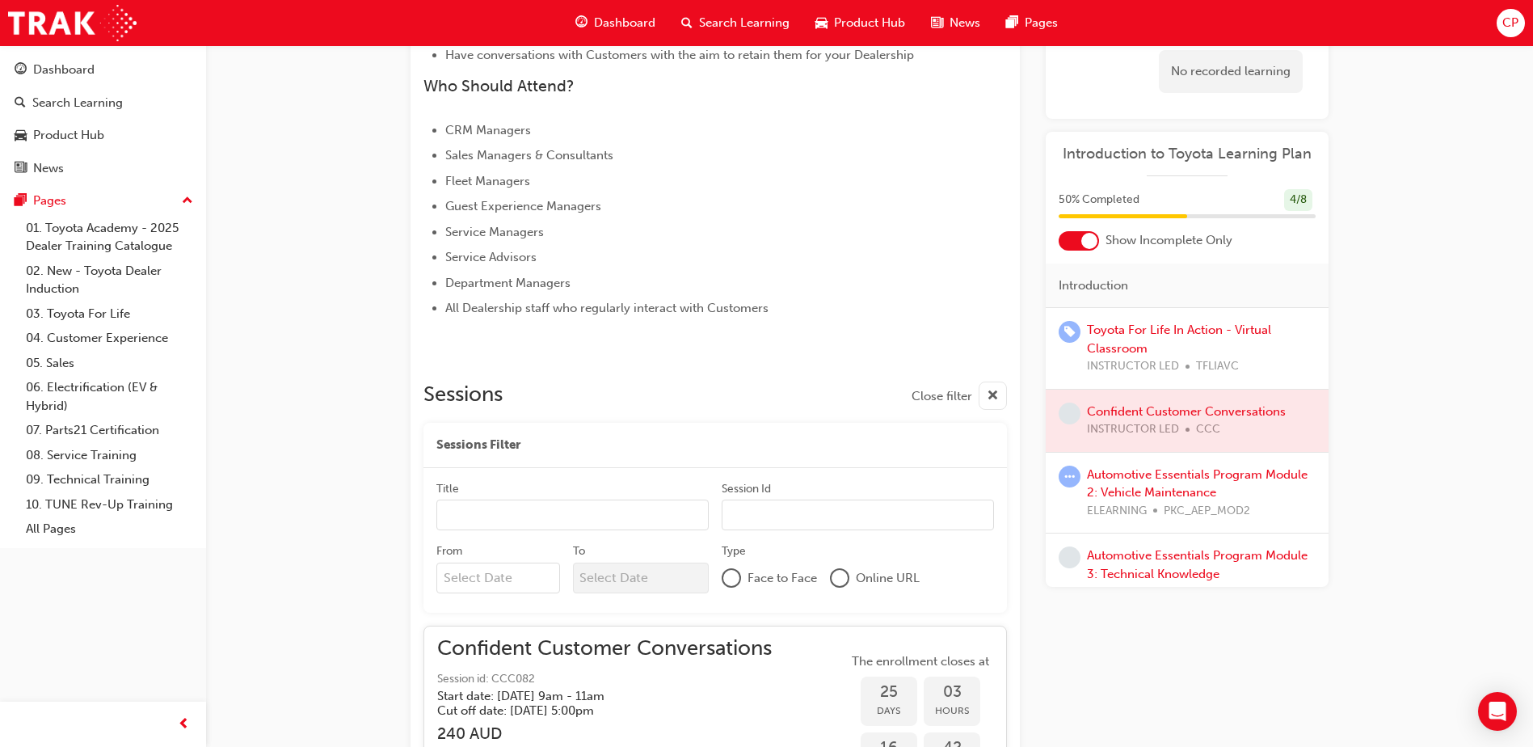
scroll to position [691, 0]
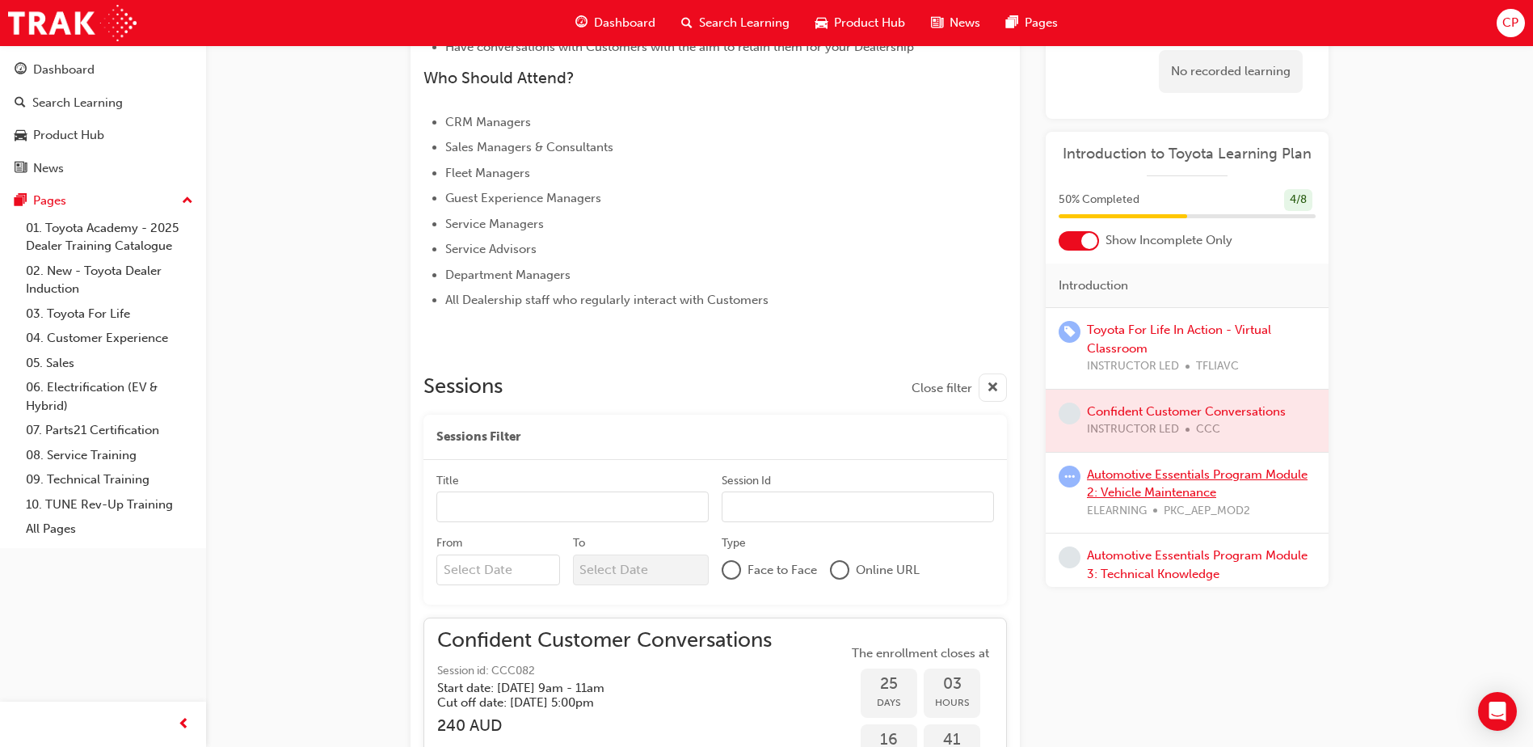
click at [1153, 477] on link "Automotive Essentials Program Module 2: Vehicle Maintenance" at bounding box center [1197, 483] width 221 height 33
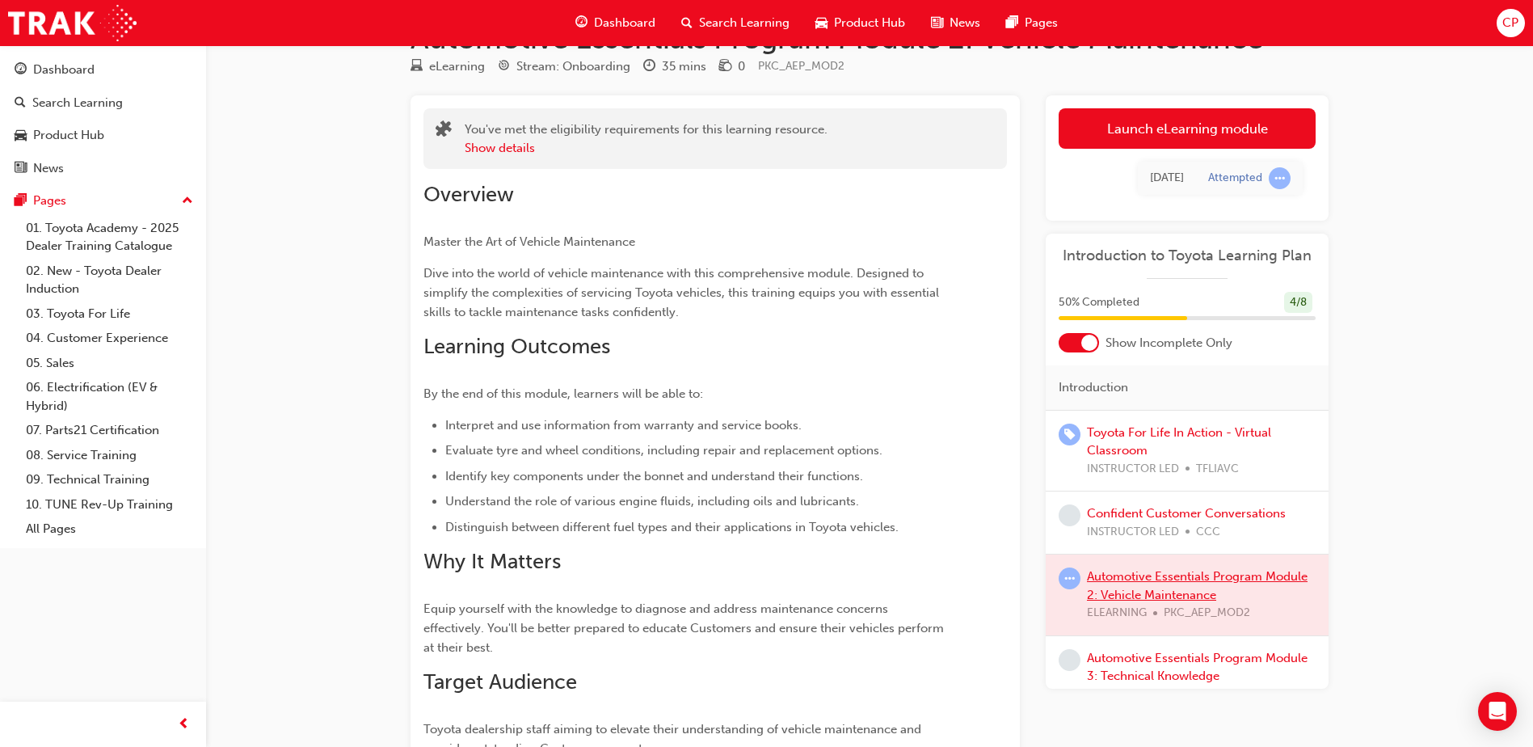
scroll to position [28, 0]
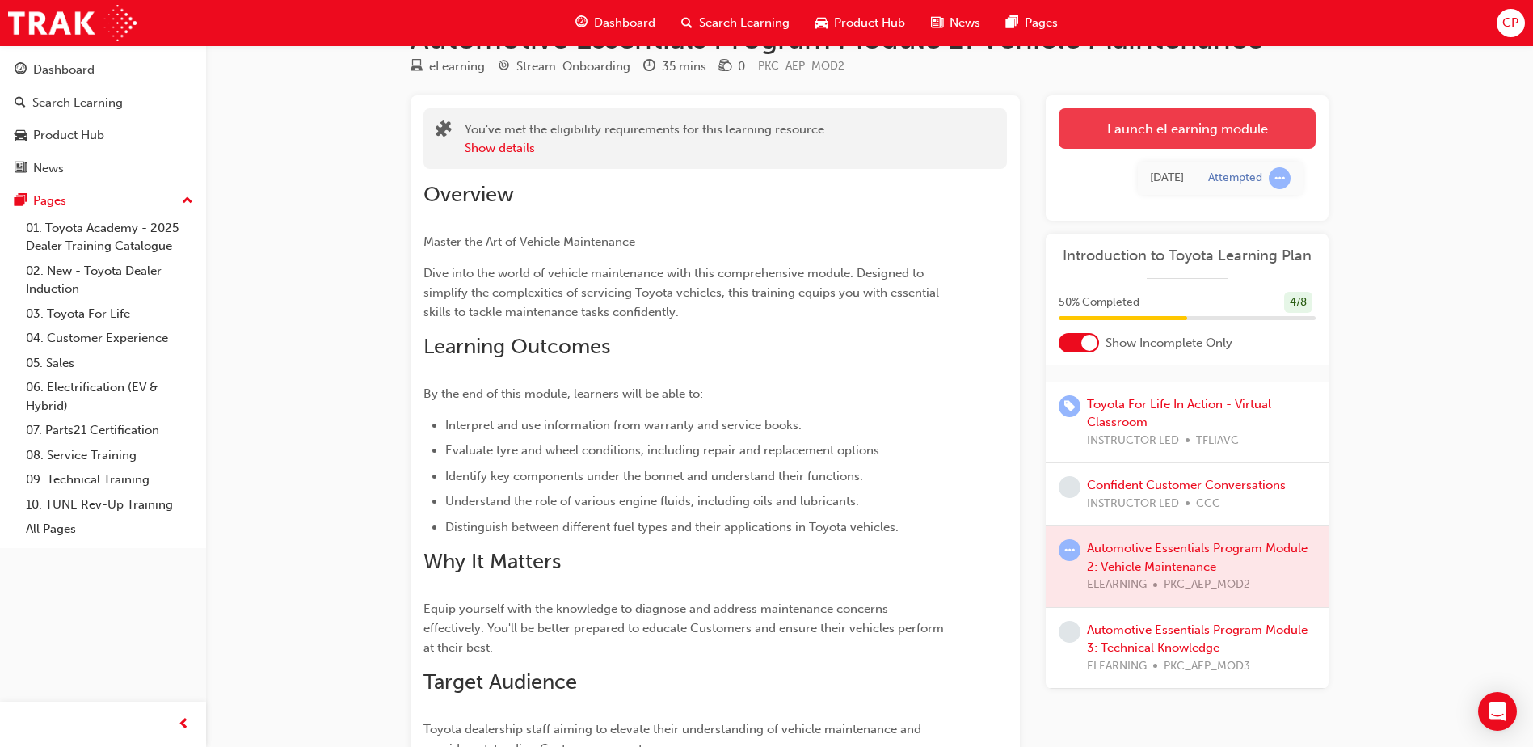
click at [1147, 132] on link "Launch eLearning module" at bounding box center [1187, 128] width 257 height 40
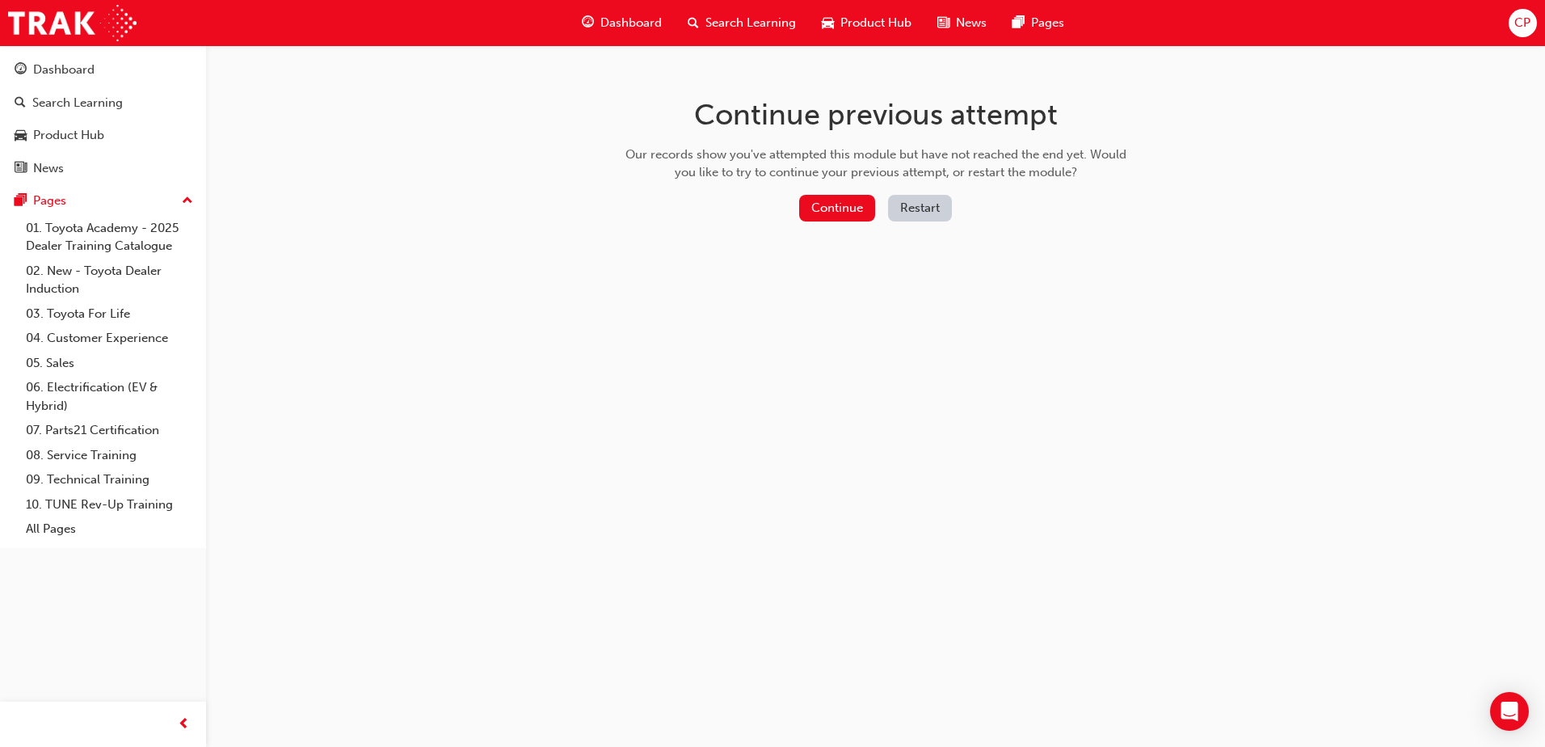
click at [930, 195] on button "Restart" at bounding box center [920, 208] width 64 height 27
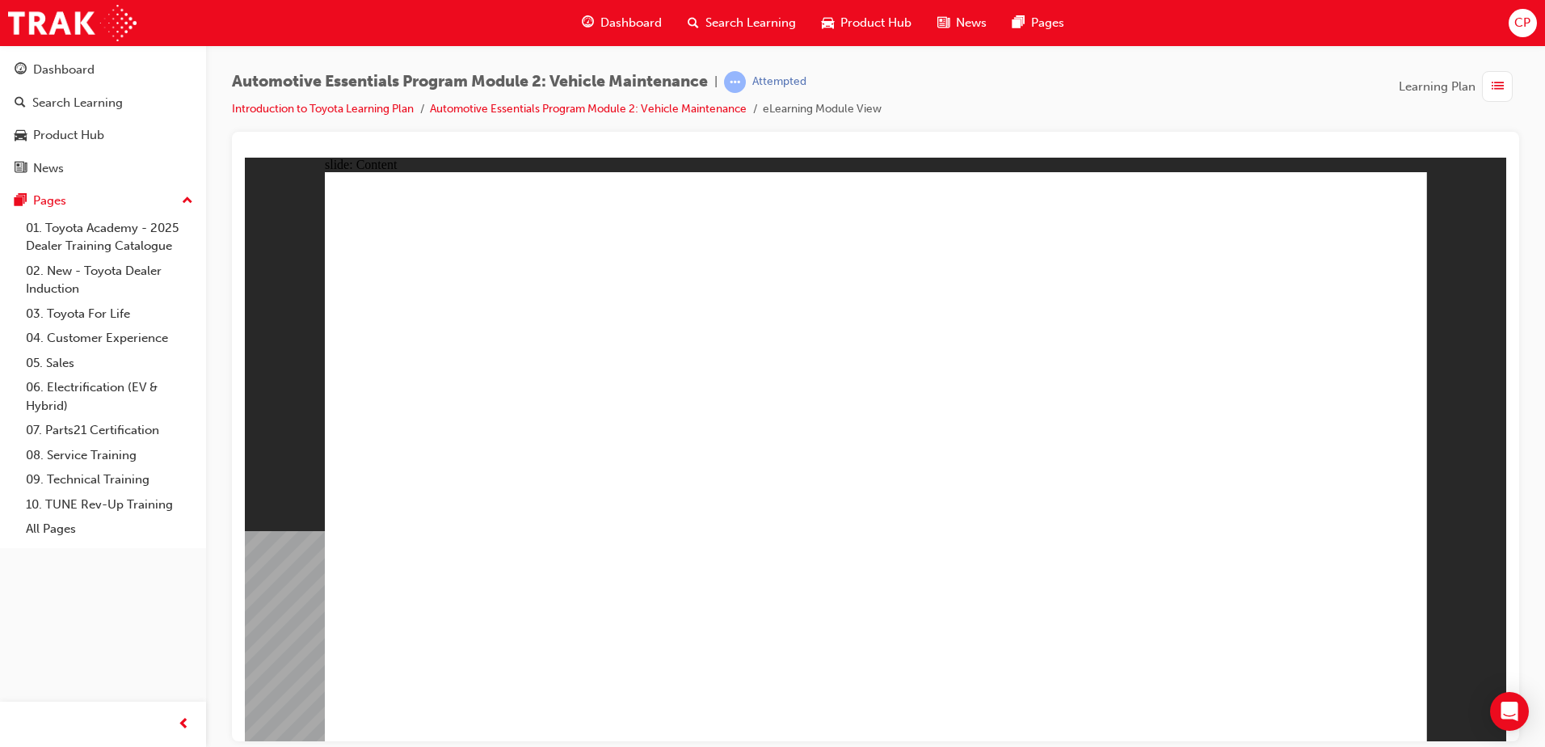
drag, startPoint x: 671, startPoint y: 440, endPoint x: 684, endPoint y: 444, distance: 12.8
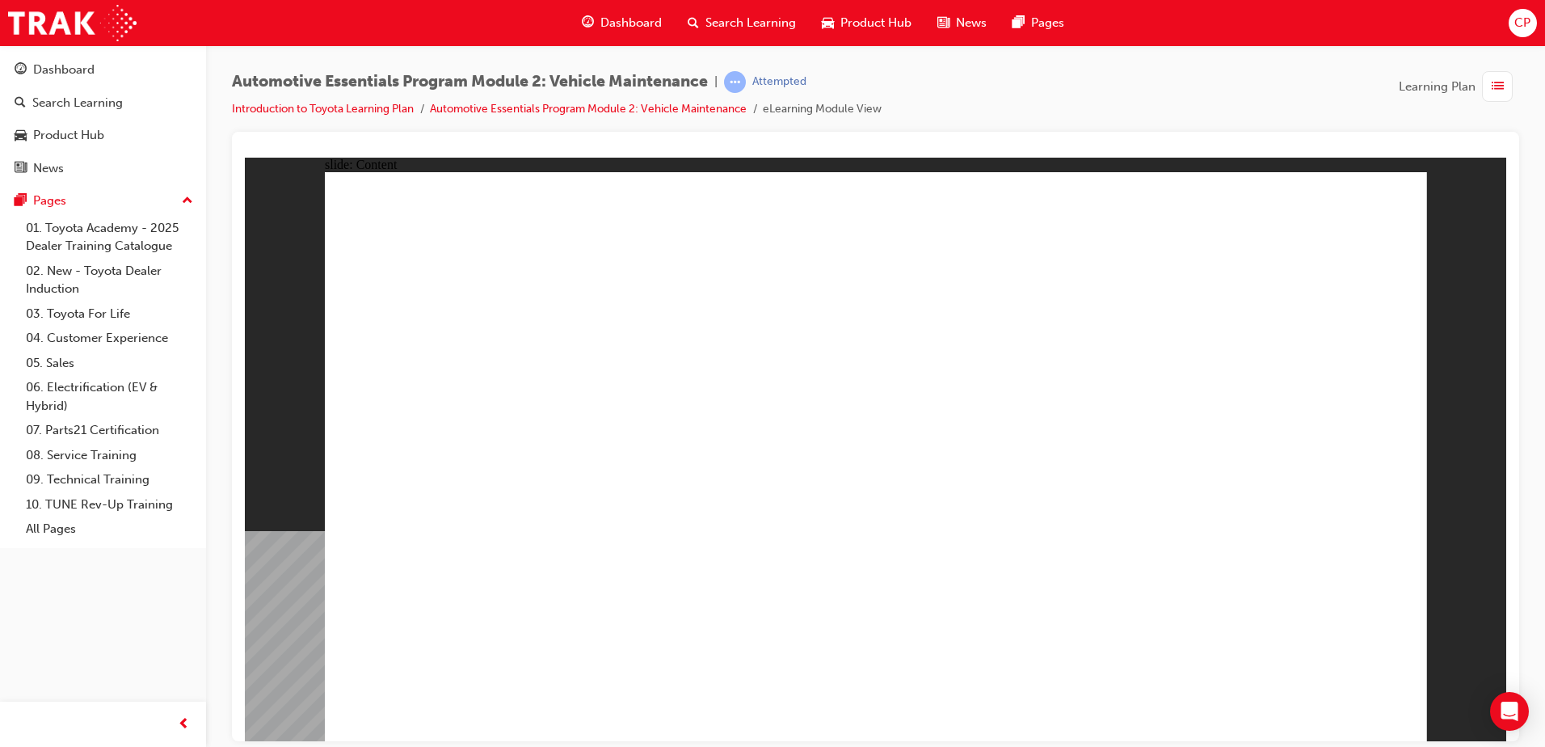
drag, startPoint x: 879, startPoint y: 352, endPoint x: 926, endPoint y: 344, distance: 47.6
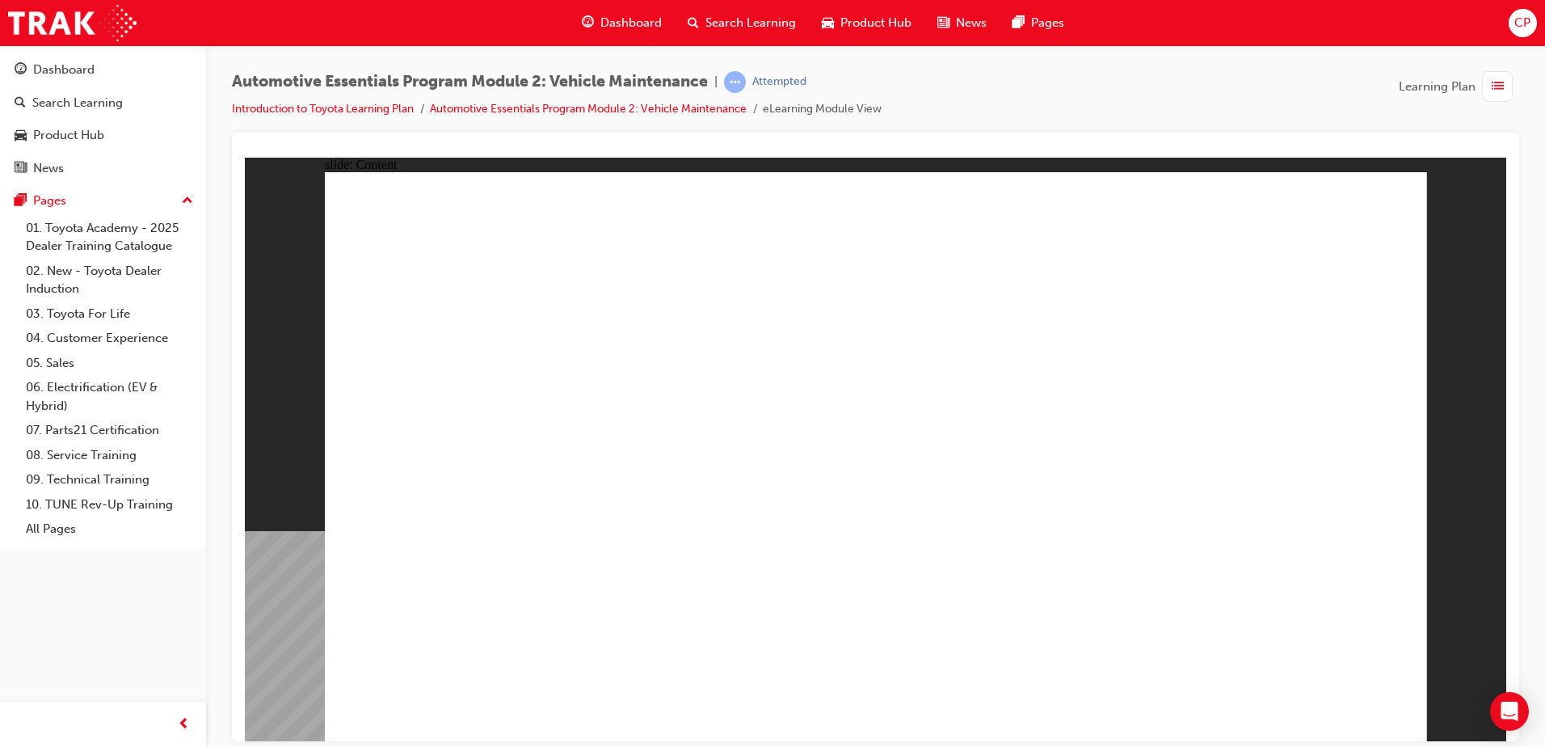
drag, startPoint x: 1224, startPoint y: 391, endPoint x: 1231, endPoint y: 381, distance: 12.1
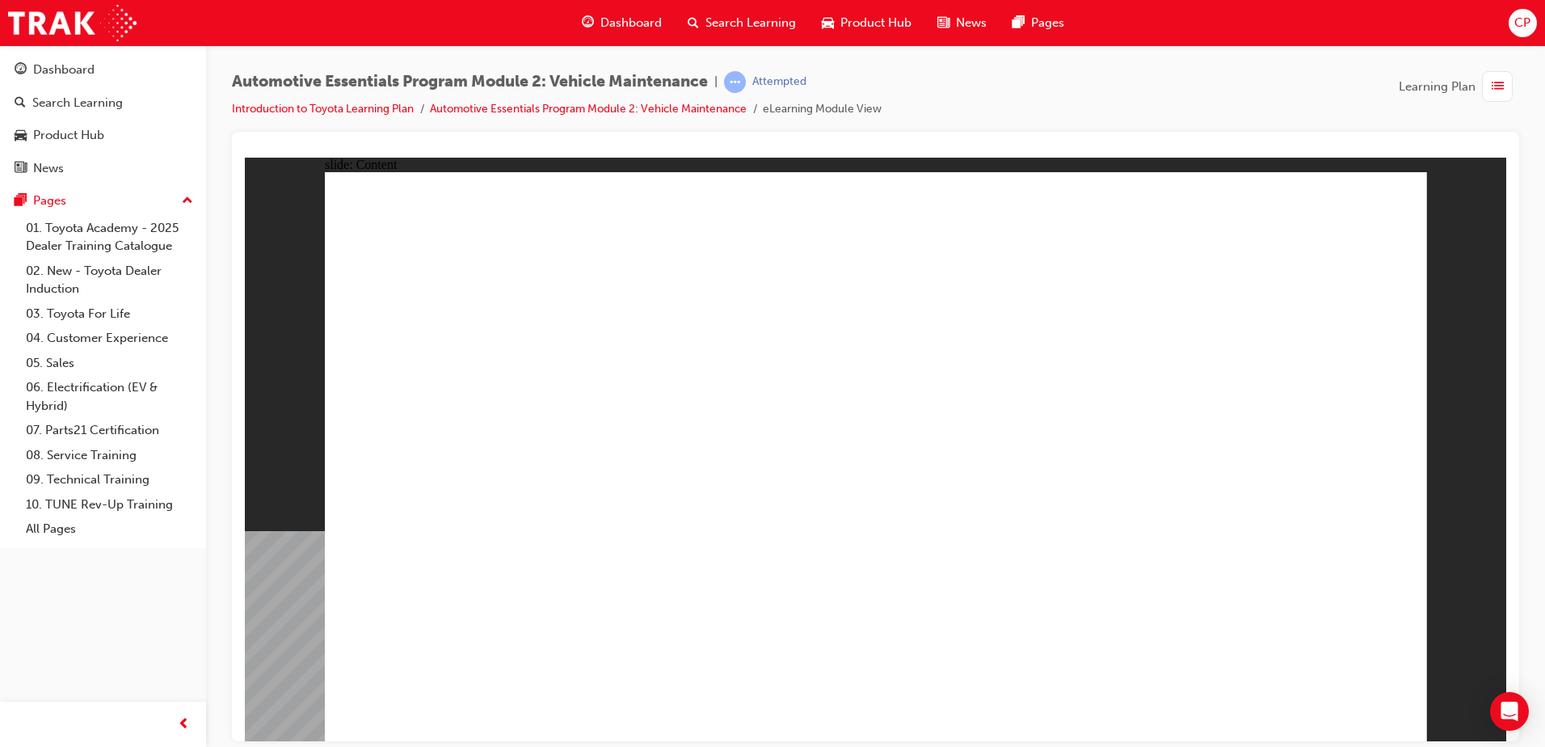
drag, startPoint x: 505, startPoint y: 428, endPoint x: 516, endPoint y: 430, distance: 10.6
drag, startPoint x: 1374, startPoint y: 195, endPoint x: 1343, endPoint y: 205, distance: 32.5
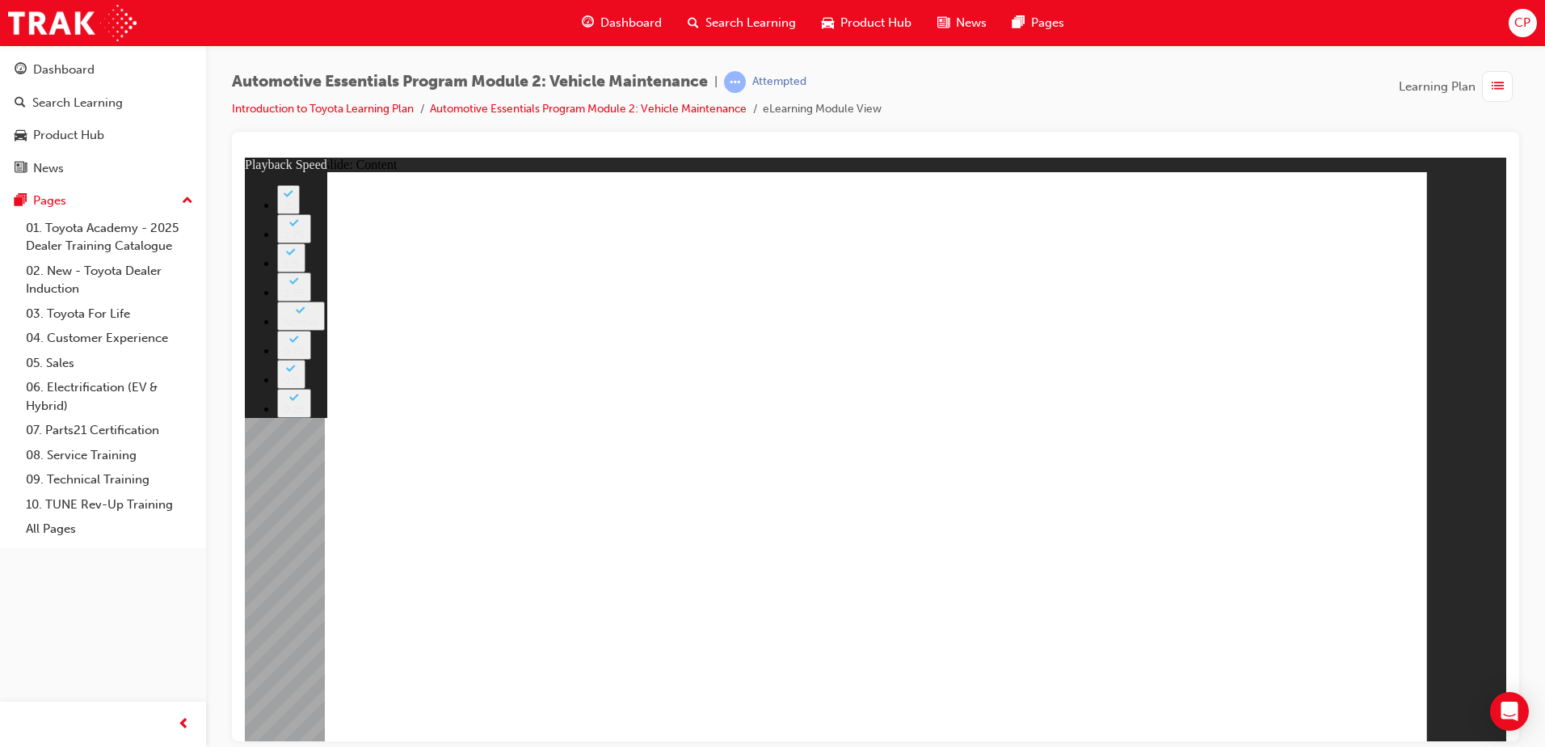
type input "0"
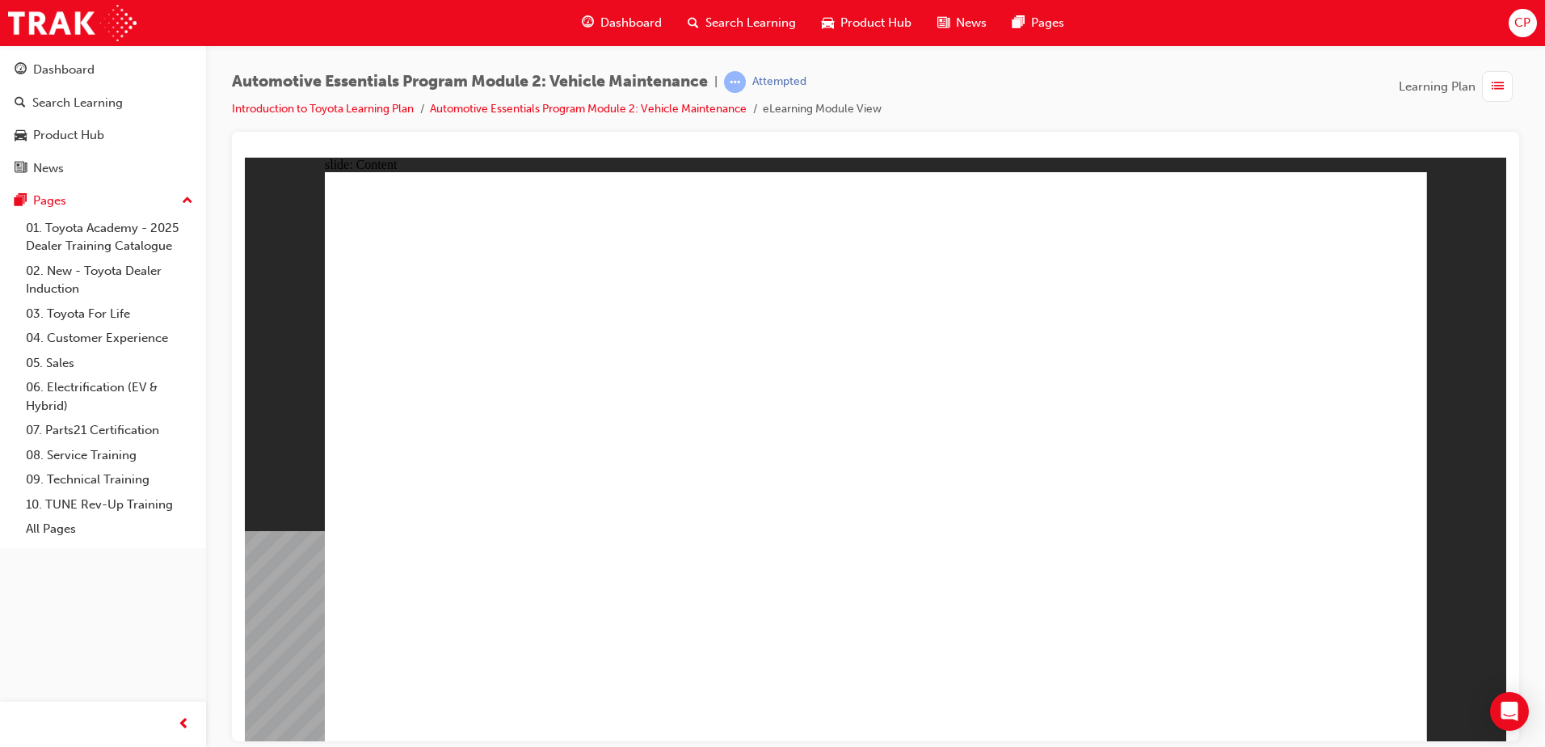
drag, startPoint x: 1205, startPoint y: 295, endPoint x: 1141, endPoint y: 337, distance: 76.4
drag, startPoint x: 479, startPoint y: 406, endPoint x: 628, endPoint y: 408, distance: 148.7
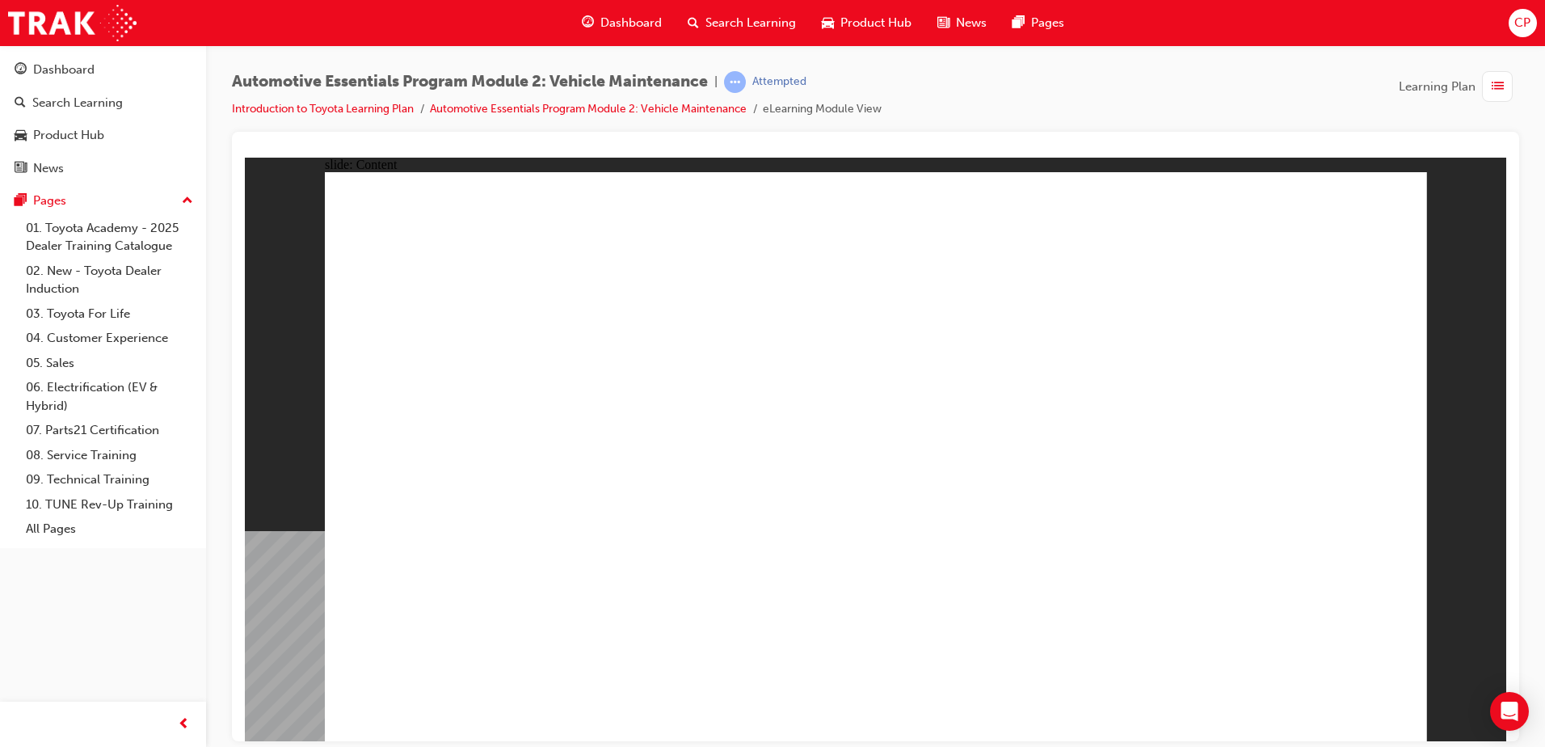
drag, startPoint x: 1319, startPoint y: 684, endPoint x: 1319, endPoint y: 700, distance: 16.2
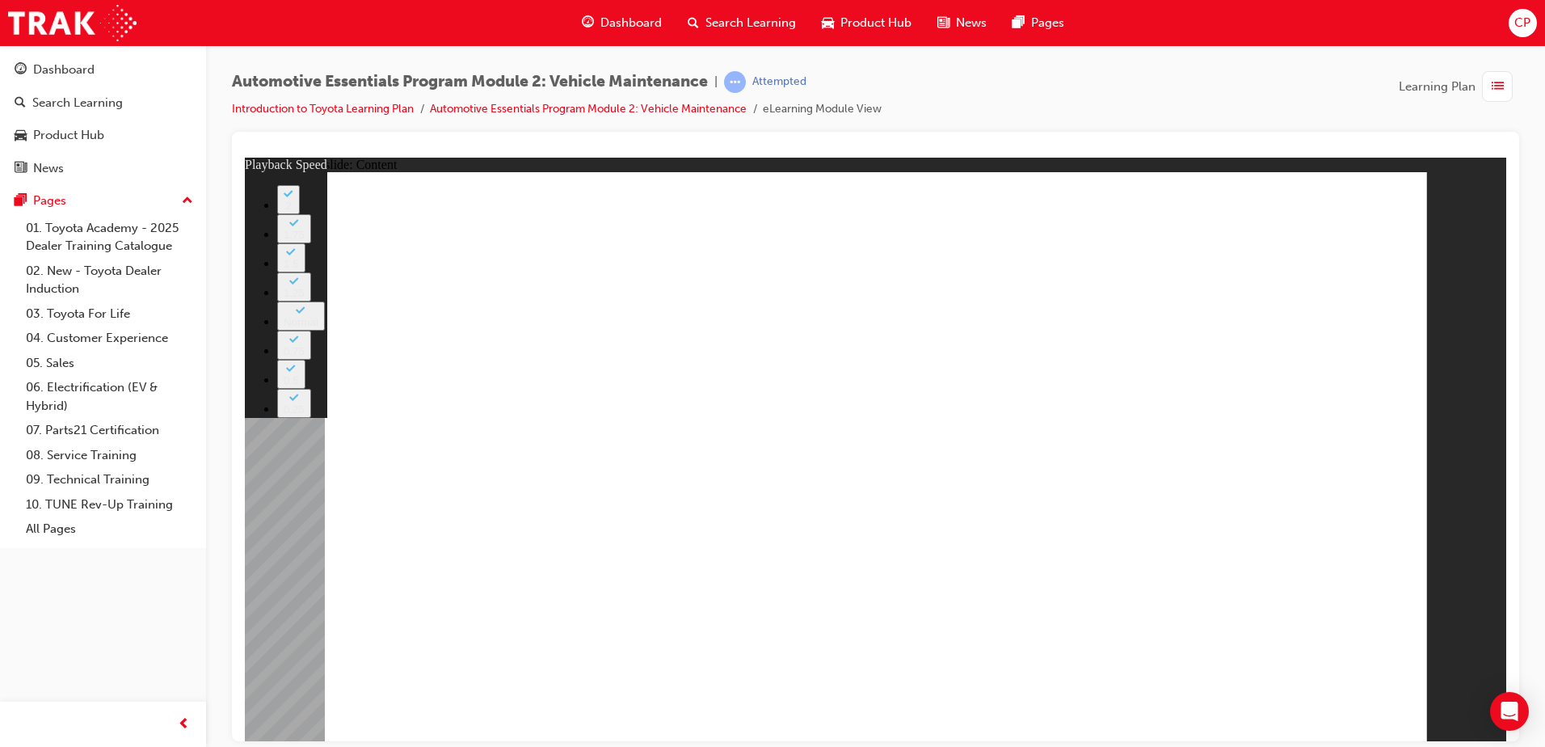
drag, startPoint x: 1063, startPoint y: 505, endPoint x: 1071, endPoint y: 393, distance: 112.7
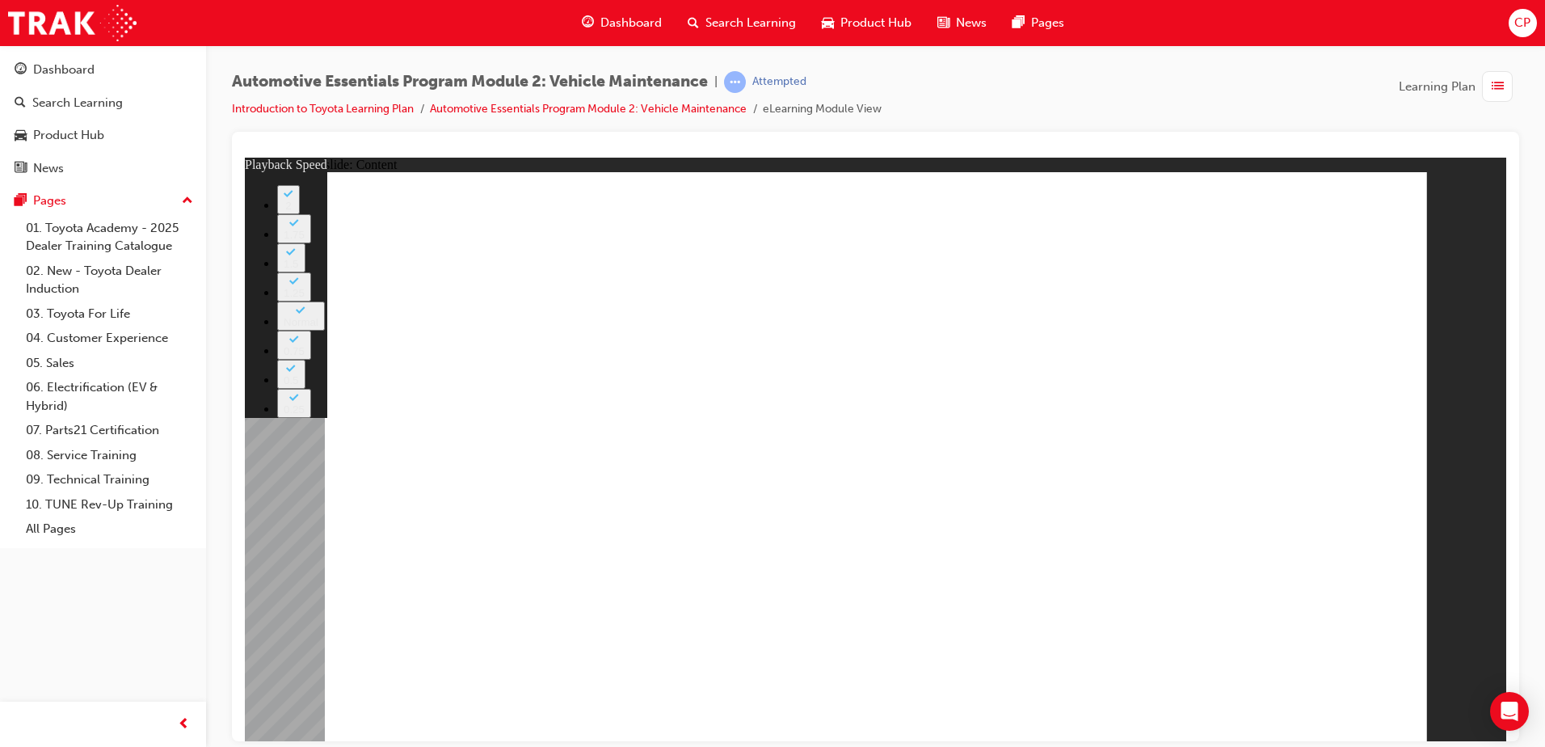
type input "8"
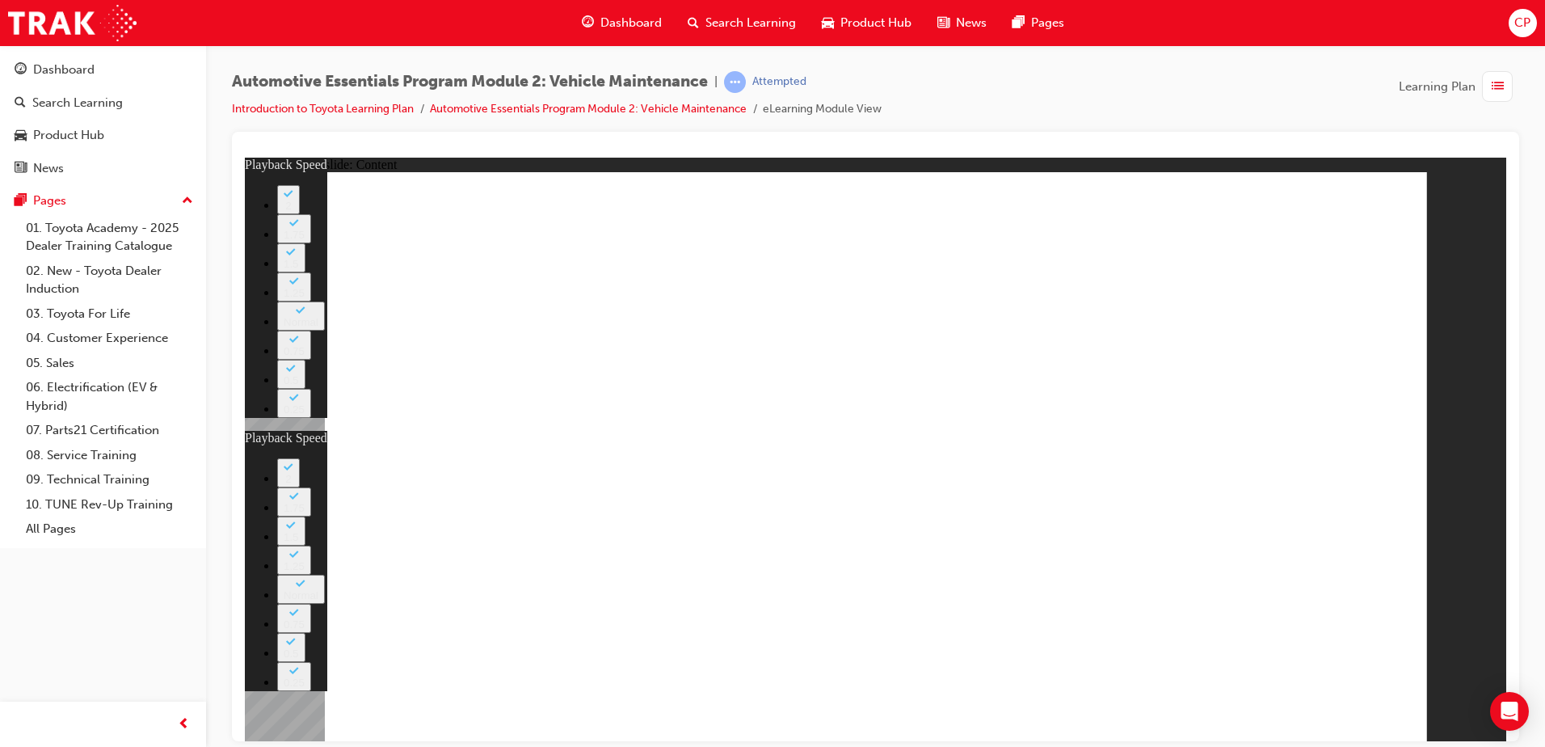
type input "25"
type input "8"
type input "25"
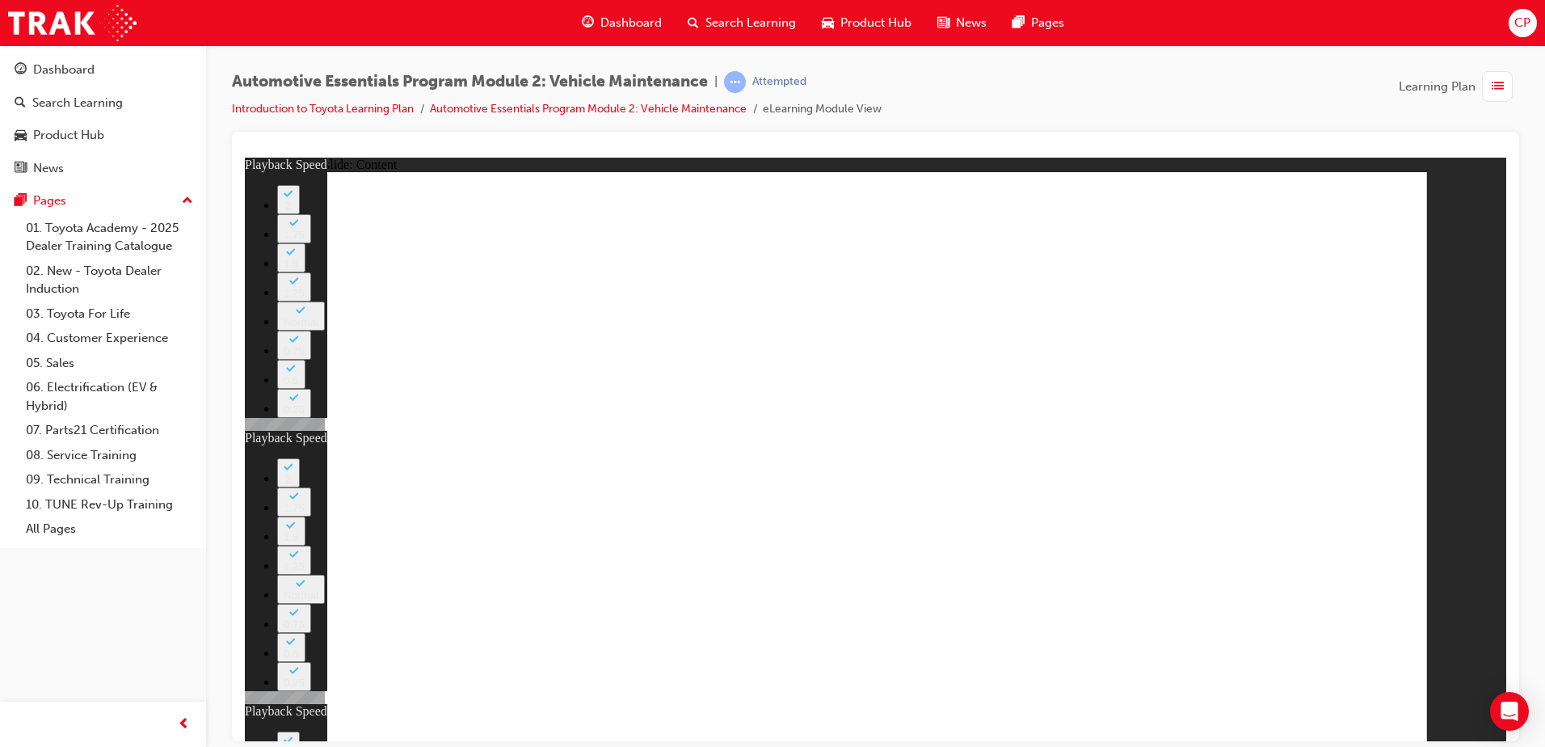
type input "11"
type input "8"
type input "25"
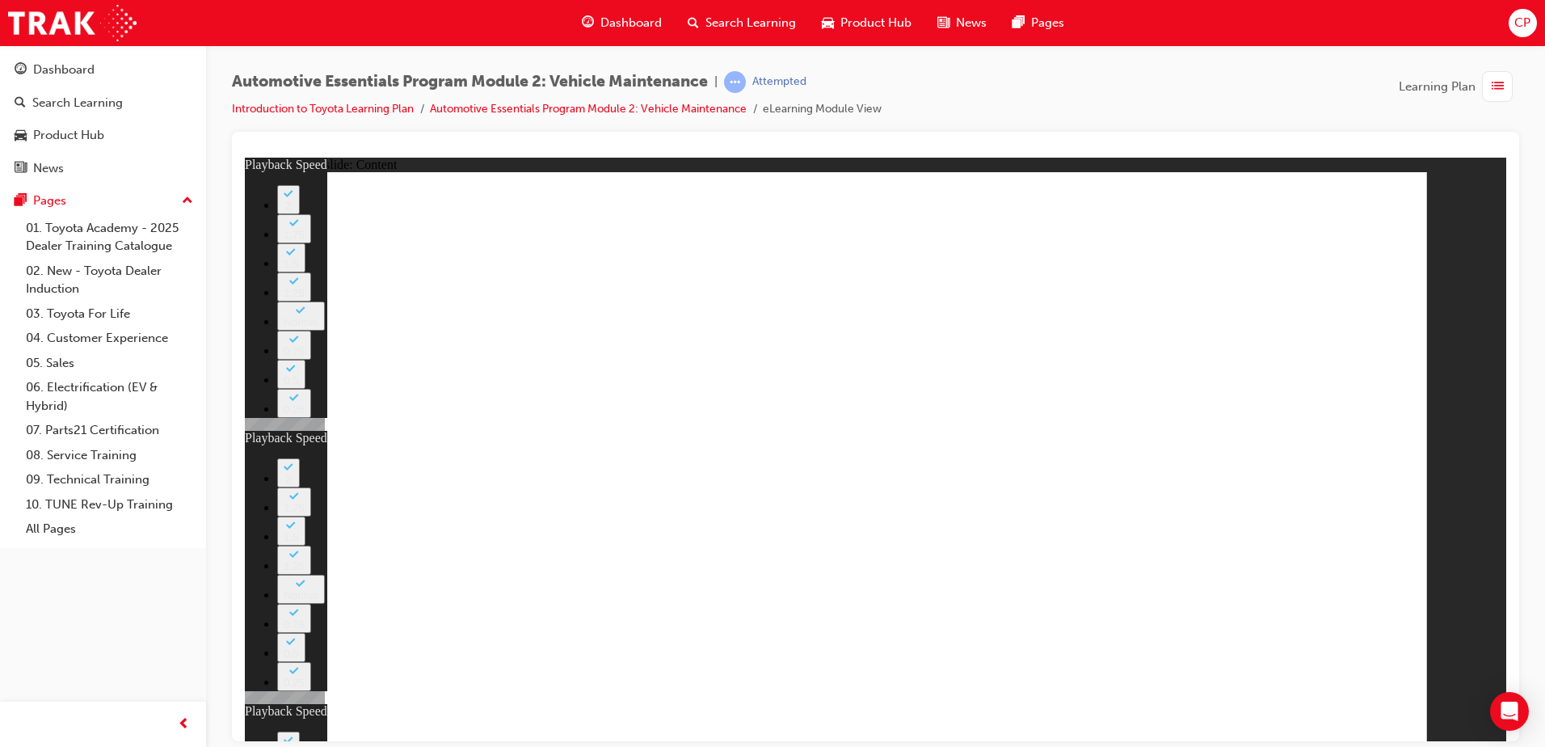
type input "11"
drag, startPoint x: 1385, startPoint y: 204, endPoint x: 1384, endPoint y: 195, distance: 8.9
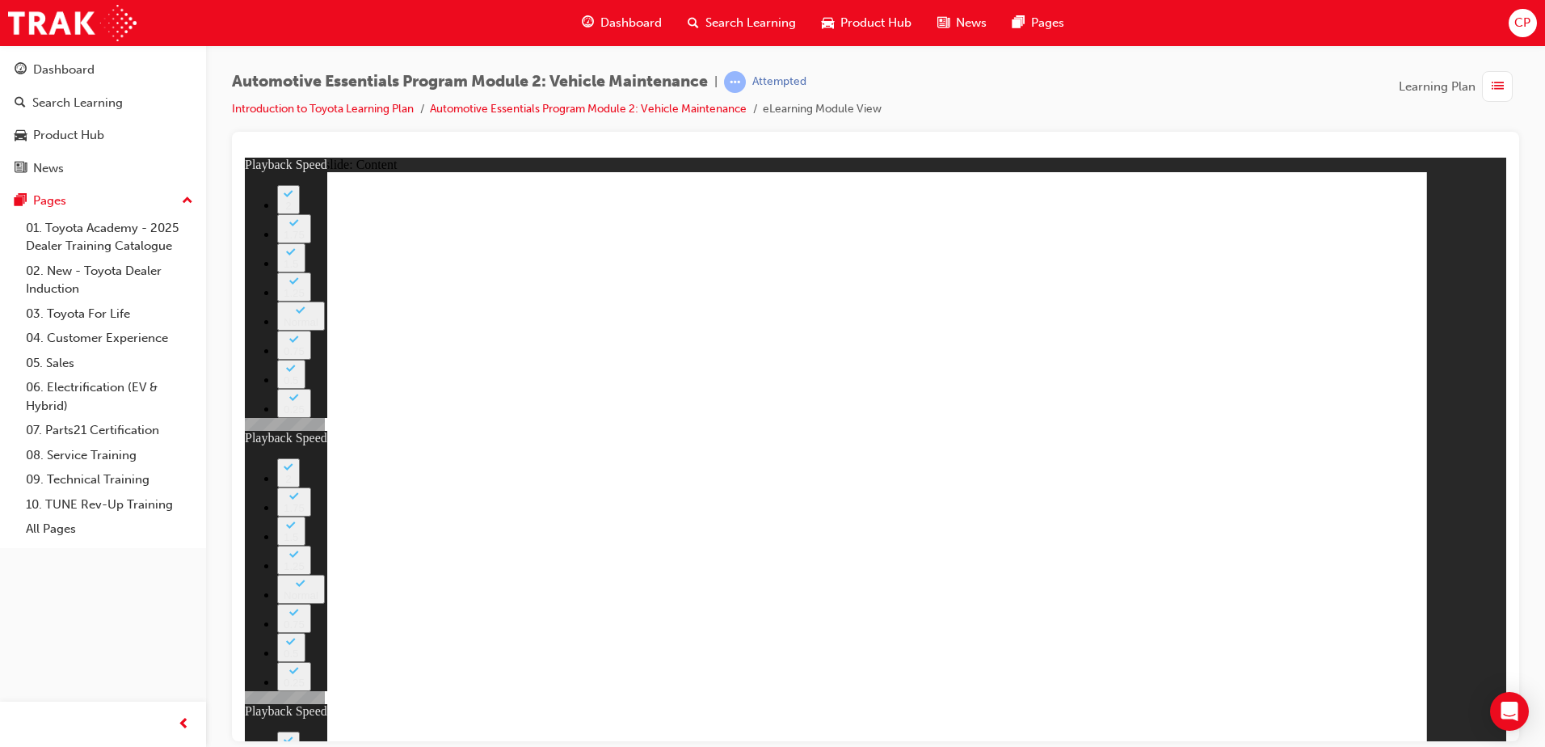
type input "51"
type input "8"
type input "25"
type input "11"
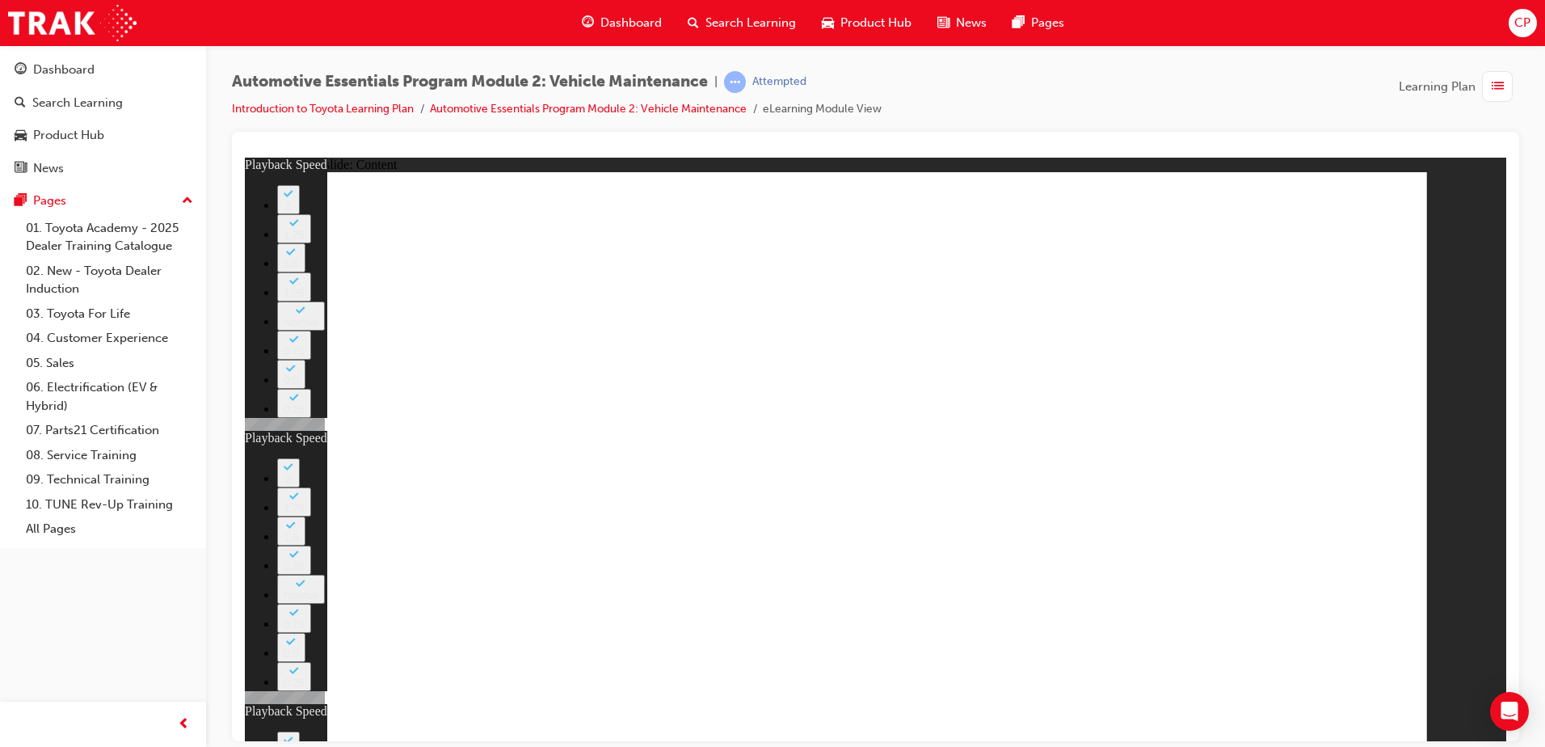
type input "11"
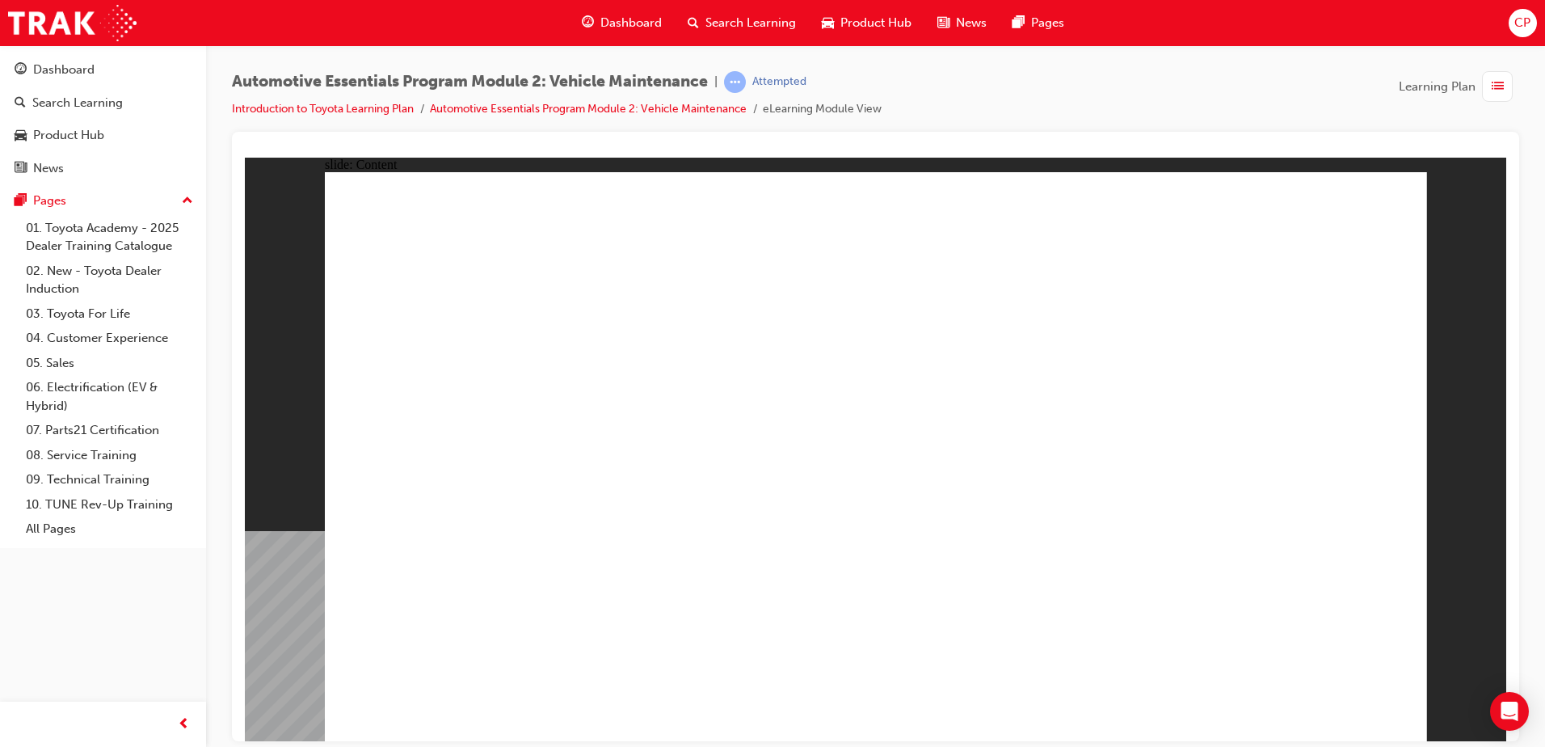
drag, startPoint x: 1379, startPoint y: 696, endPoint x: 1340, endPoint y: 702, distance: 40.1
radio input "true"
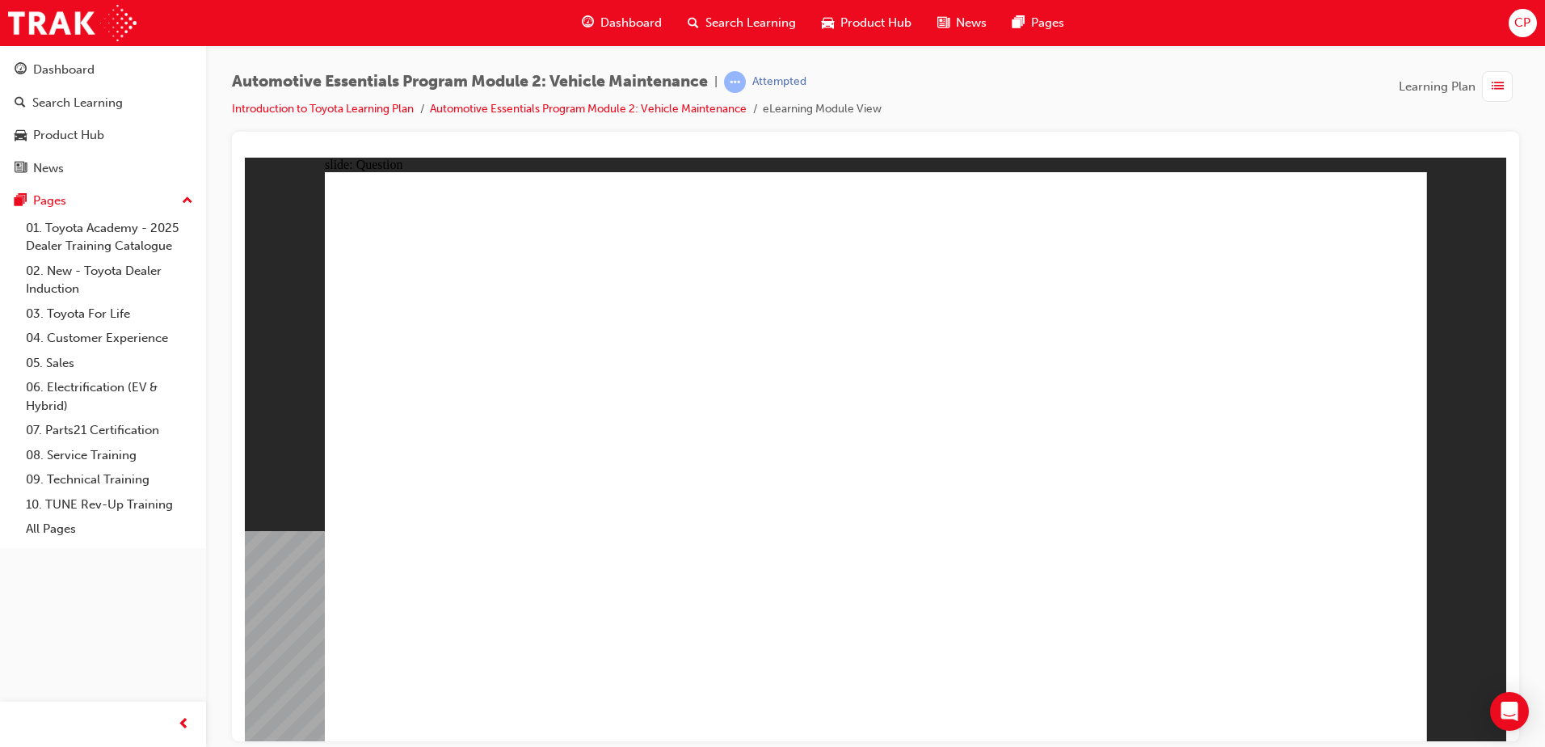
radio input "true"
